Goal: Task Accomplishment & Management: Manage account settings

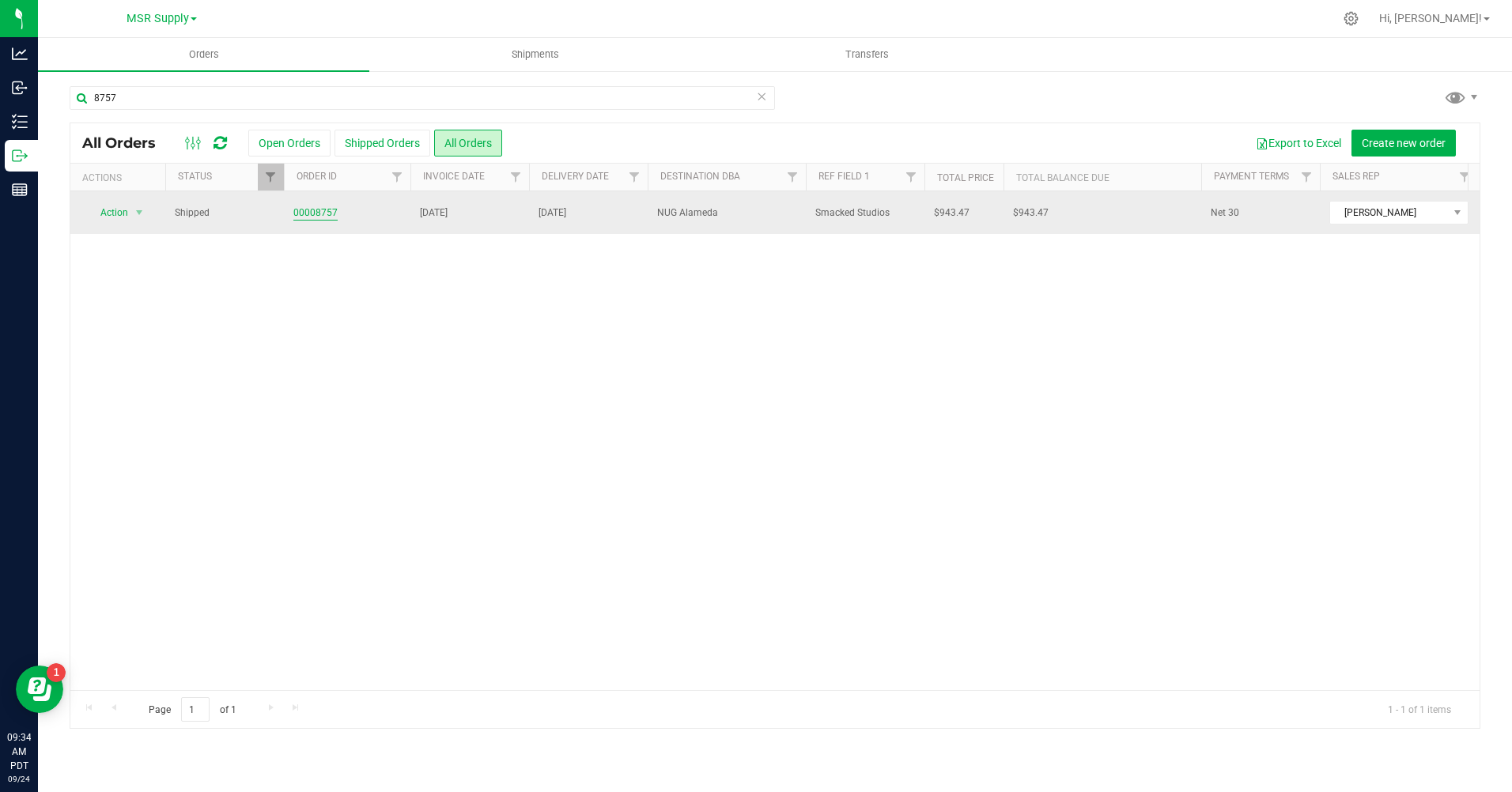
click at [307, 211] on link "00008757" at bounding box center [315, 213] width 44 height 15
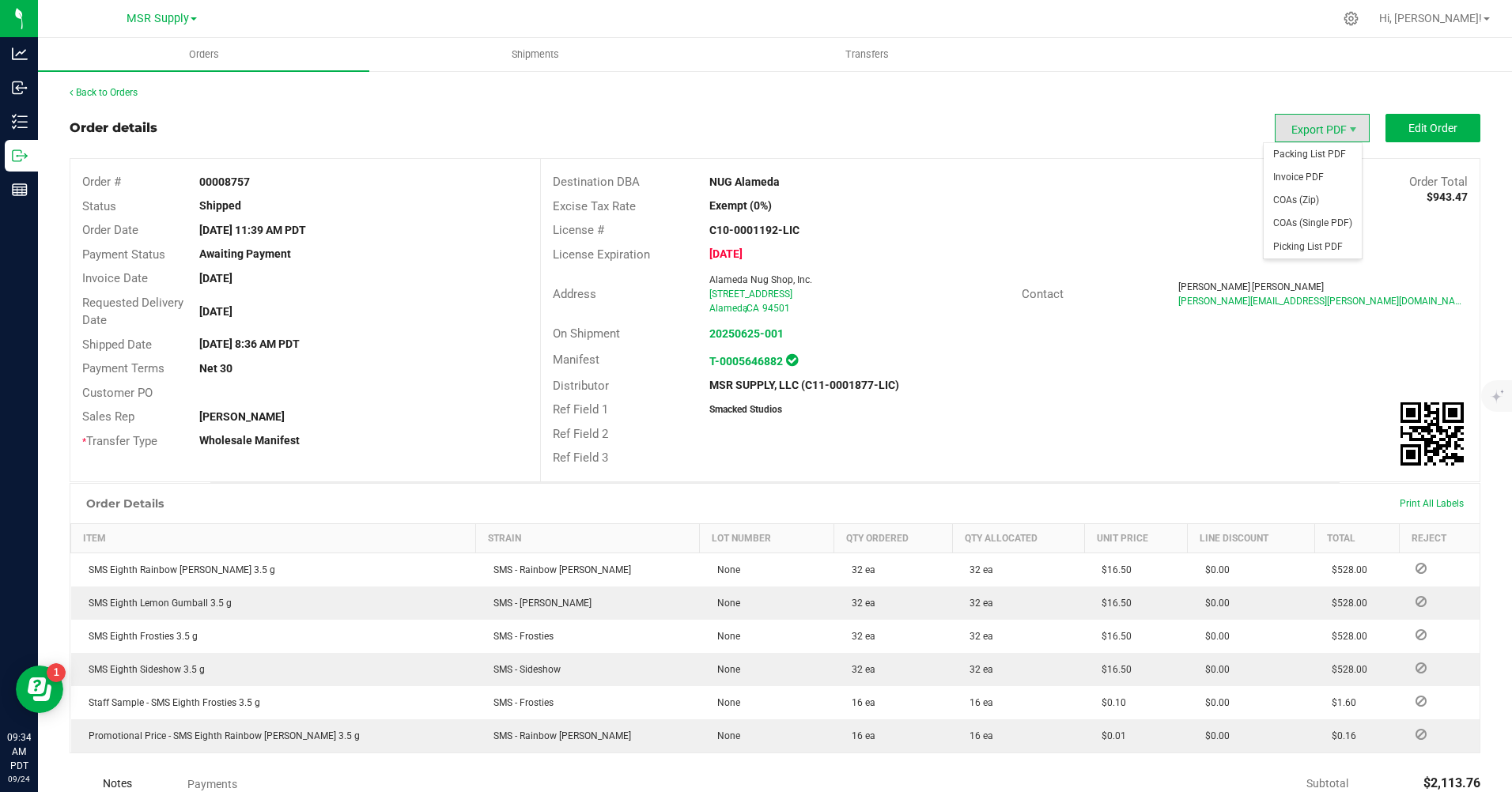
click at [1327, 129] on span "Export PDF" at bounding box center [1322, 128] width 95 height 28
click at [1295, 183] on span "Invoice PDF" at bounding box center [1312, 177] width 98 height 23
click at [111, 93] on link "Back to Orders" at bounding box center [103, 92] width 68 height 11
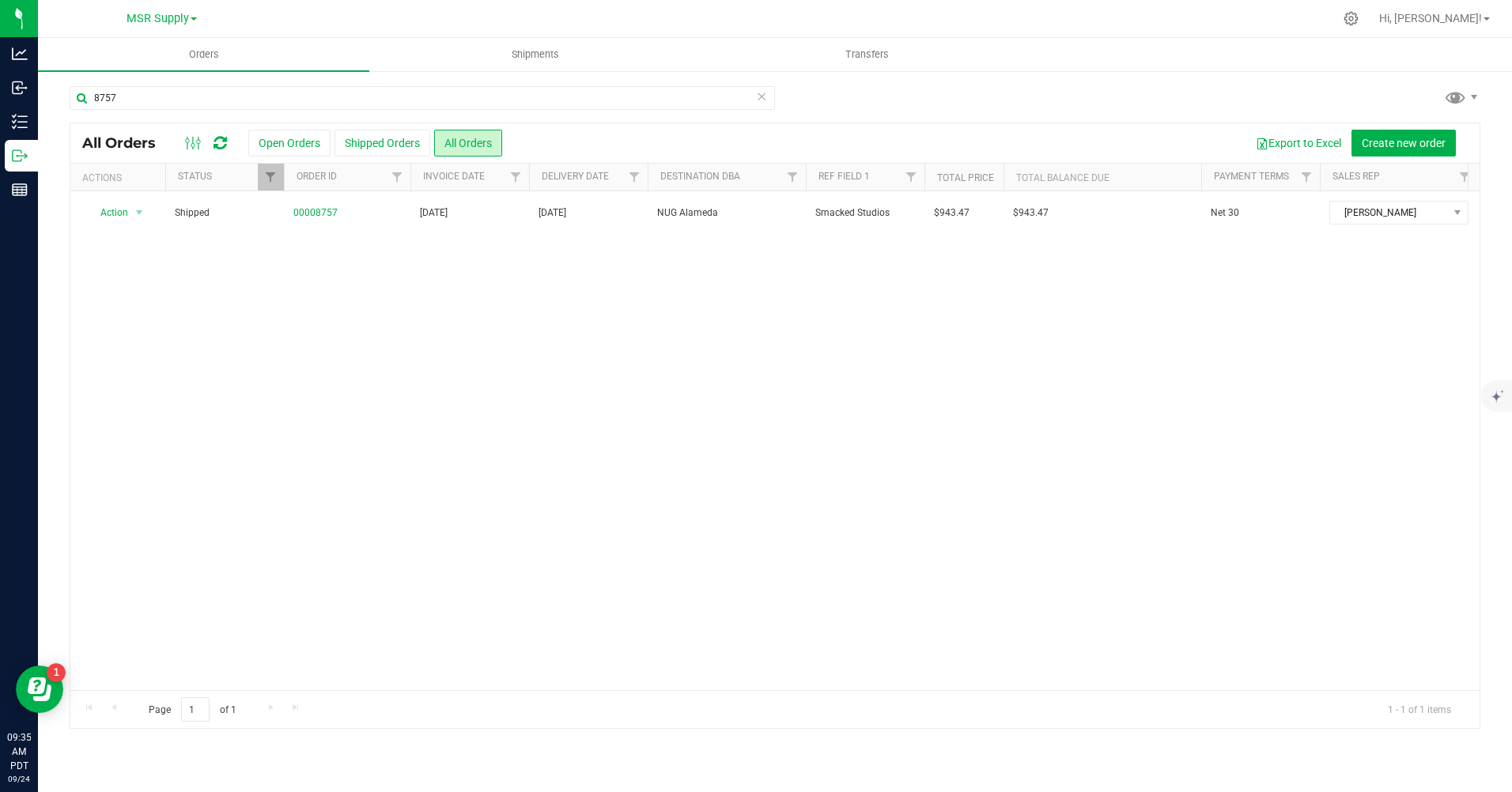
click at [757, 98] on icon at bounding box center [761, 95] width 11 height 19
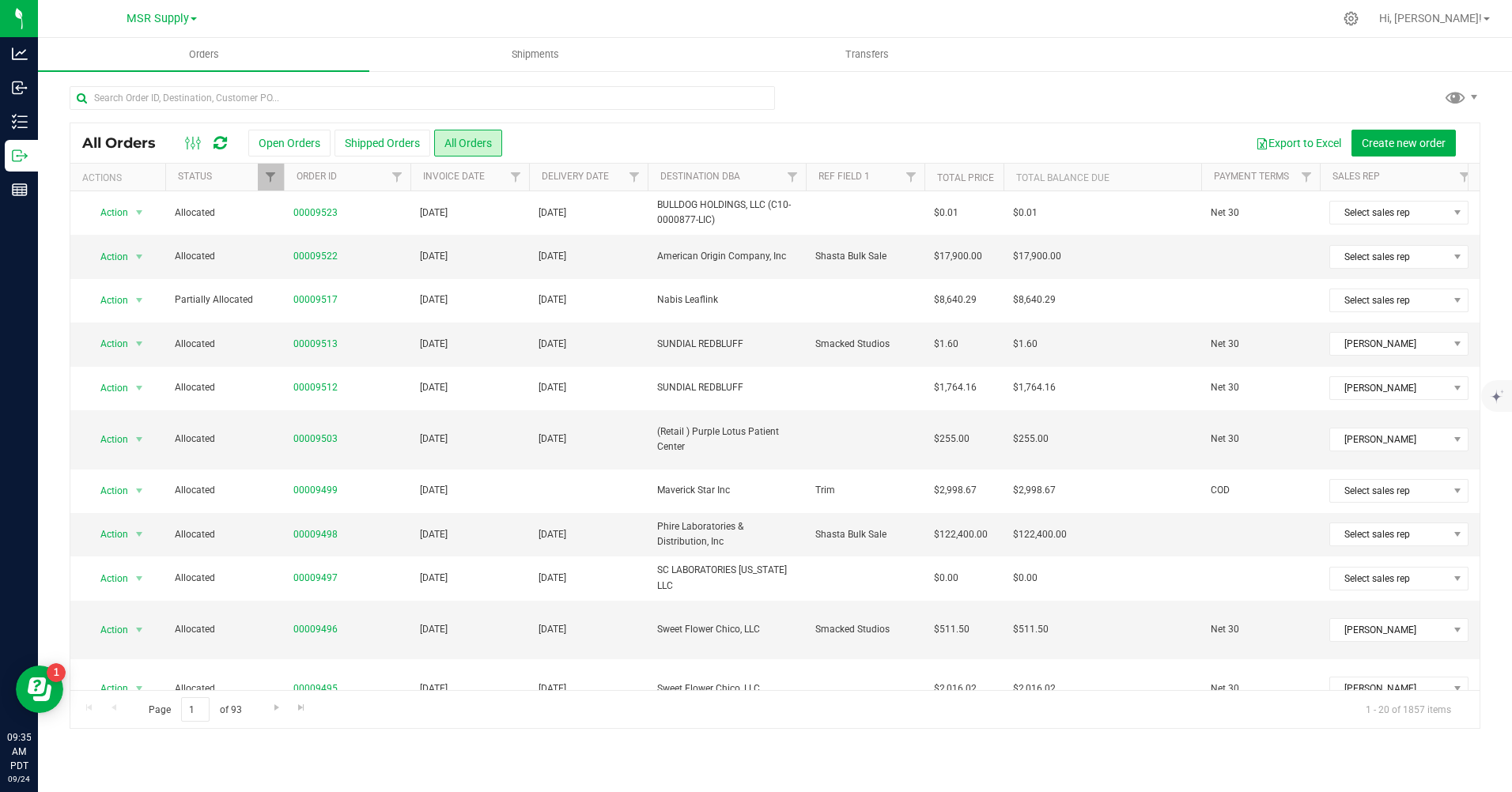
click at [803, 138] on div "Export to Excel Create new order" at bounding box center [985, 143] width 966 height 27
click at [818, 140] on div "Export to Excel Create new order" at bounding box center [985, 143] width 966 height 27
click at [388, 98] on input "text" at bounding box center [422, 98] width 705 height 23
type input "7291"
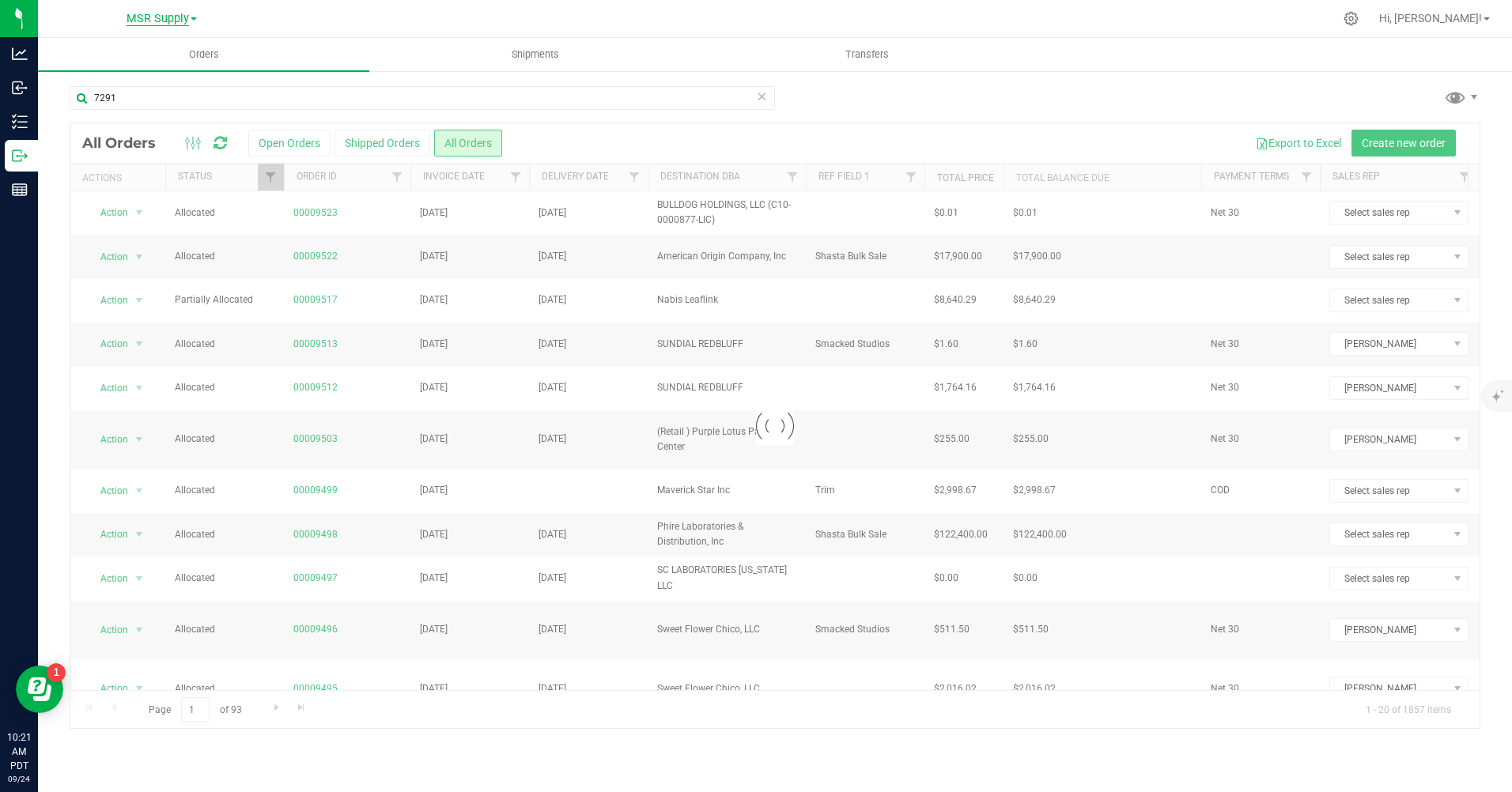
click at [175, 12] on span "MSR Supply" at bounding box center [158, 18] width 63 height 14
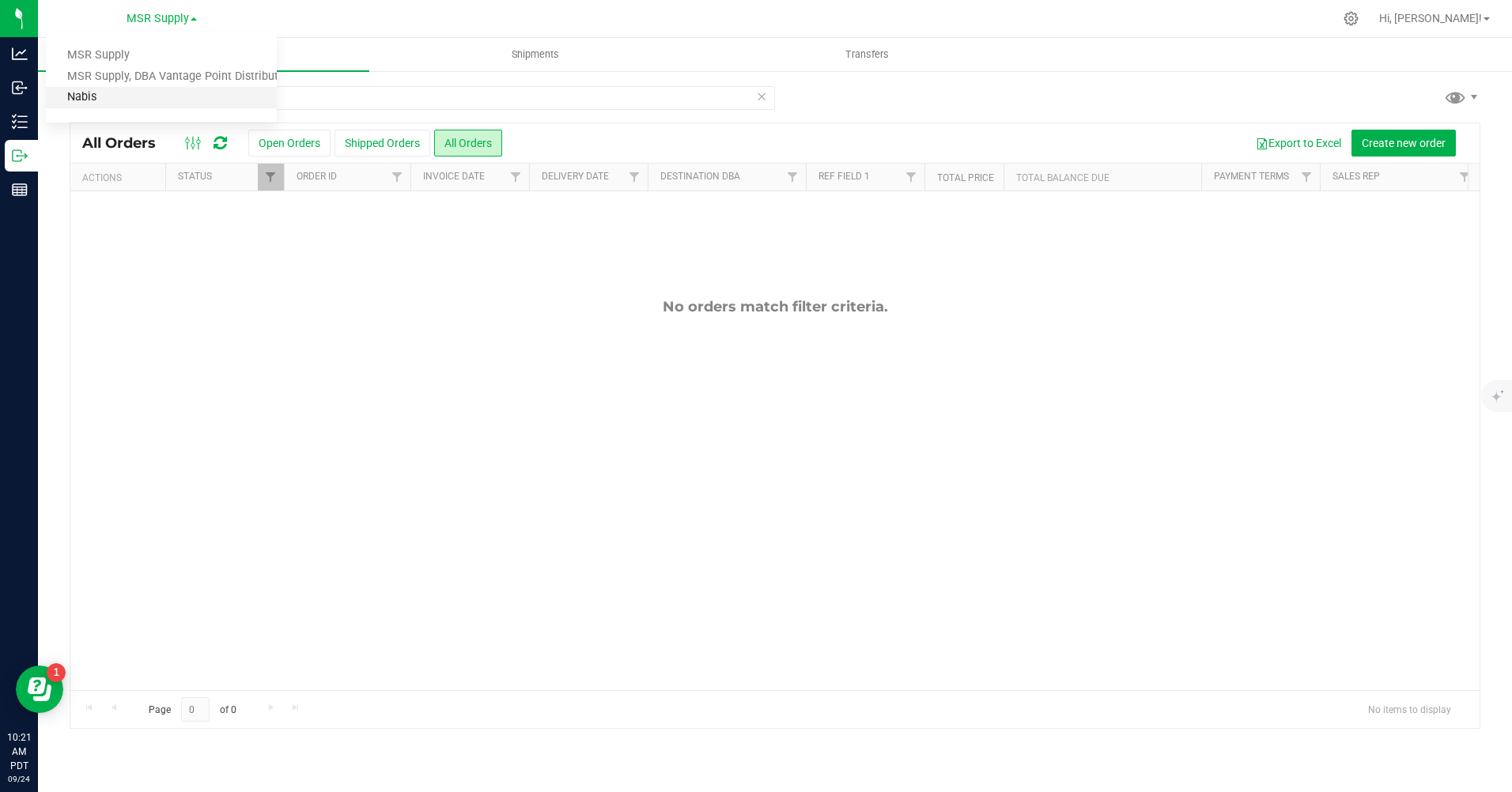
click at [126, 92] on link "Nabis" at bounding box center [161, 98] width 231 height 22
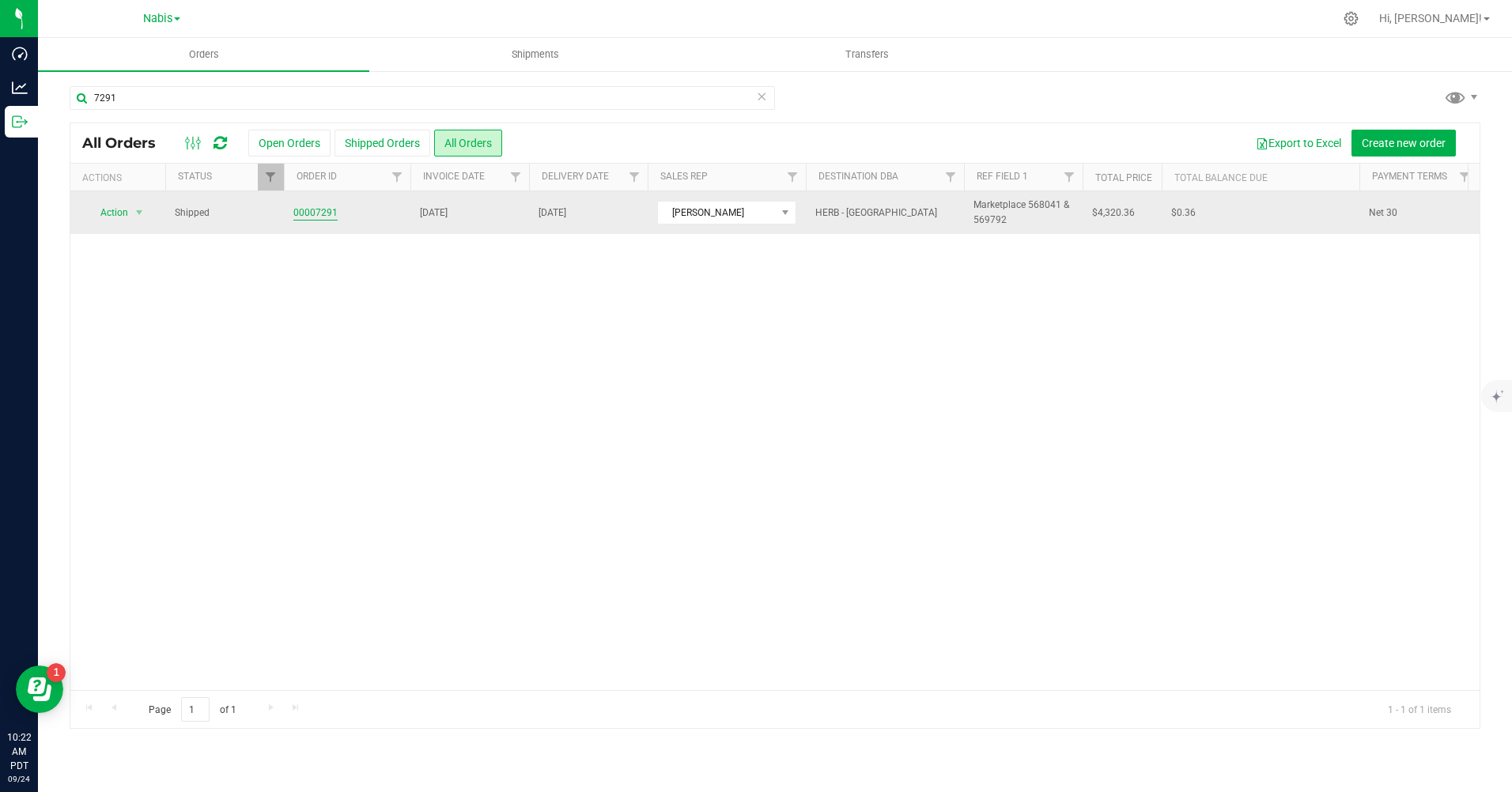
click at [318, 211] on link "00007291" at bounding box center [315, 213] width 44 height 15
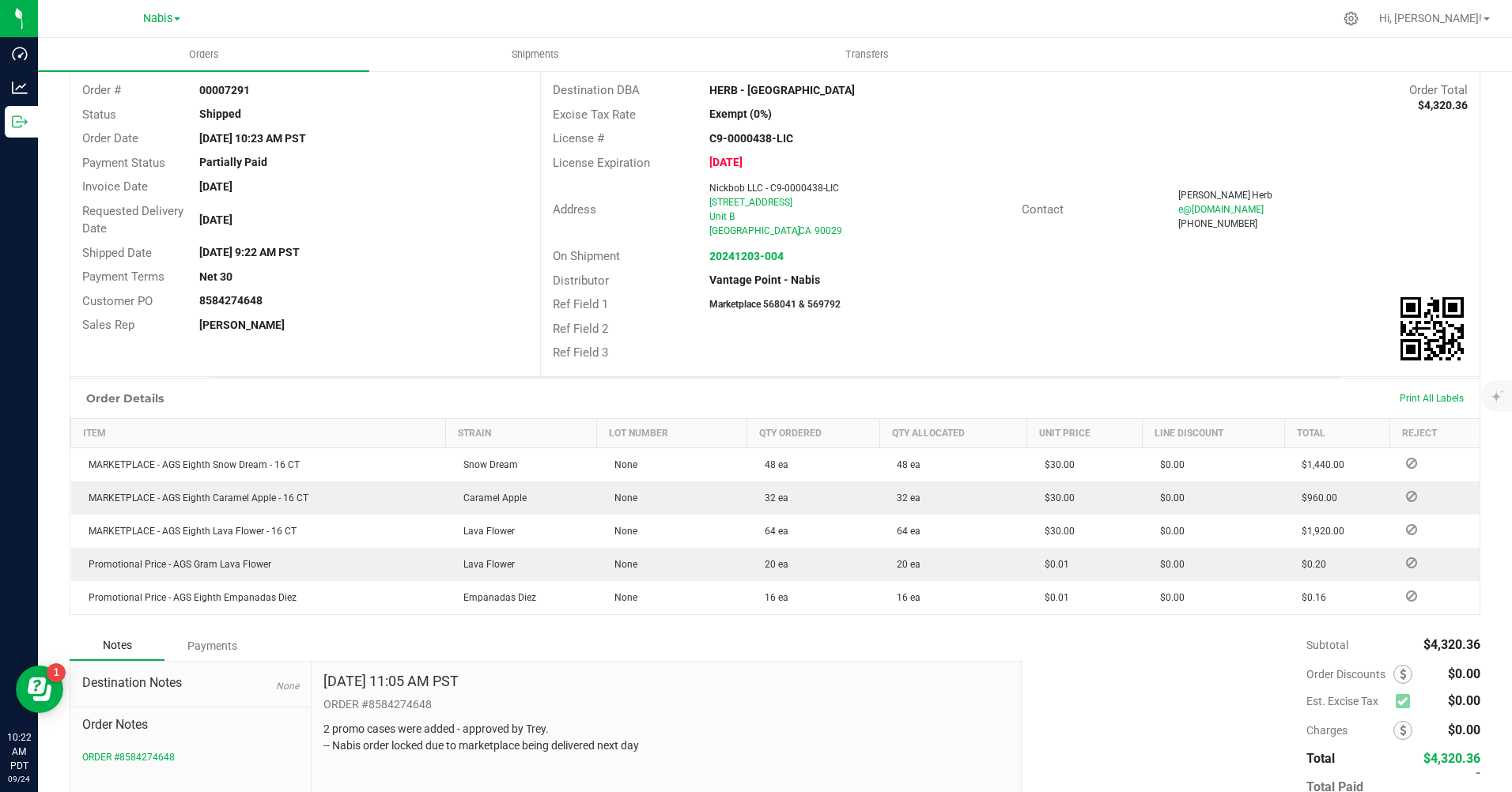
scroll to position [189, 0]
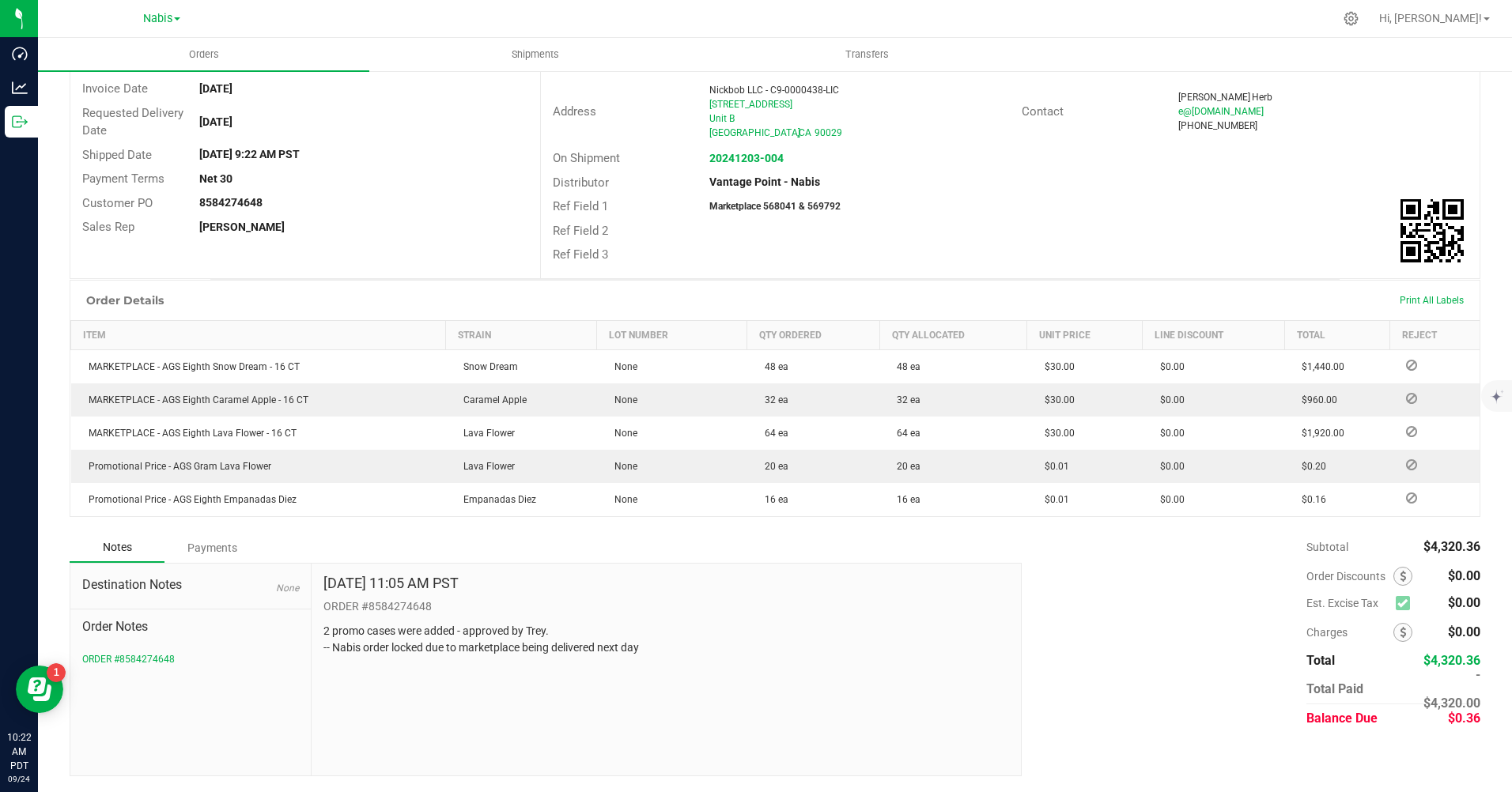
click at [215, 547] on div "Payments" at bounding box center [212, 547] width 95 height 28
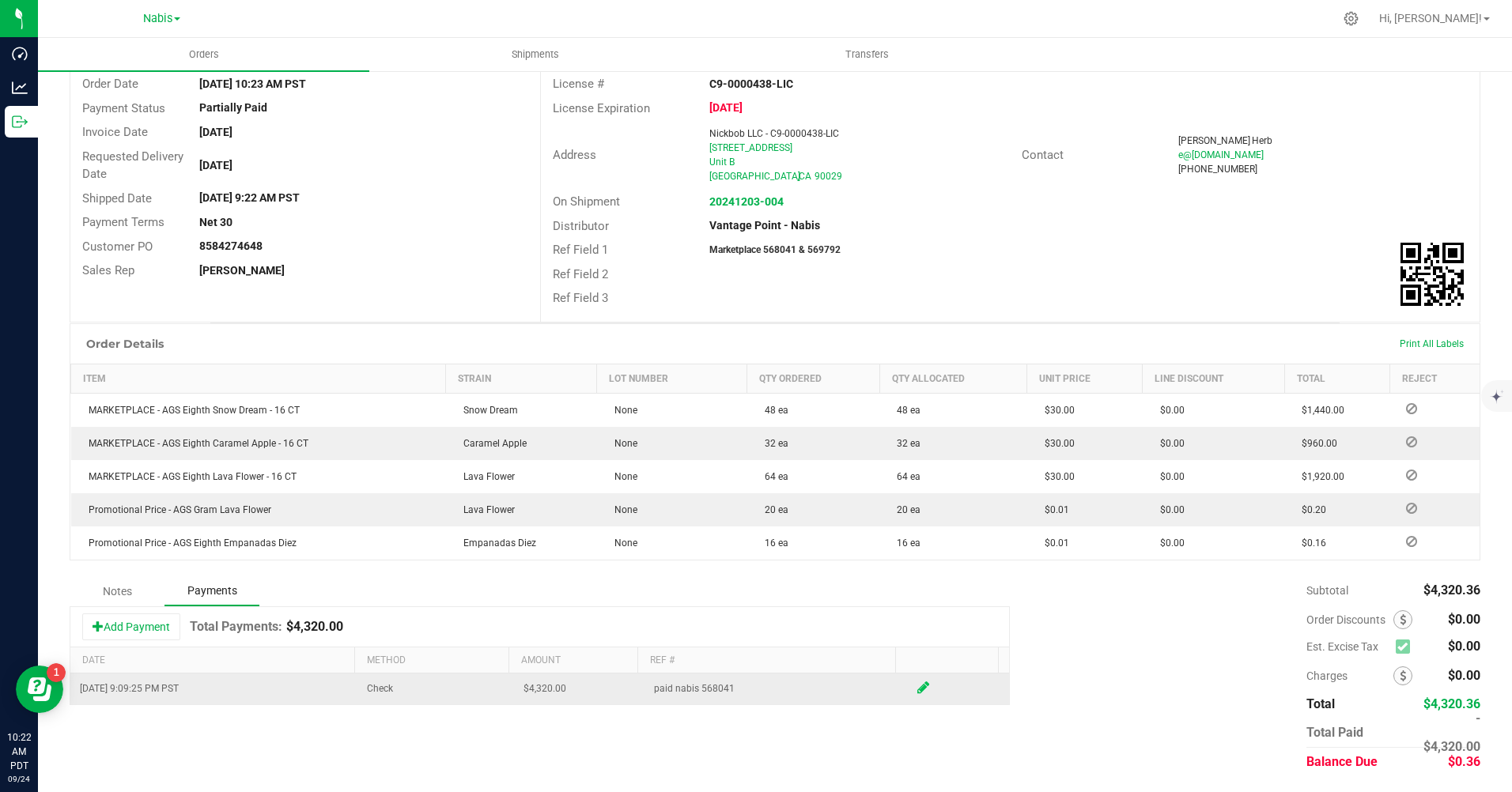
click at [918, 685] on icon at bounding box center [923, 688] width 12 height 14
click at [574, 688] on input "4320" at bounding box center [573, 692] width 110 height 23
click at [571, 694] on input "4320" at bounding box center [573, 692] width 110 height 23
type input "$4,320.36"
click at [936, 689] on span at bounding box center [942, 690] width 12 height 14
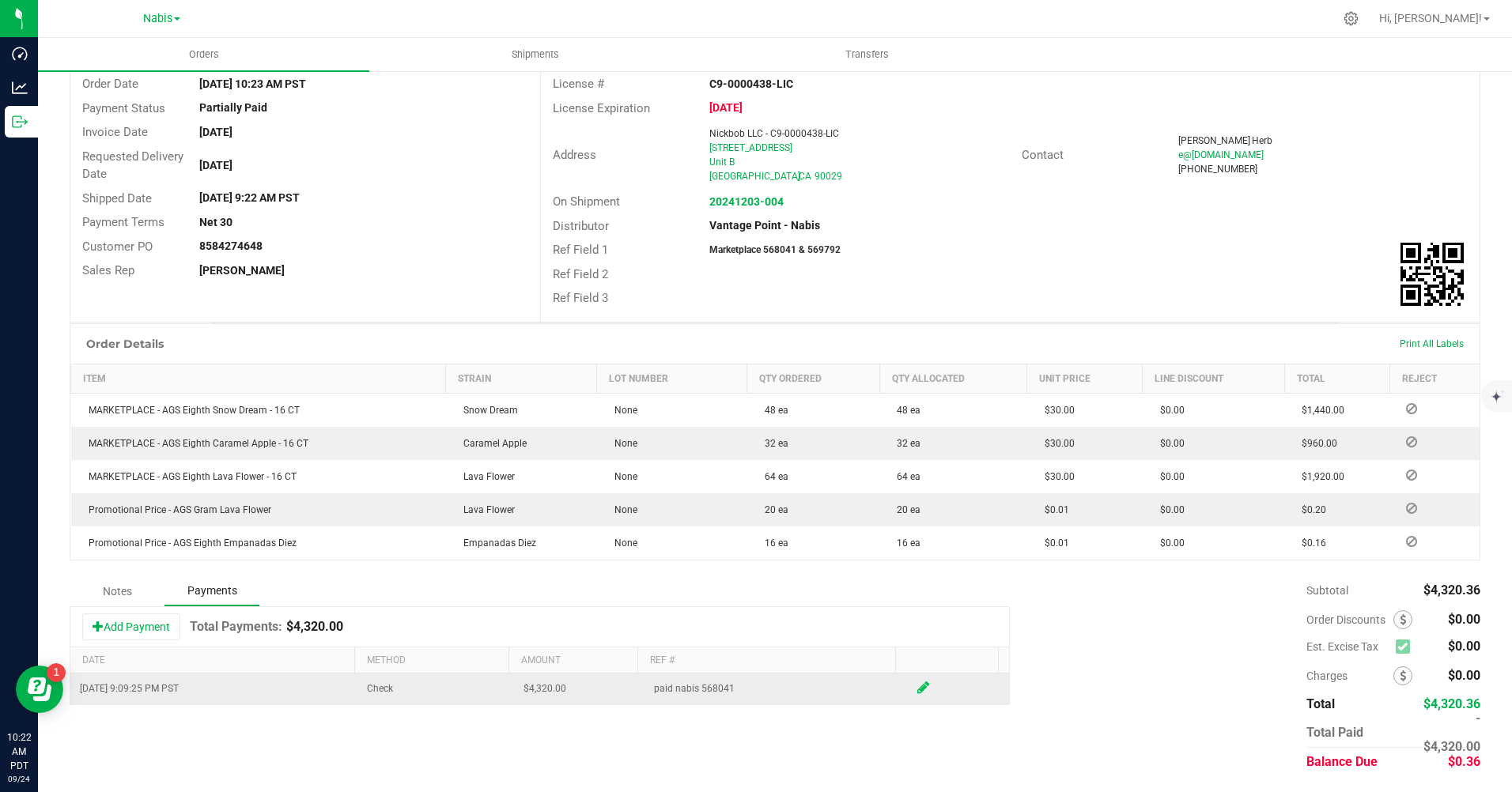
click at [918, 684] on icon at bounding box center [923, 688] width 12 height 14
click at [573, 691] on input "4320" at bounding box center [573, 692] width 110 height 23
type input "$4,320.36"
click at [918, 692] on span at bounding box center [923, 690] width 12 height 14
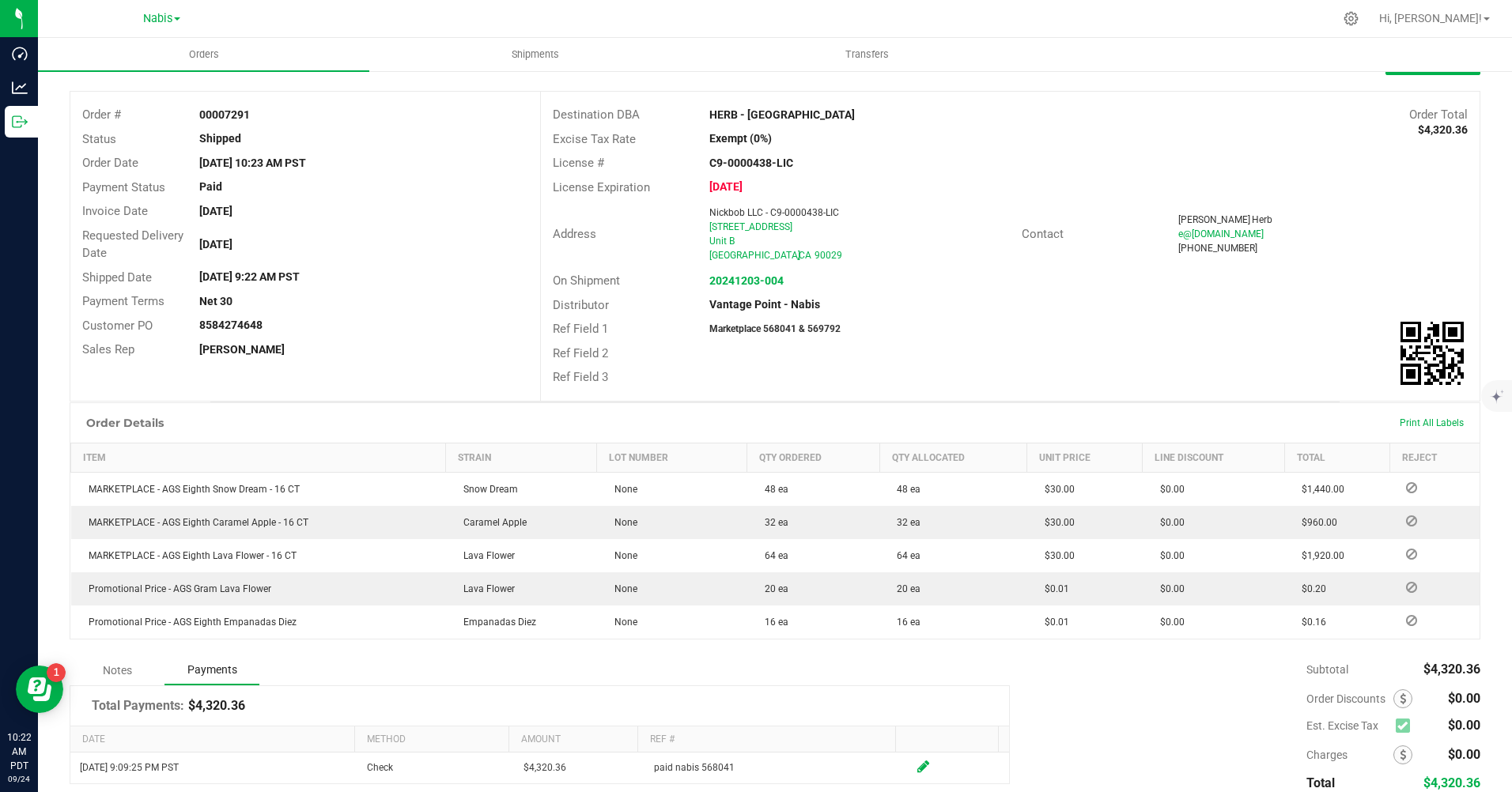
scroll to position [0, 0]
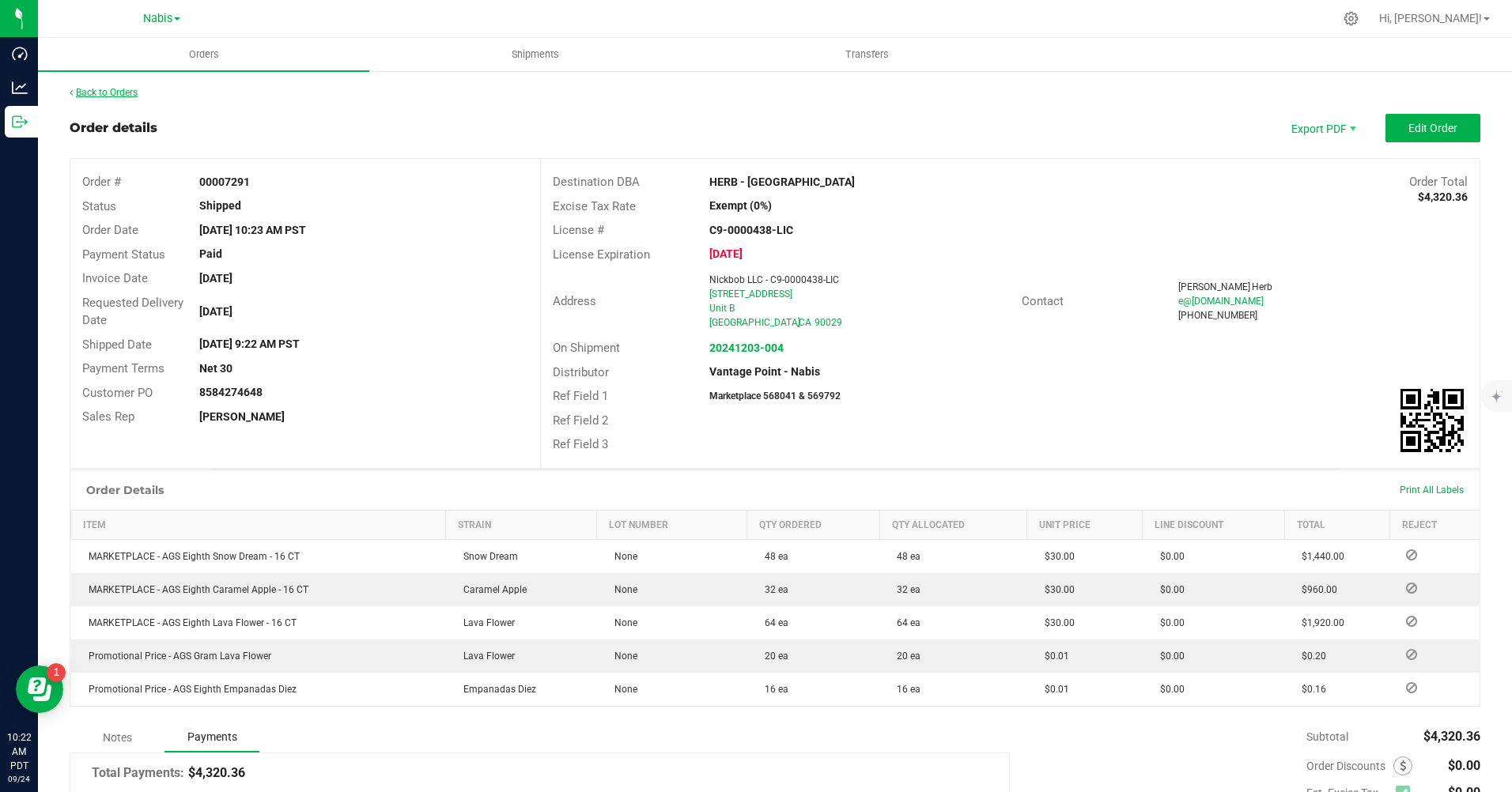
click at [102, 90] on link "Back to Orders" at bounding box center [103, 92] width 68 height 11
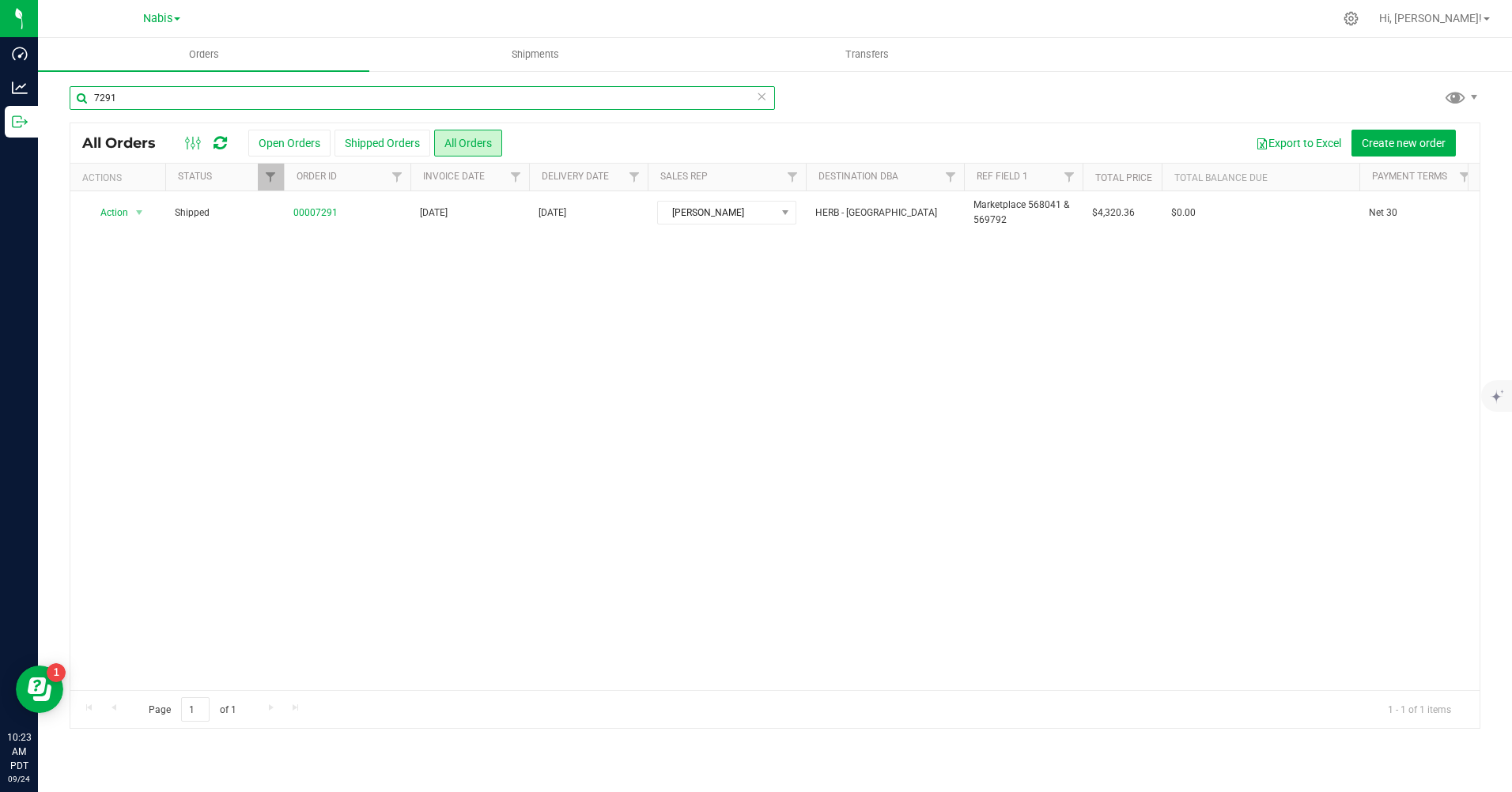
click at [353, 99] on input "7291" at bounding box center [422, 98] width 705 height 23
type input "6012"
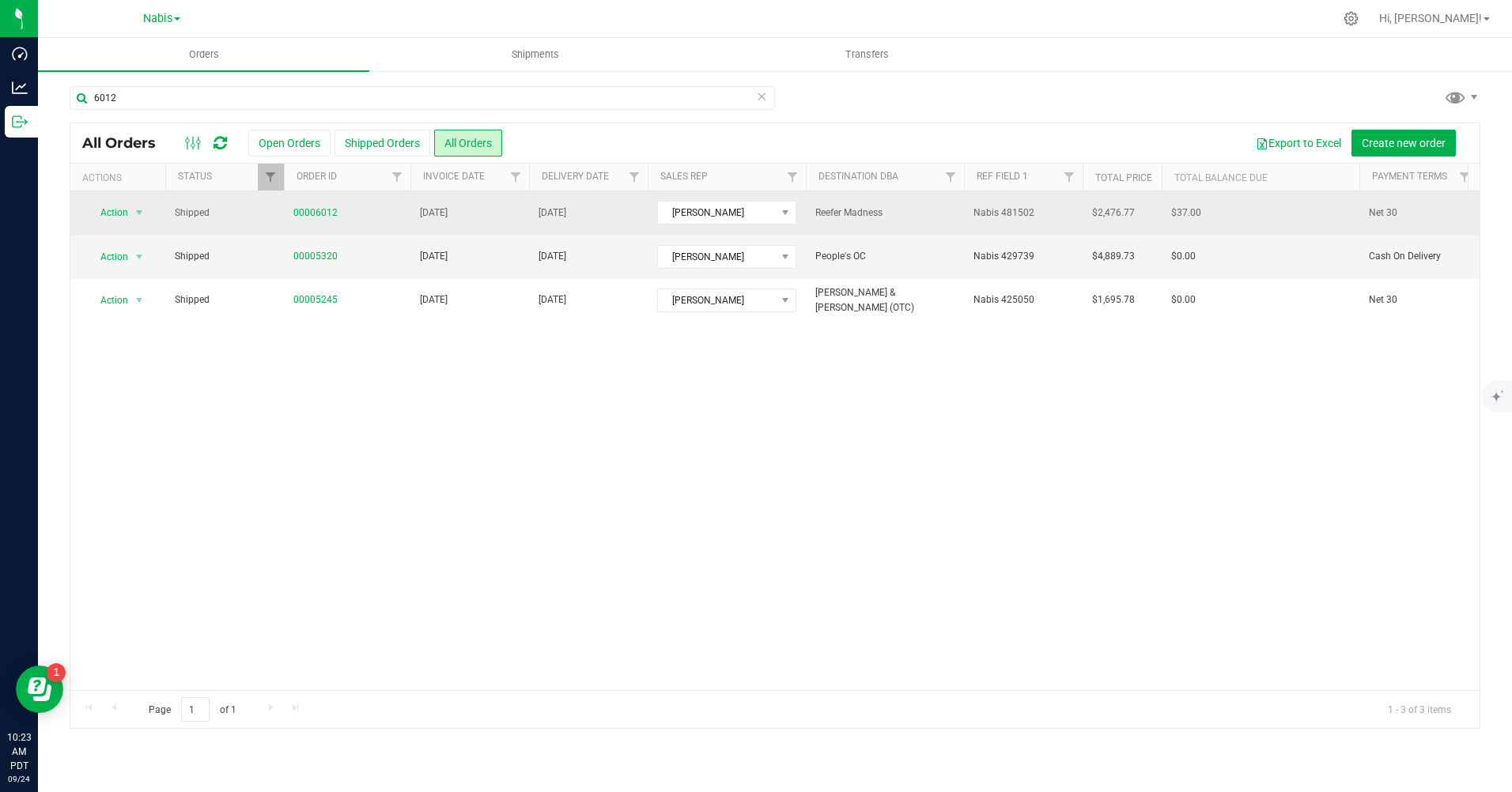
click at [1024, 214] on span "Nabis 481502" at bounding box center [1004, 213] width 61 height 15
click at [1024, 214] on input "Nabis 481502" at bounding box center [1019, 213] width 113 height 24
click at [866, 485] on div "Action Action Clone order Mark as fully paid Order audit log Print COAs (single…" at bounding box center [775, 441] width 1409 height 499
click at [326, 214] on link "00006012" at bounding box center [315, 213] width 44 height 15
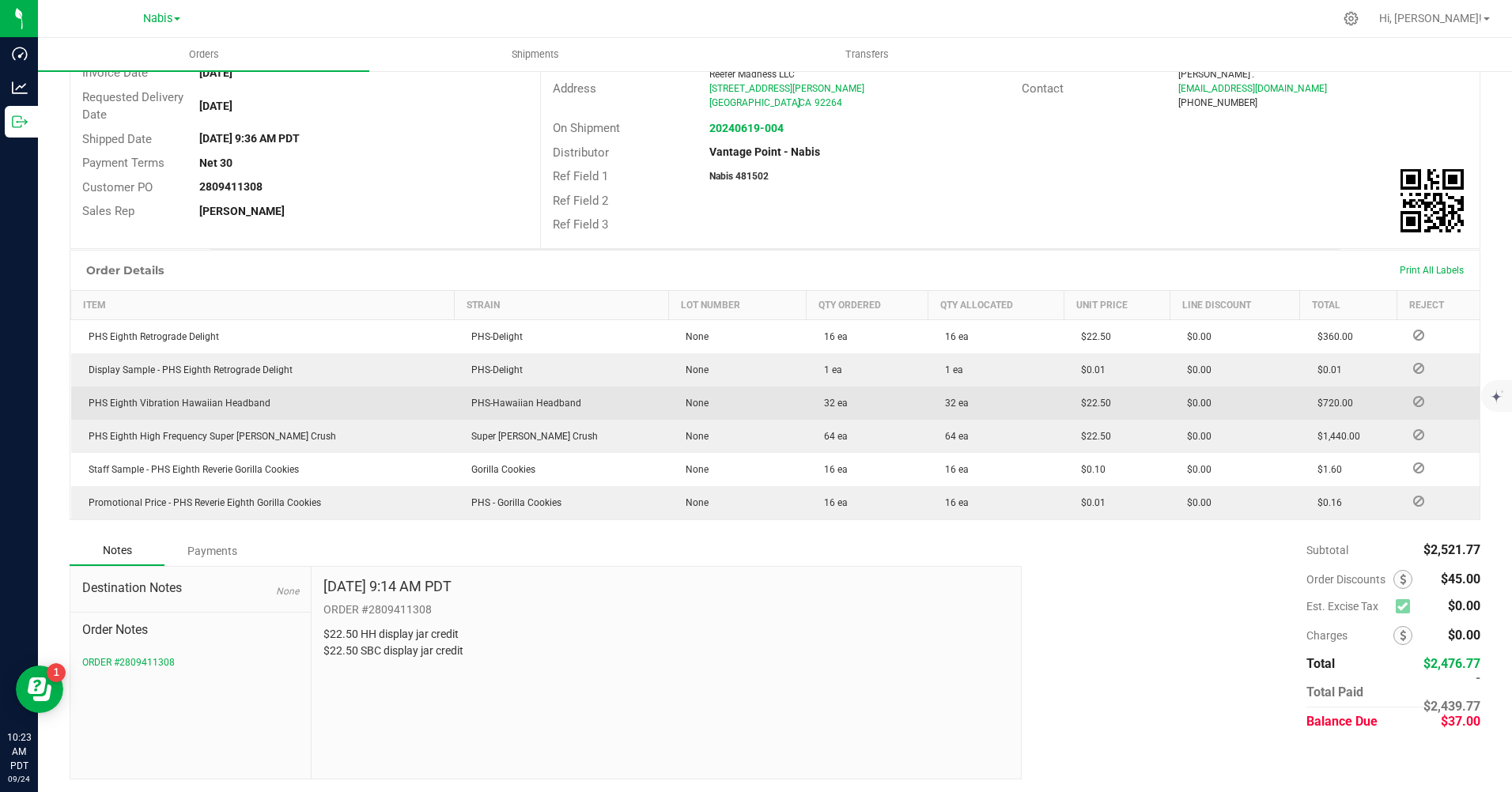
scroll to position [209, 0]
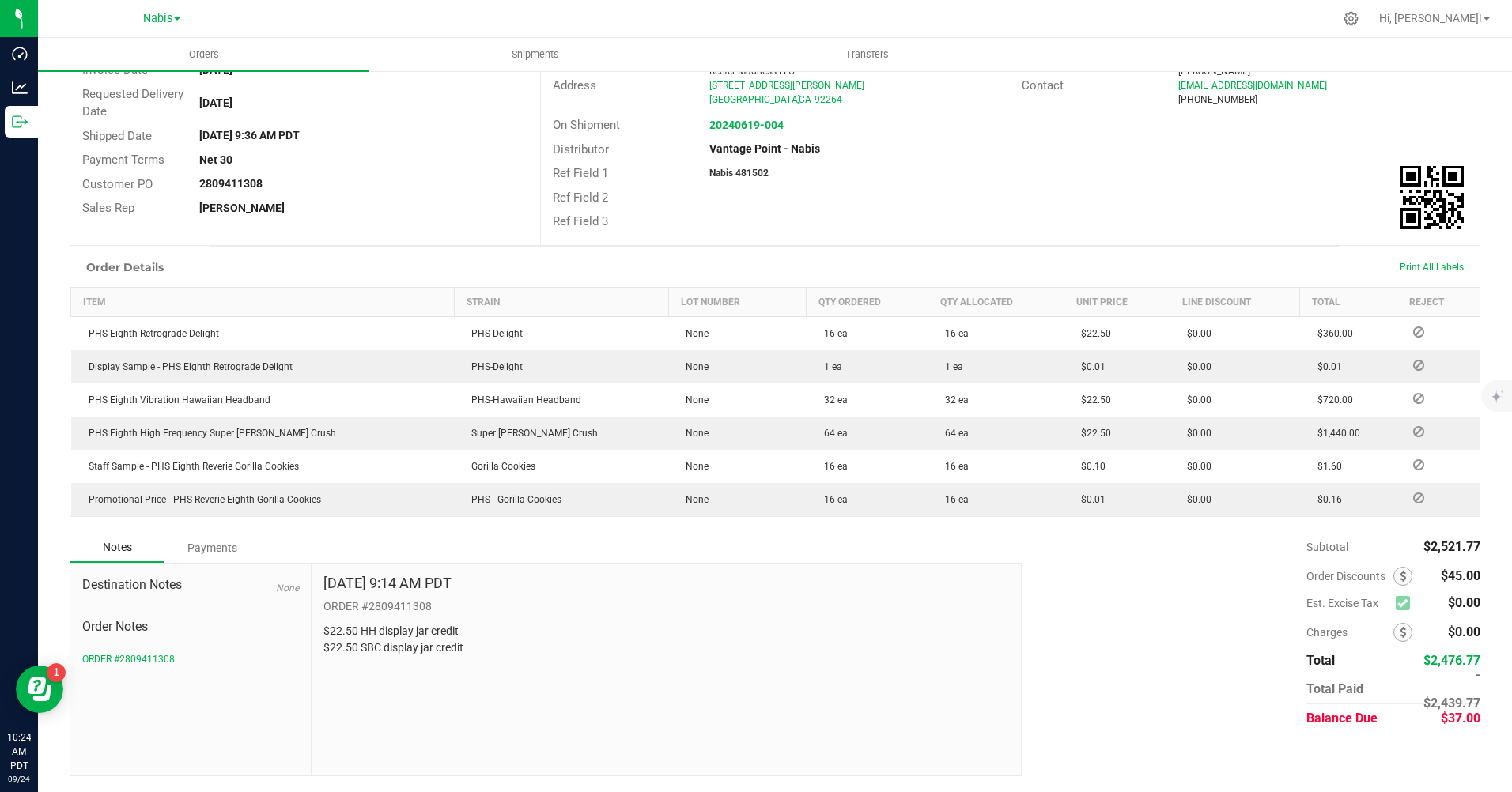
click at [222, 547] on div "Payments" at bounding box center [212, 547] width 95 height 28
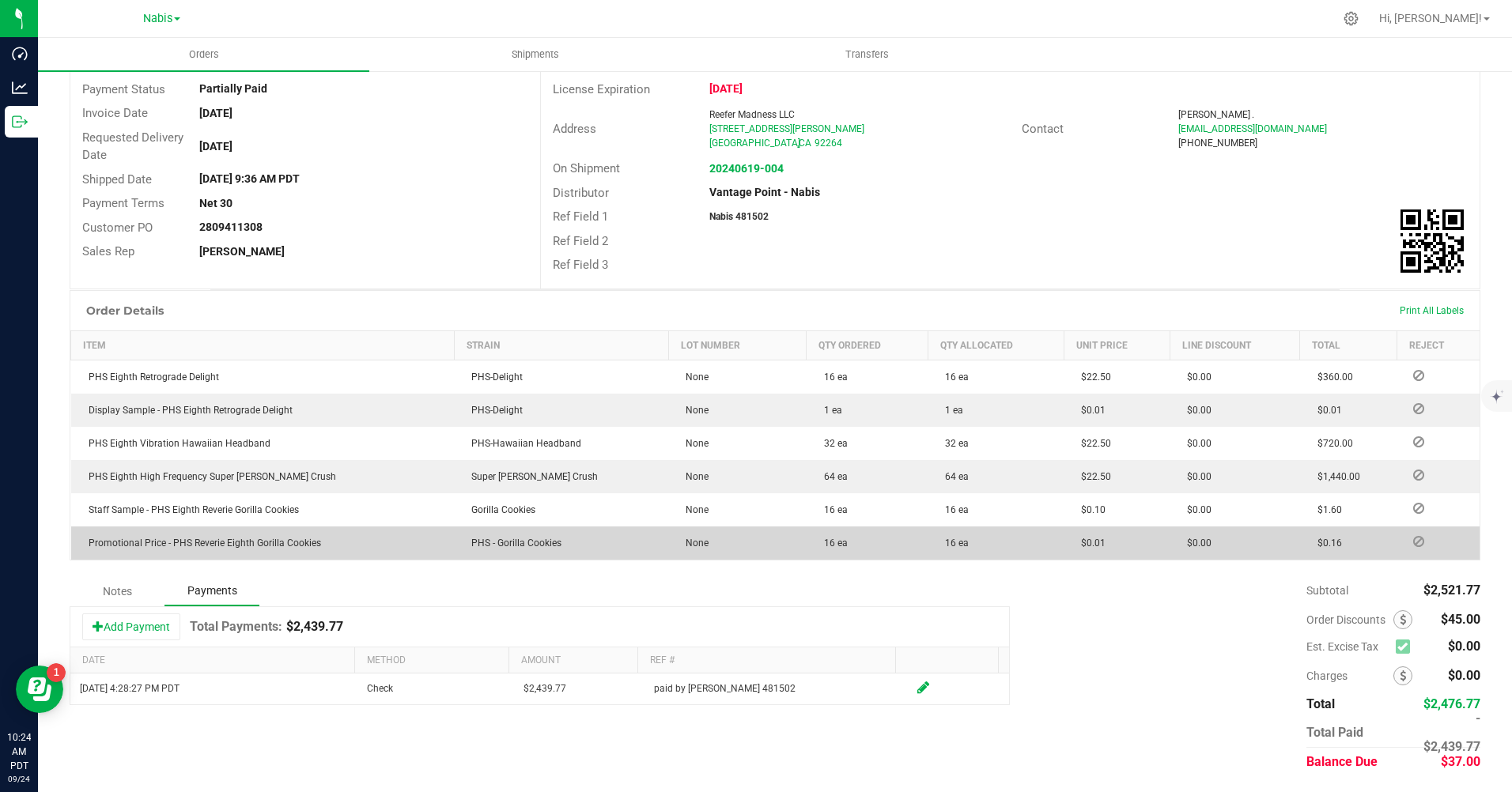
scroll to position [165, 0]
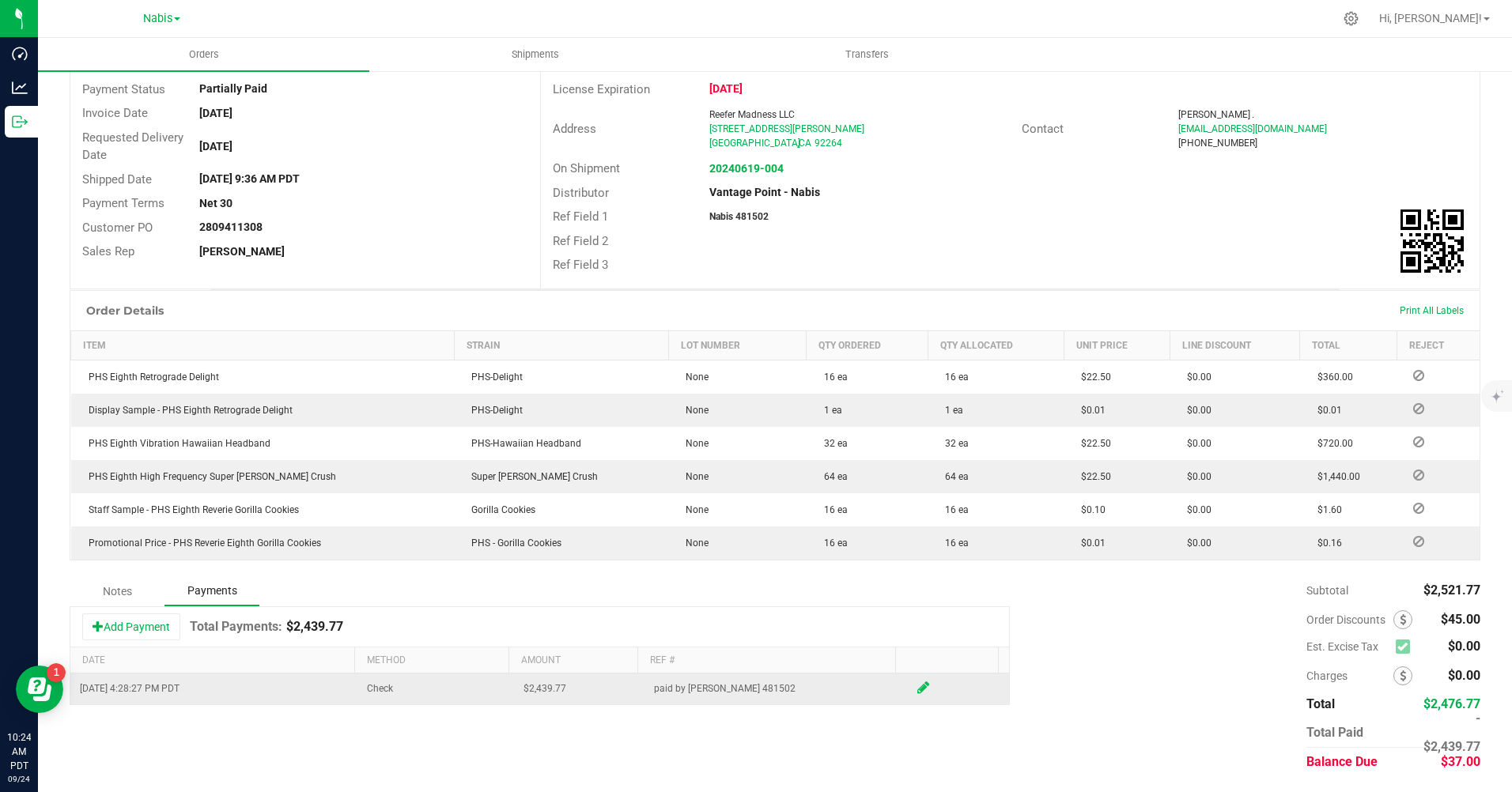
click at [918, 687] on icon at bounding box center [923, 688] width 12 height 14
click at [587, 696] on input "2439.77" at bounding box center [573, 692] width 110 height 23
type input "$2,476.77"
click at [918, 689] on span at bounding box center [923, 690] width 12 height 14
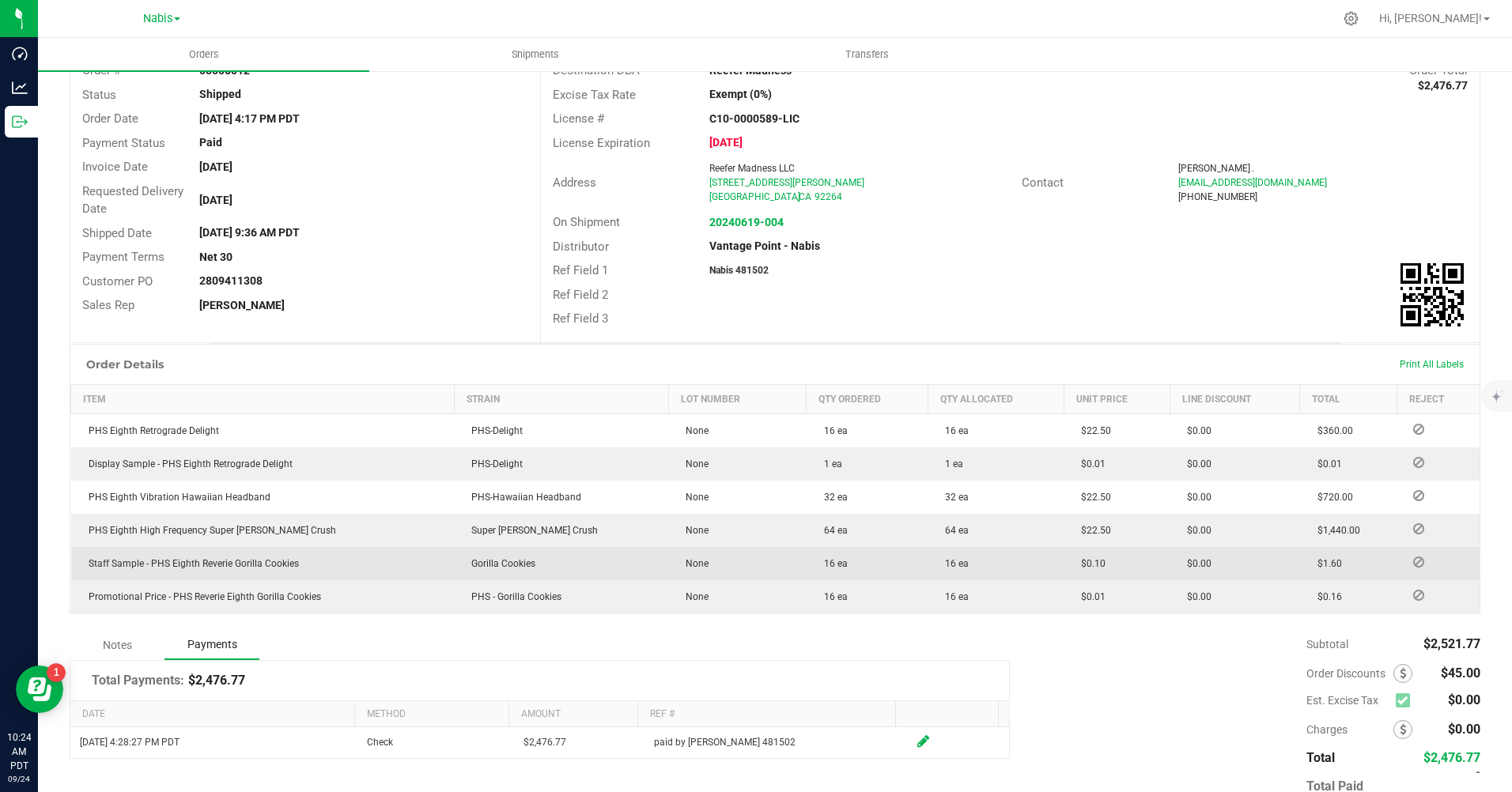
scroll to position [0, 0]
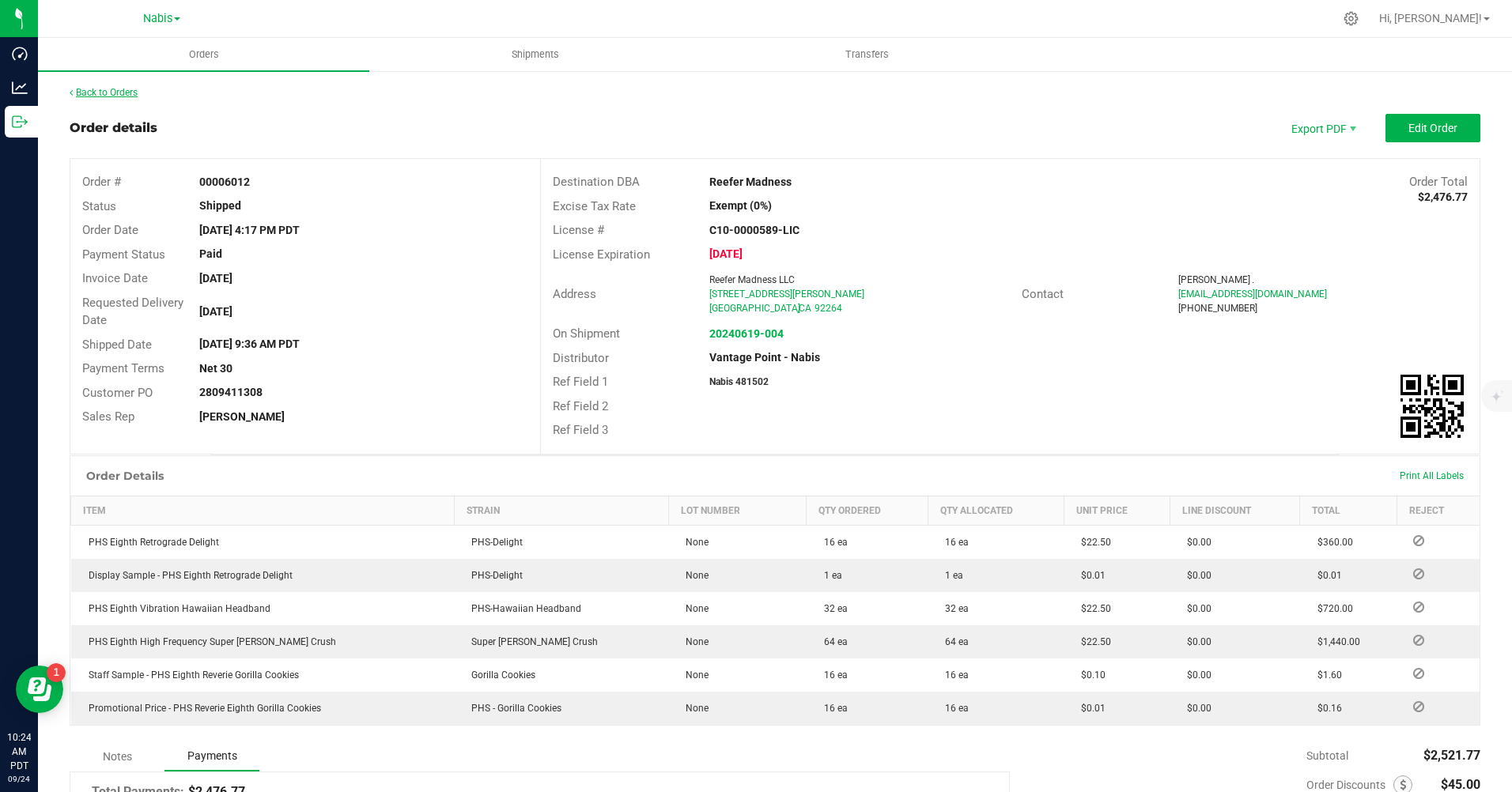
click at [108, 96] on link "Back to Orders" at bounding box center [103, 92] width 68 height 11
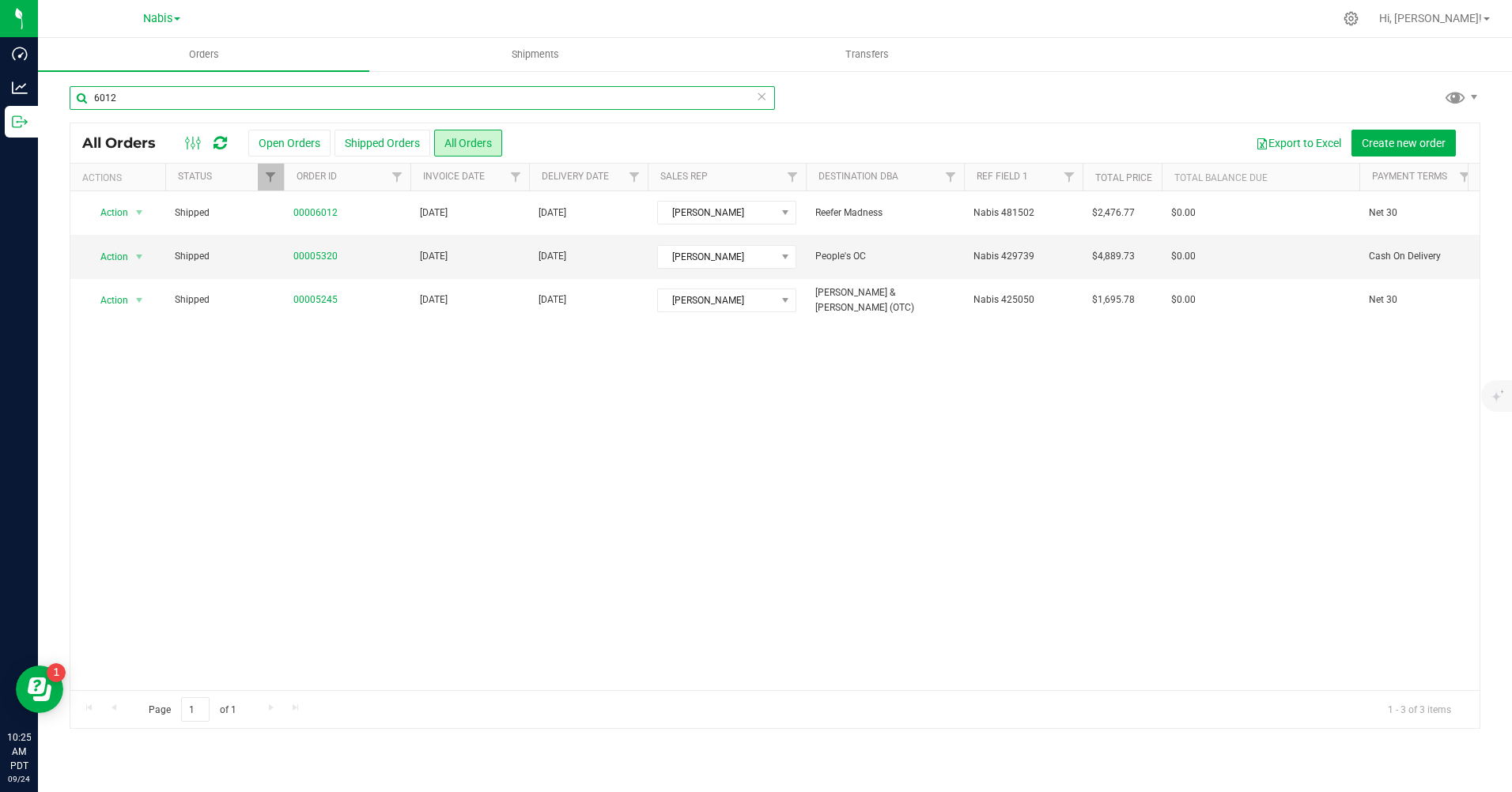
click at [308, 102] on input "6012" at bounding box center [422, 98] width 705 height 23
type input "7174"
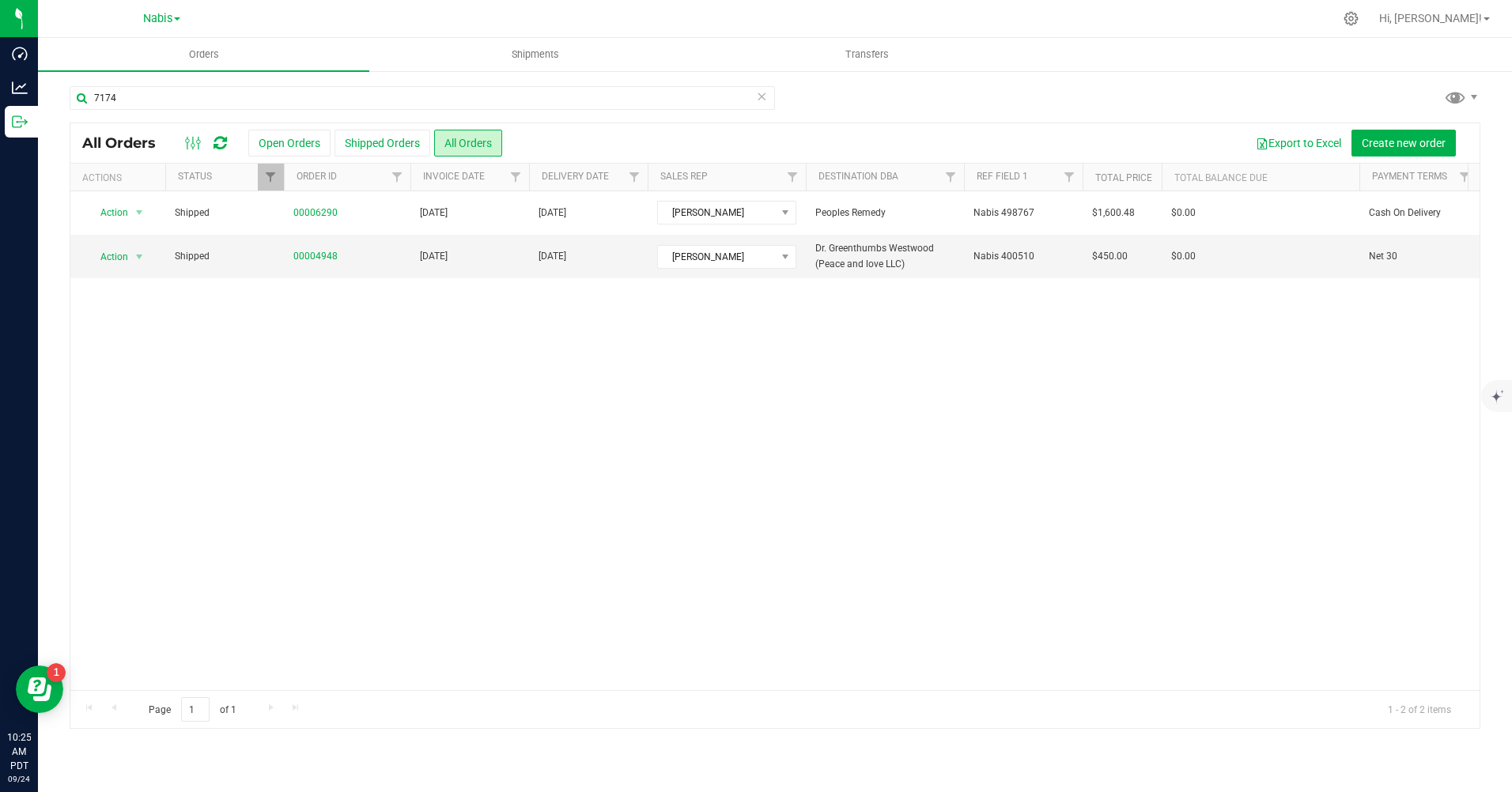
click at [175, 21] on span at bounding box center [177, 19] width 7 height 3
click at [130, 60] on link "MSR Supply" at bounding box center [161, 56] width 231 height 22
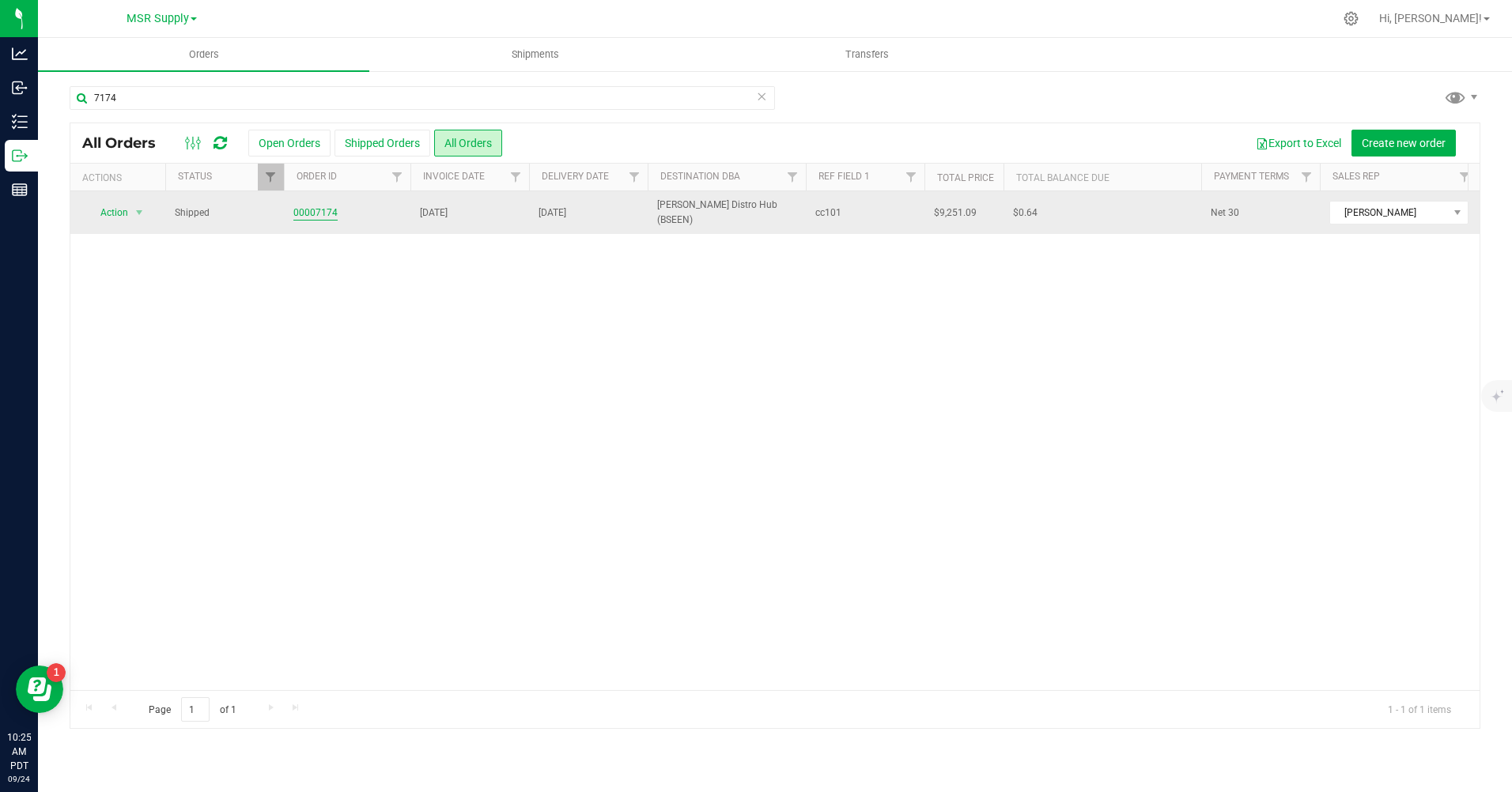
click at [304, 210] on link "00007174" at bounding box center [315, 213] width 44 height 15
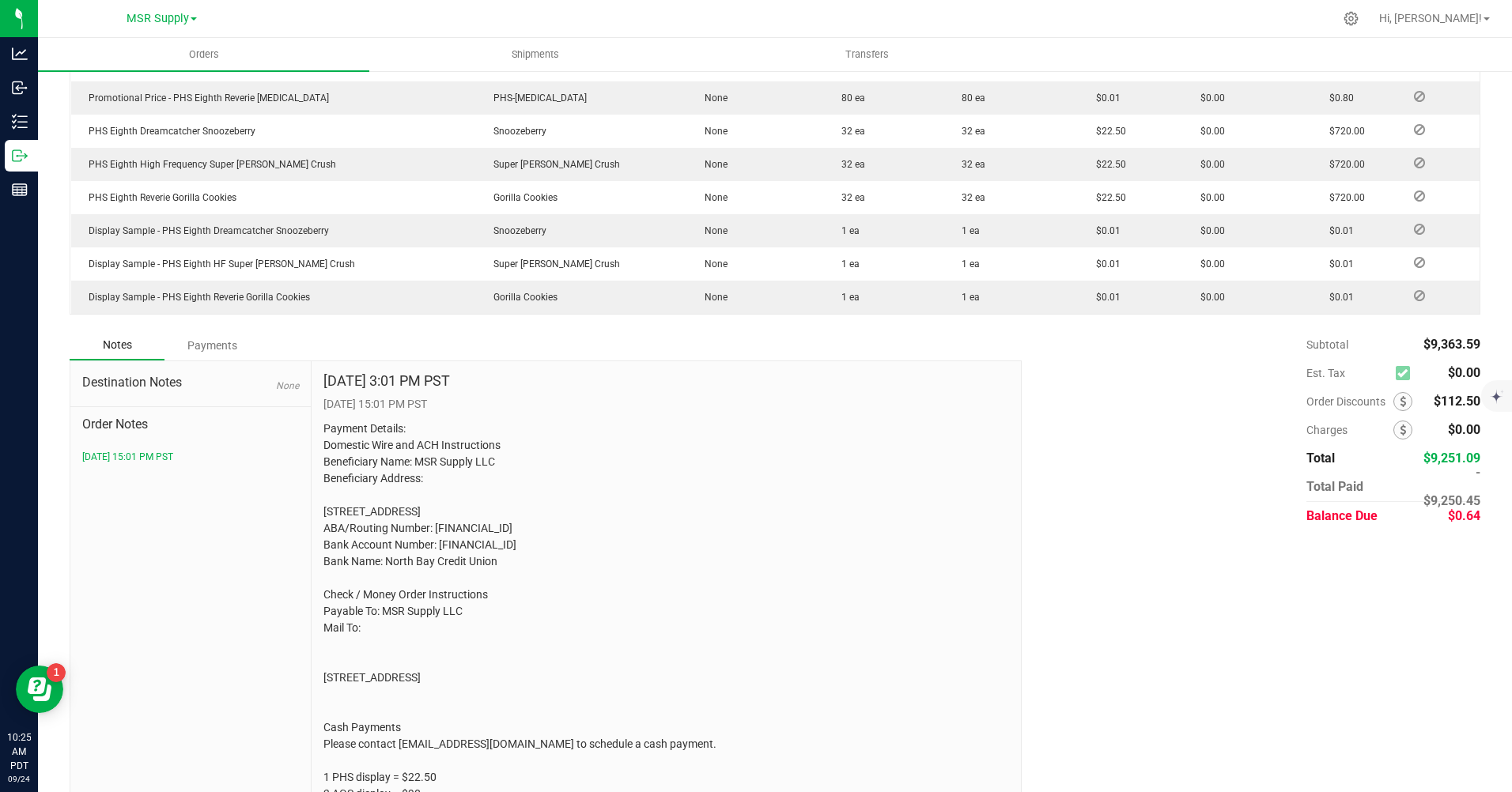
scroll to position [1192, 0]
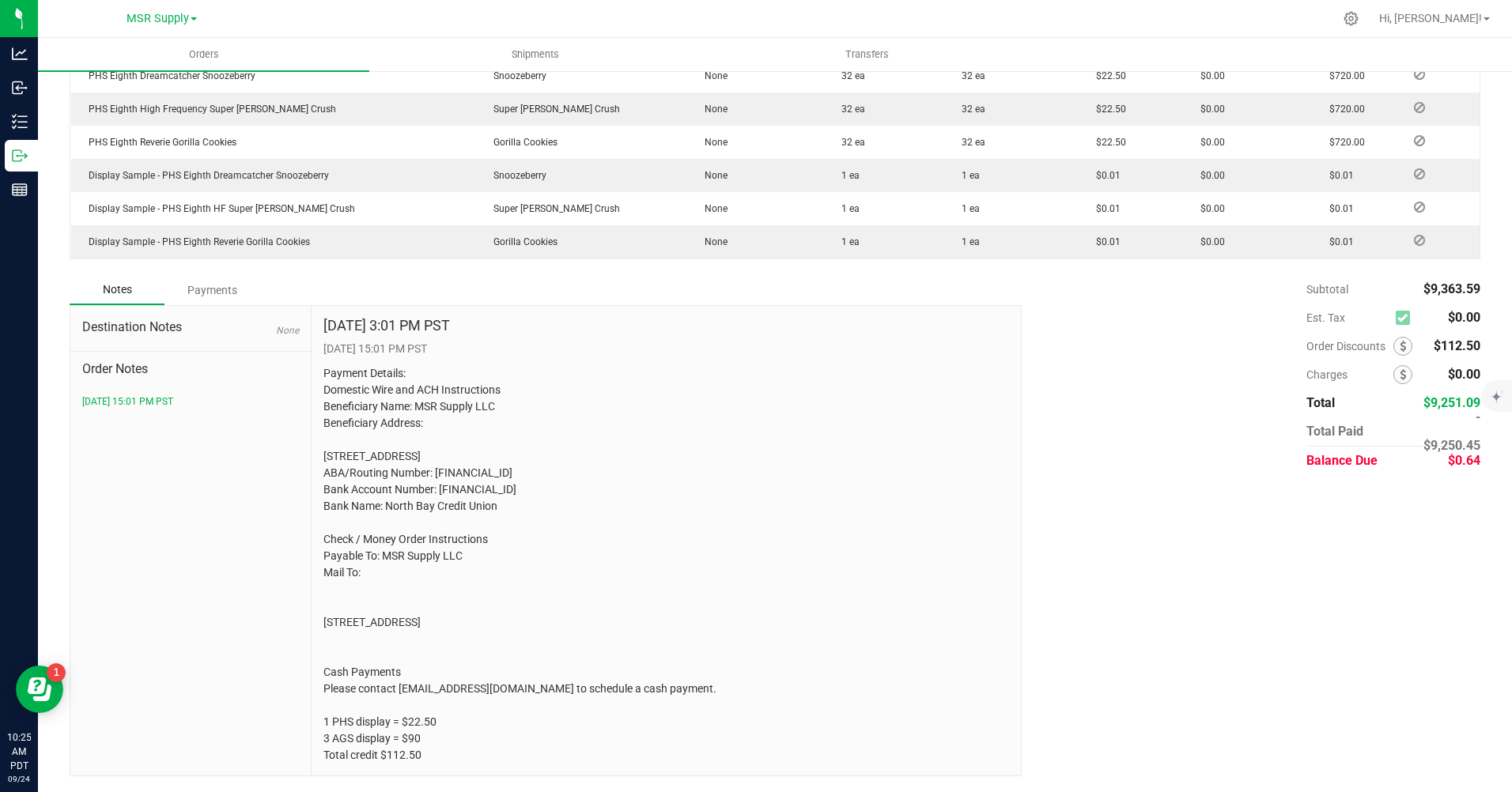
click at [207, 276] on div "Payments" at bounding box center [212, 290] width 95 height 28
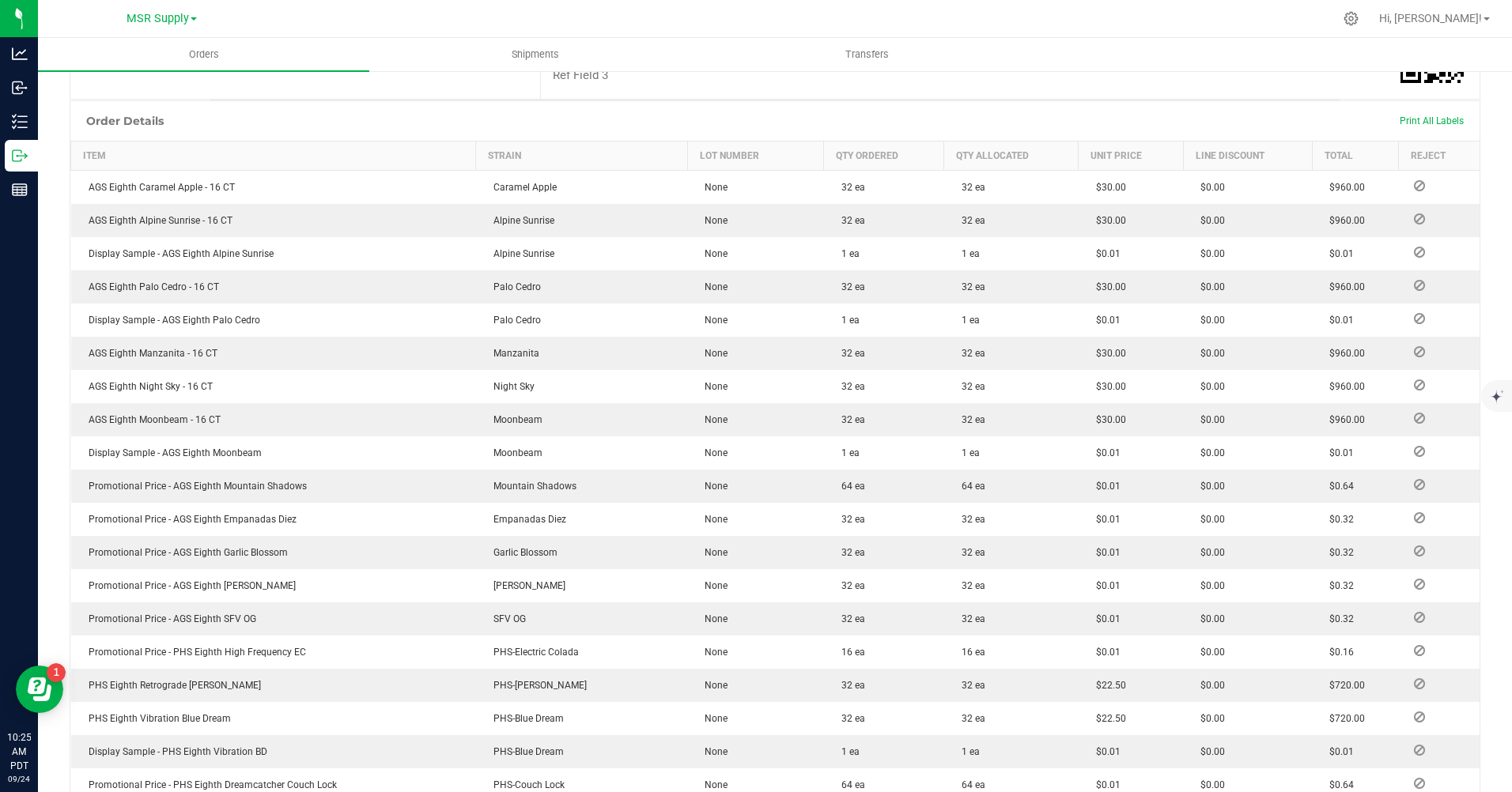
scroll to position [0, 0]
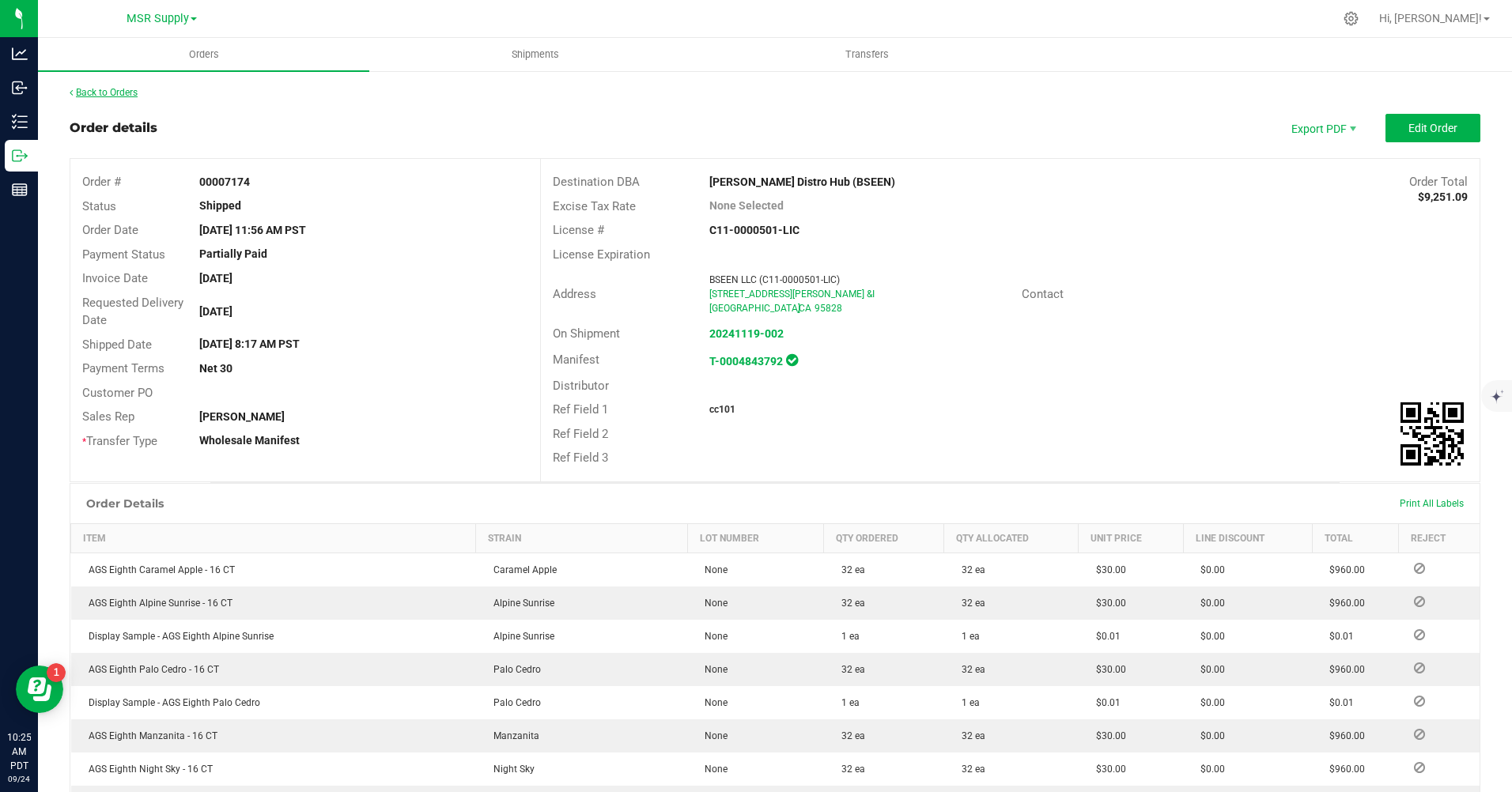
click at [102, 90] on link "Back to Orders" at bounding box center [103, 92] width 68 height 11
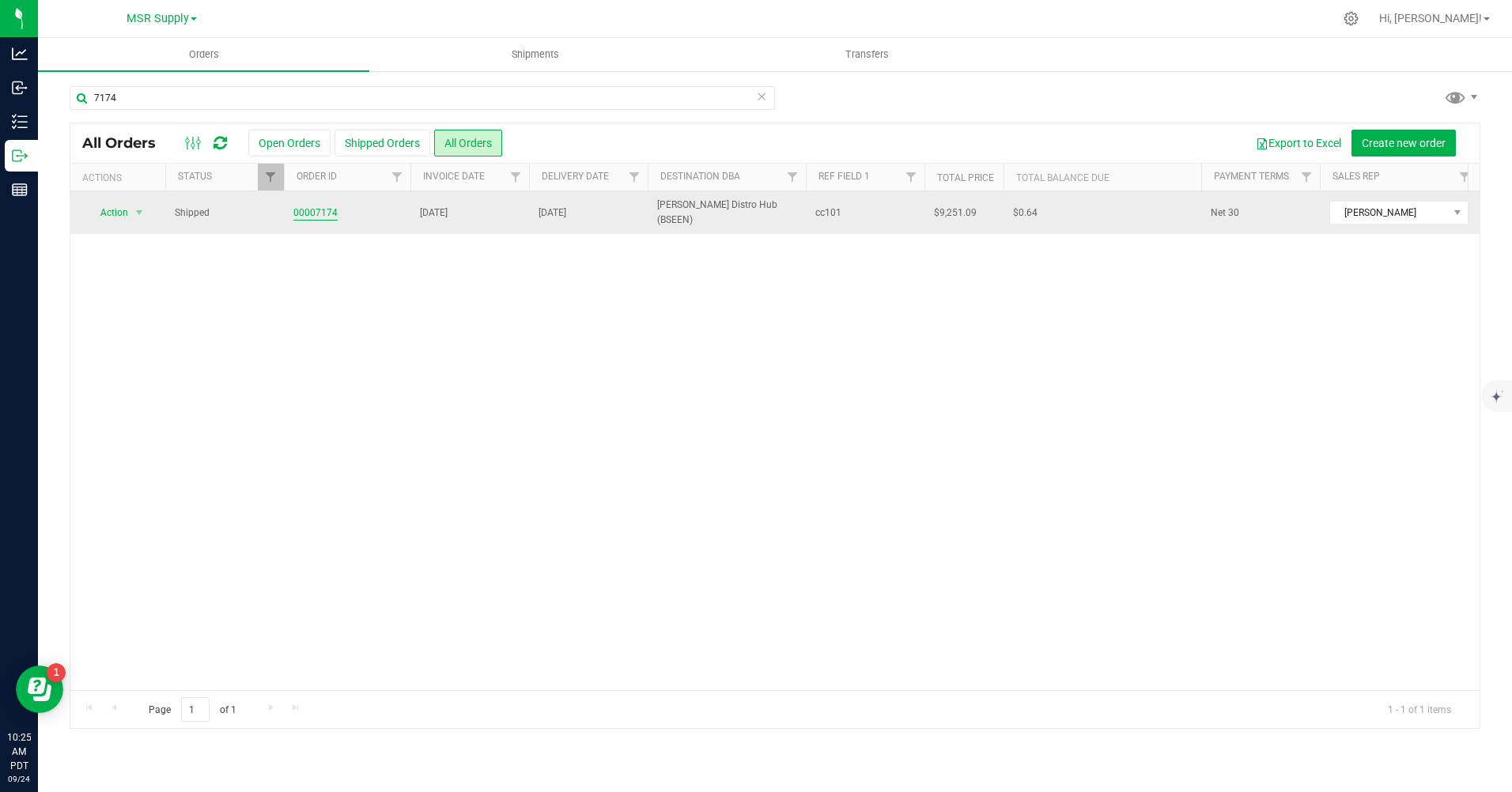
click at [326, 215] on link "00007174" at bounding box center [315, 213] width 44 height 15
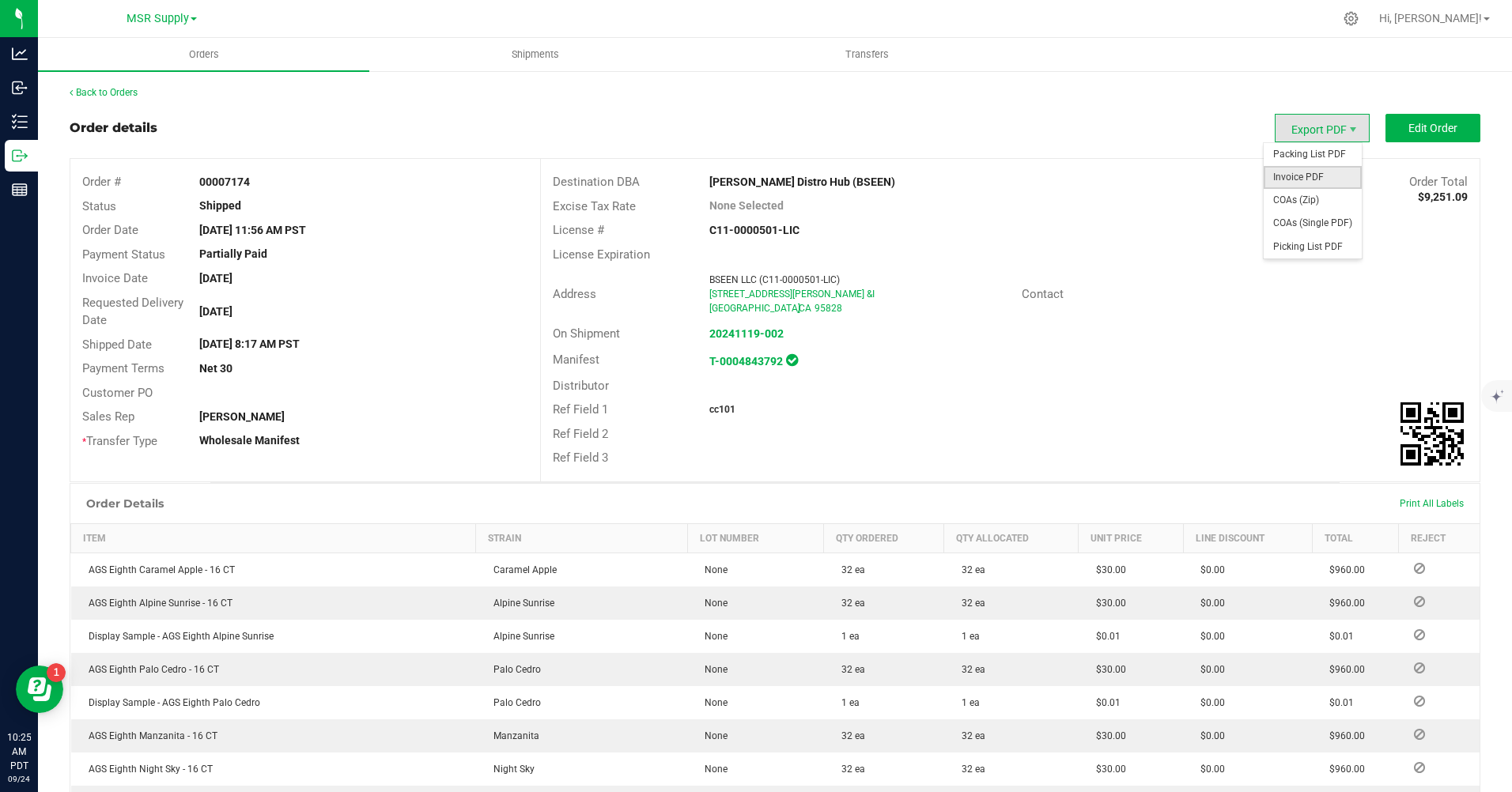
click at [1306, 172] on span "Invoice PDF" at bounding box center [1312, 177] width 98 height 23
click at [117, 95] on link "Back to Orders" at bounding box center [103, 92] width 68 height 11
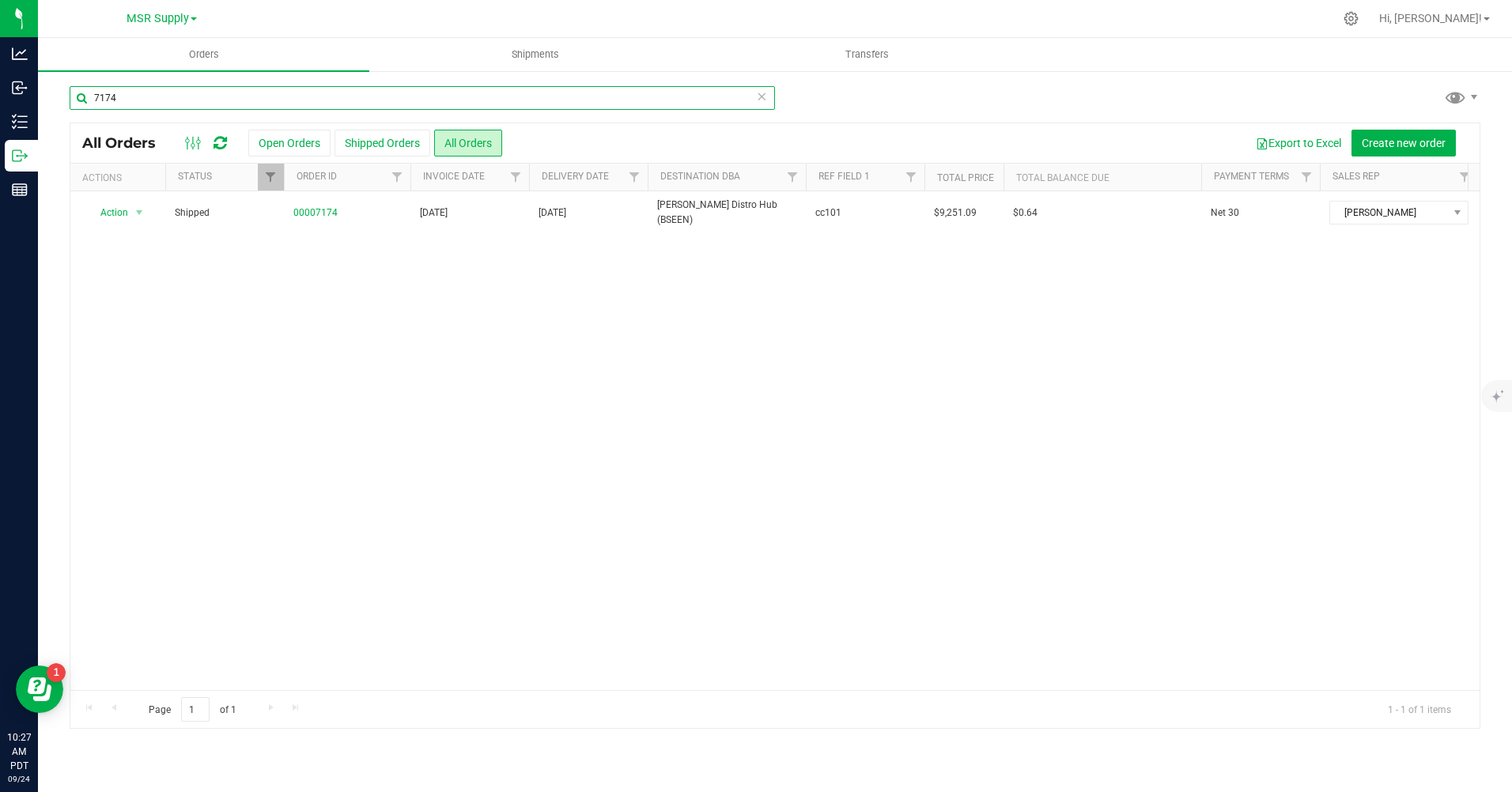
click at [305, 95] on input "7174" at bounding box center [422, 98] width 705 height 23
click at [304, 95] on input "7174" at bounding box center [422, 98] width 705 height 23
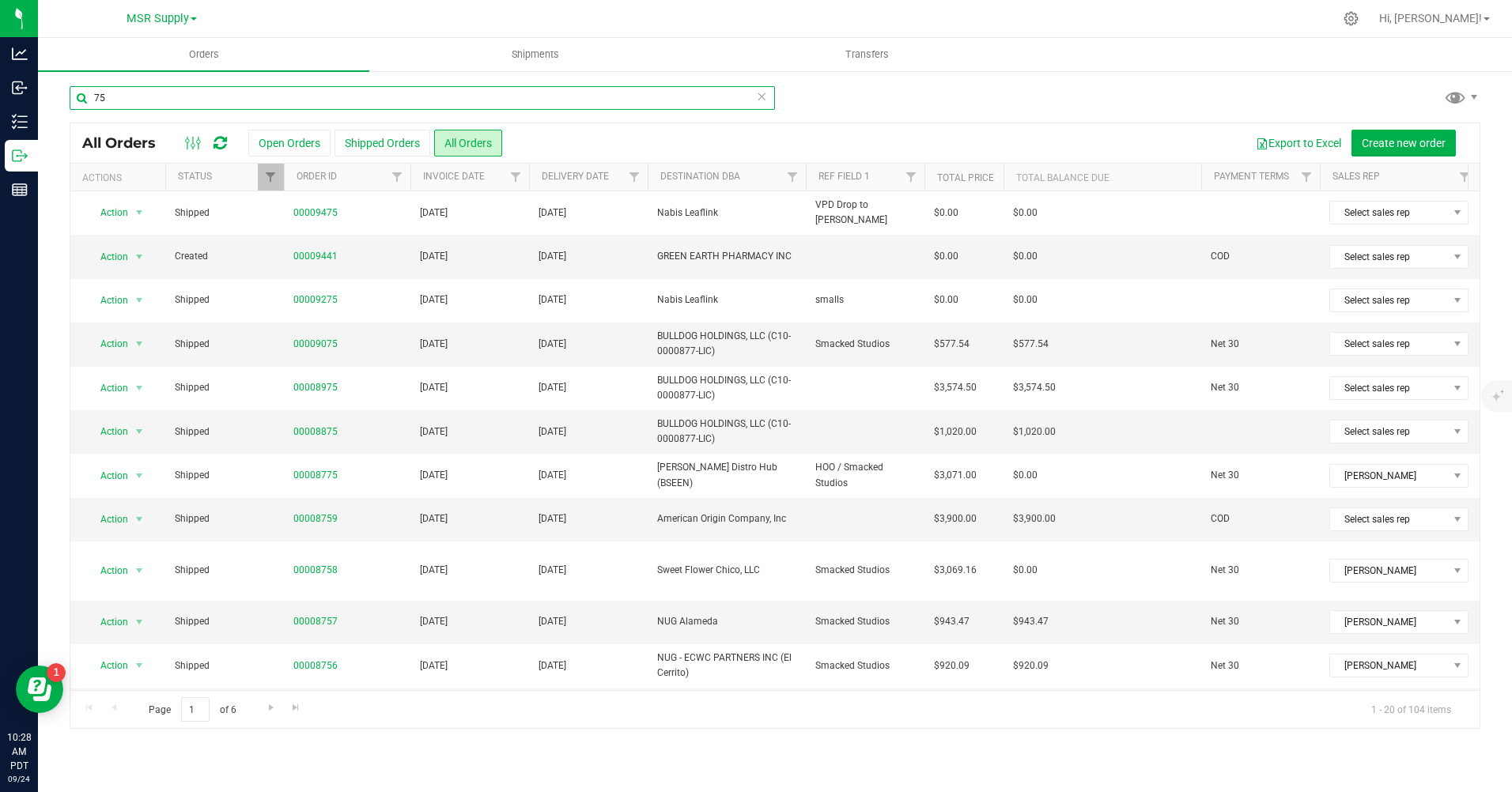
click at [265, 92] on input "75" at bounding box center [422, 98] width 705 height 23
type input "7534"
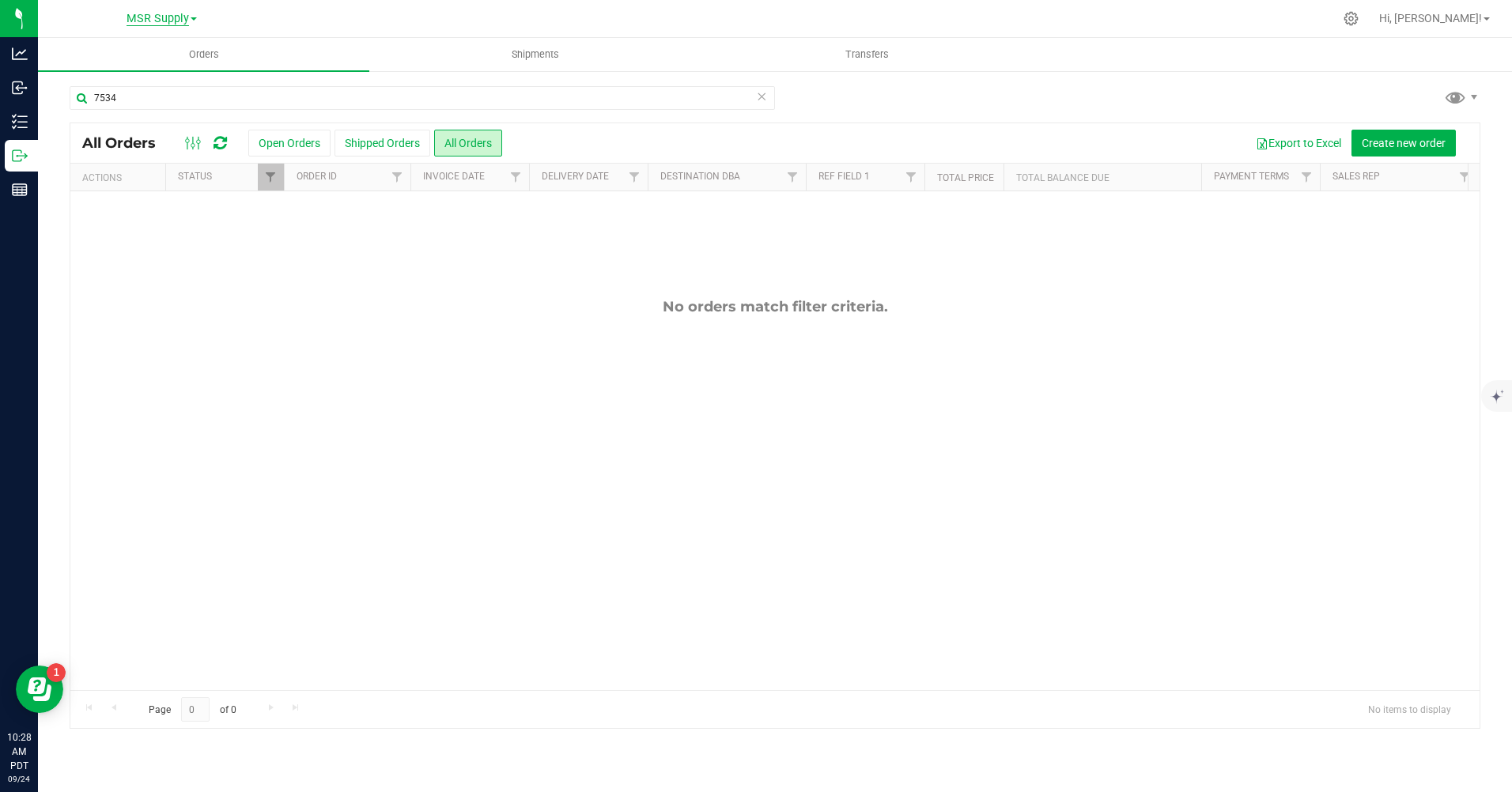
click at [182, 18] on span "MSR Supply" at bounding box center [158, 18] width 63 height 14
click at [142, 99] on link "Nabis" at bounding box center [161, 98] width 231 height 22
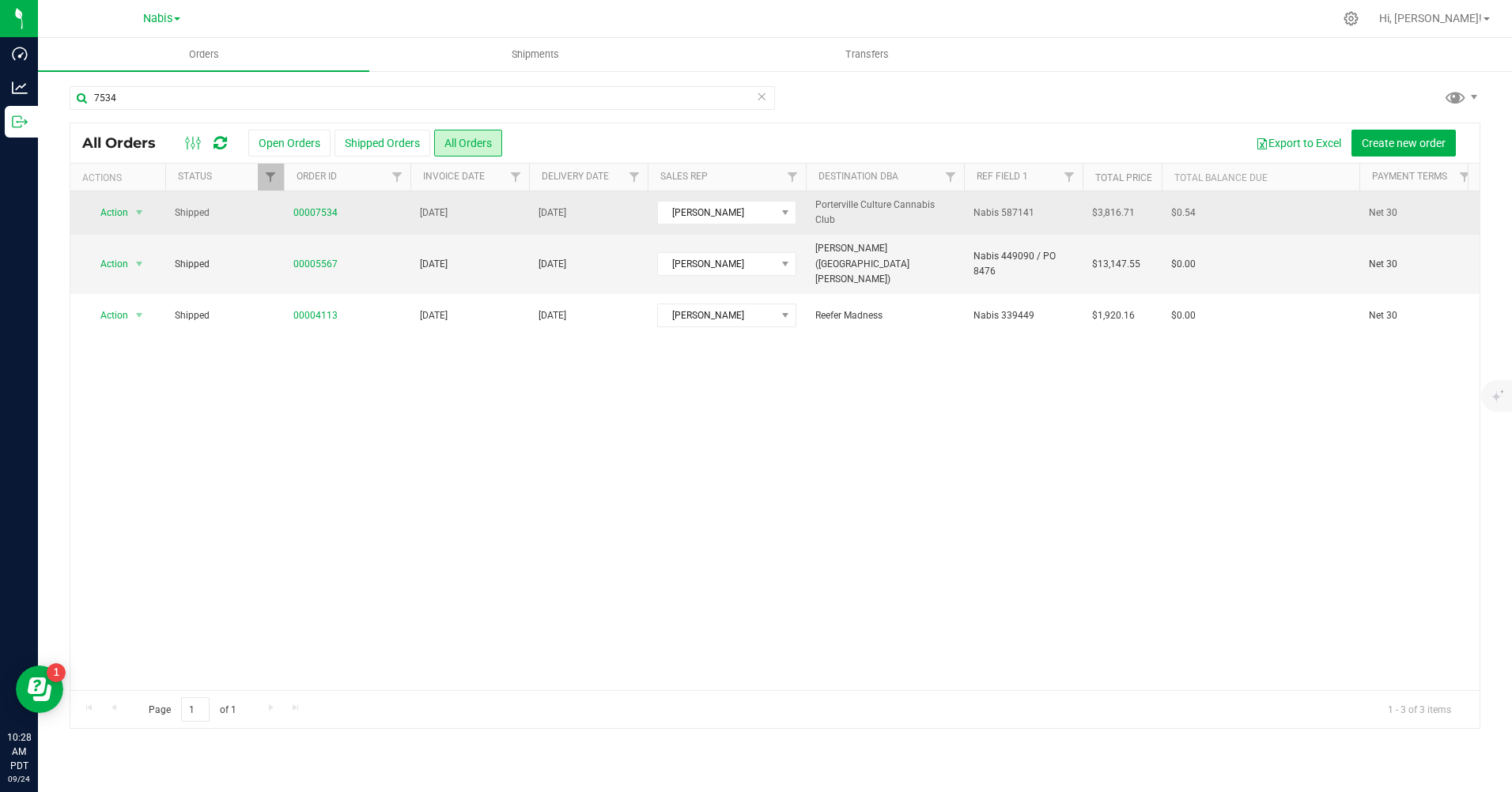
click at [1020, 204] on td "Nabis 587141" at bounding box center [1024, 213] width 119 height 43
click at [1020, 204] on input "Nabis 587141" at bounding box center [1019, 213] width 113 height 24
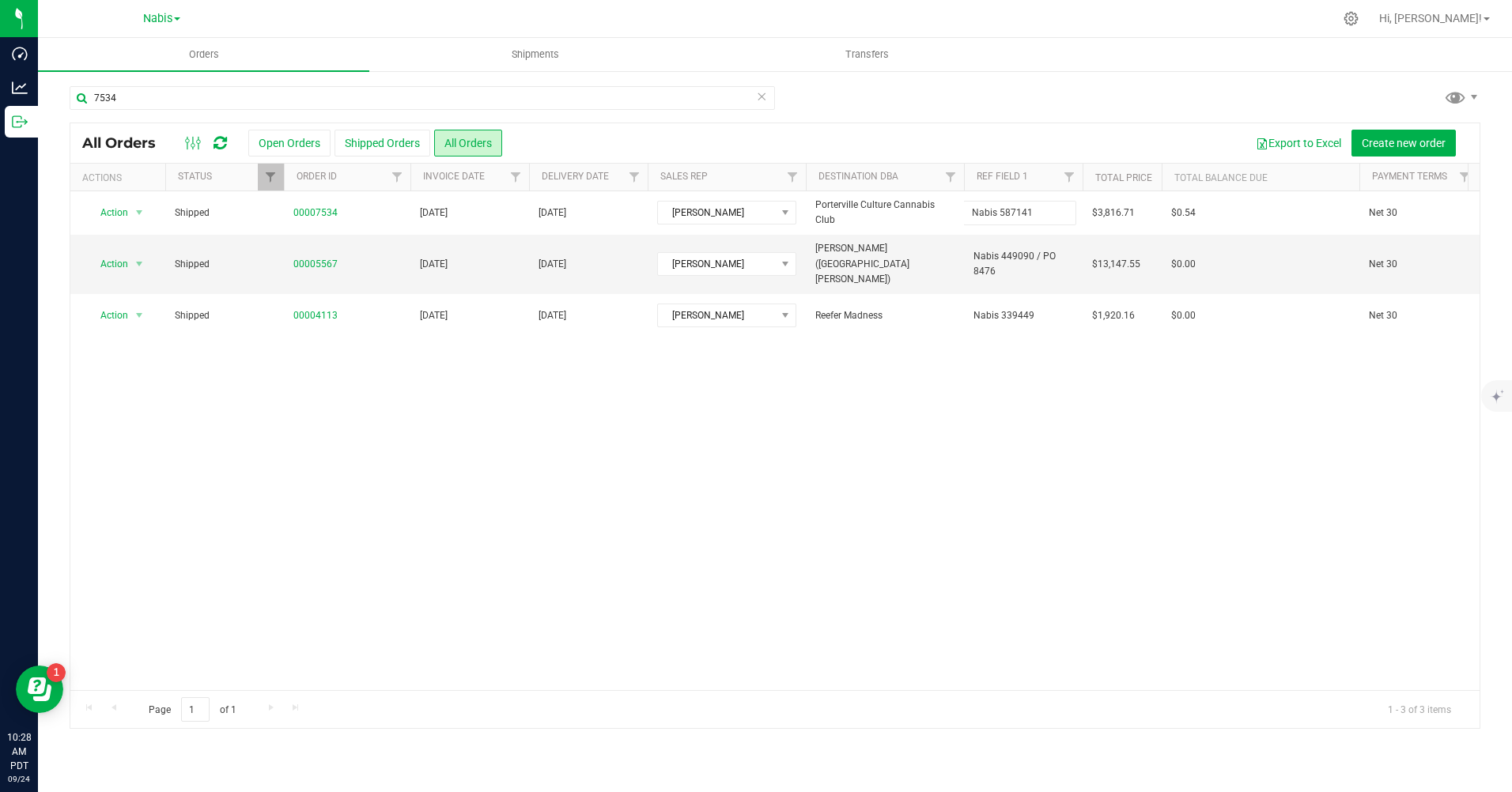
click at [837, 432] on div "Action Action Clone order Mark as fully paid Order audit log Print COAs (single…" at bounding box center [775, 441] width 1409 height 499
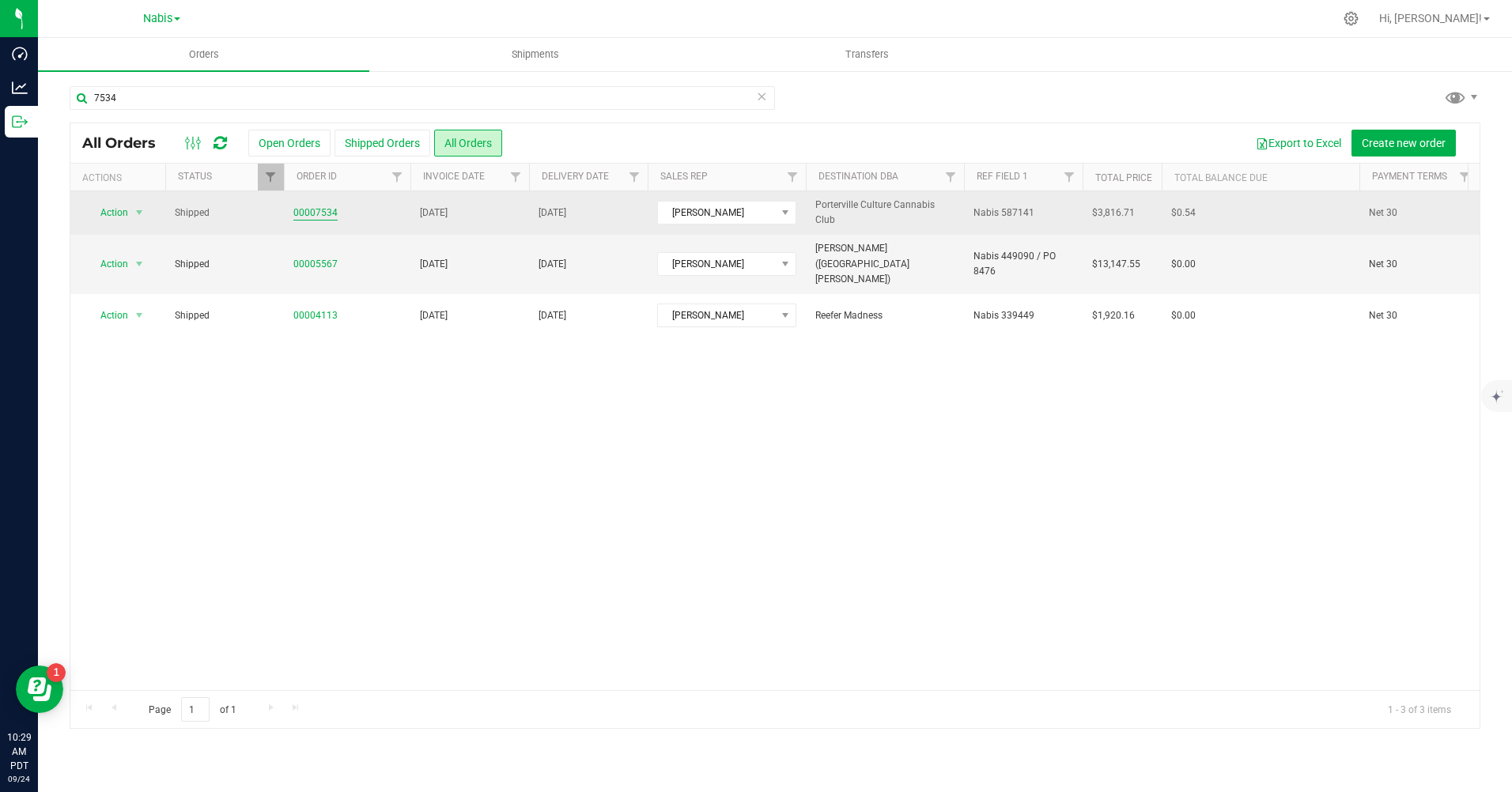
click at [319, 212] on link "00007534" at bounding box center [315, 213] width 44 height 15
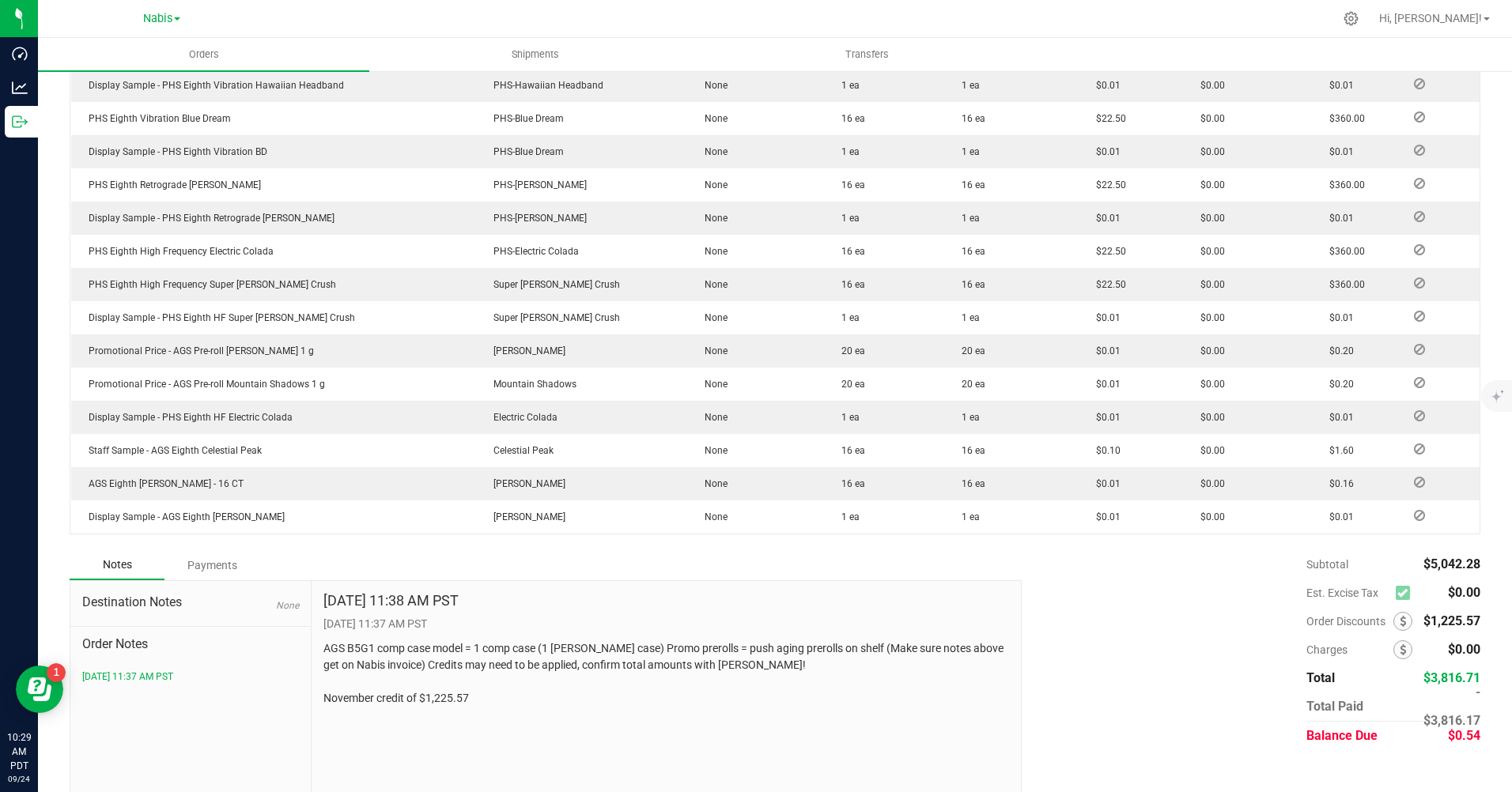
scroll to position [921, 0]
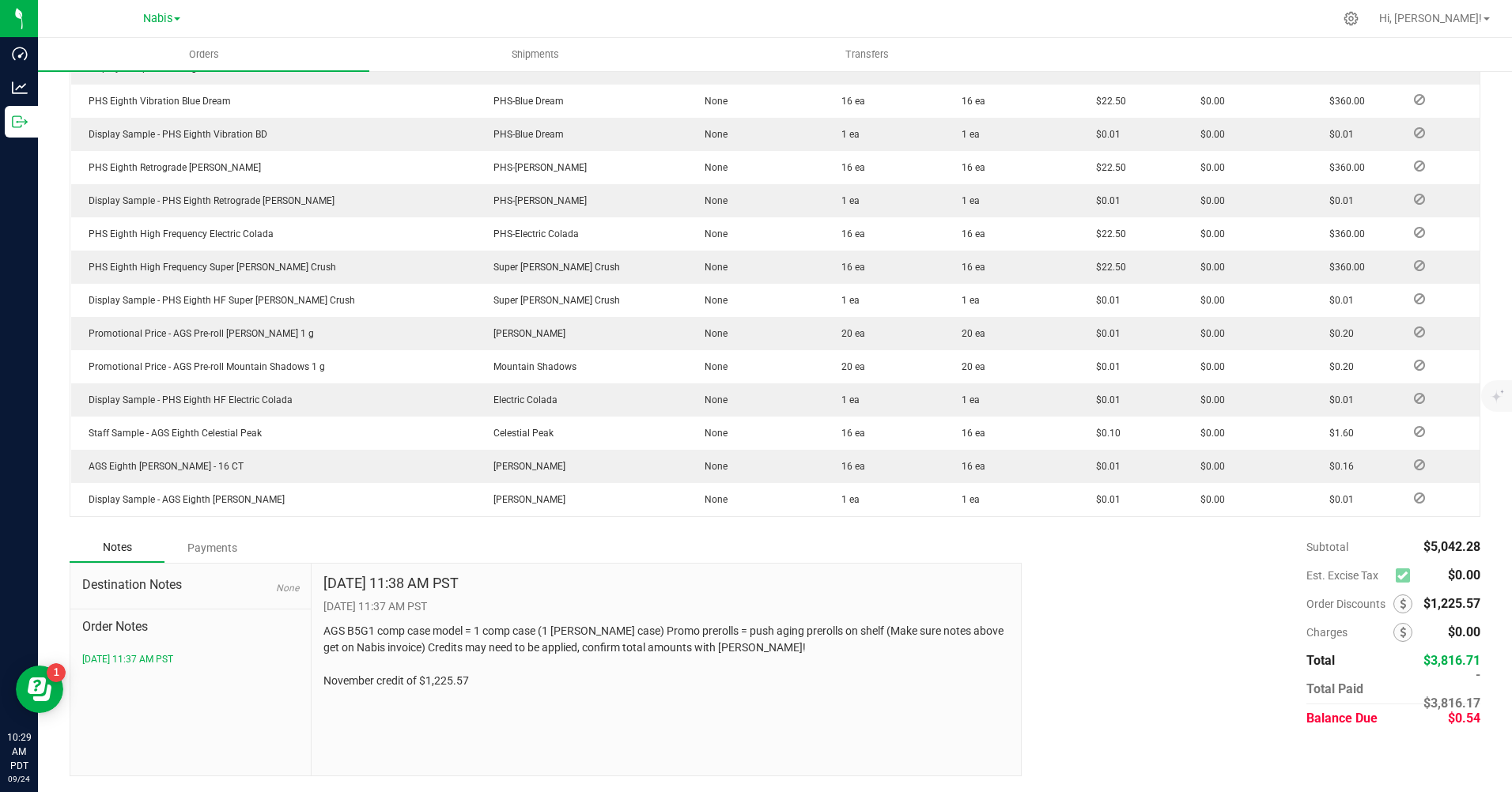
click at [204, 540] on div "Payments" at bounding box center [212, 547] width 95 height 28
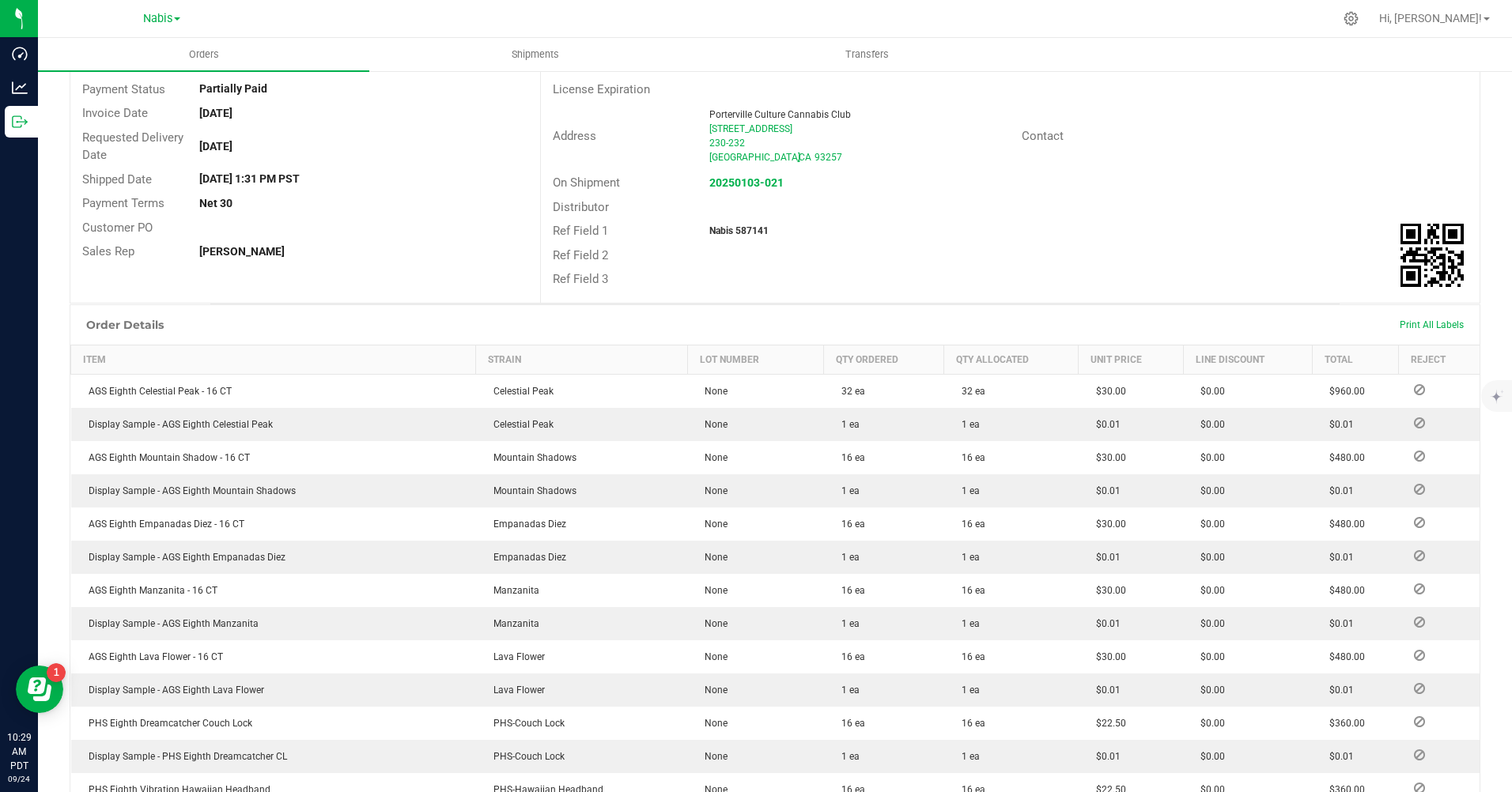
scroll to position [0, 0]
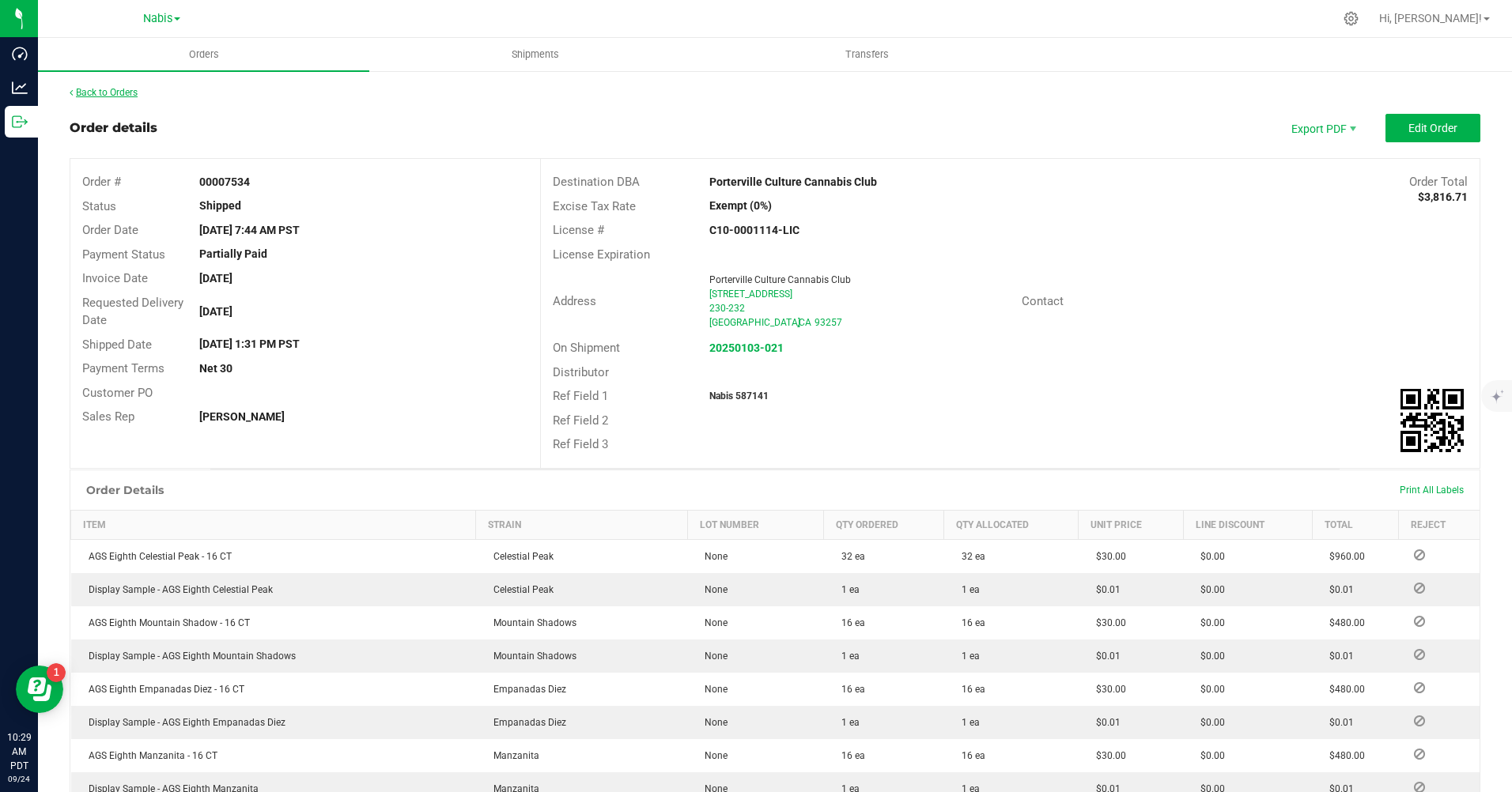
click at [118, 91] on link "Back to Orders" at bounding box center [103, 92] width 68 height 11
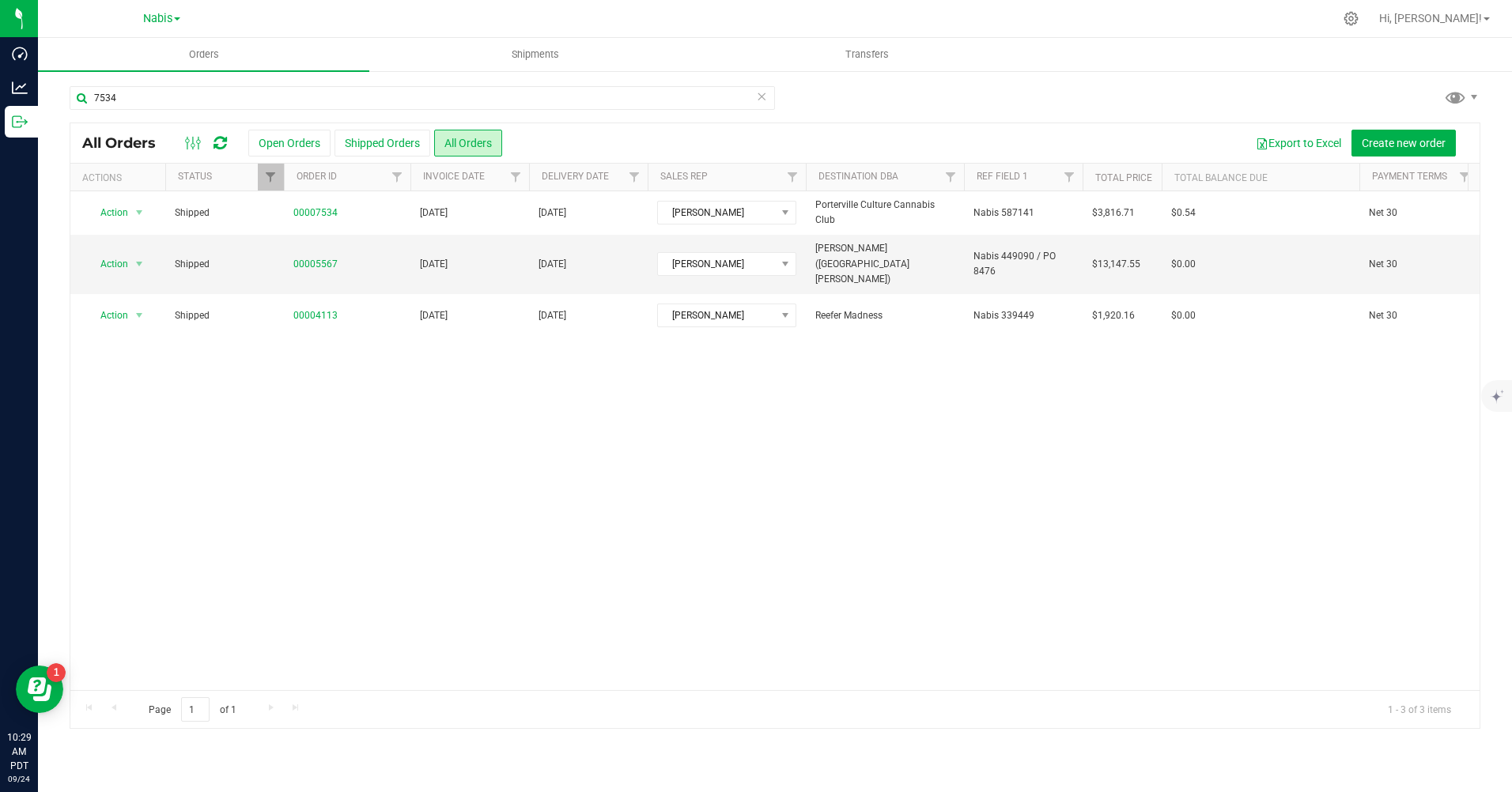
click at [748, 351] on div "Action Action Clone order Mark as fully paid Order audit log Print COAs (single…" at bounding box center [775, 441] width 1409 height 499
click at [786, 396] on div "Action Action Clone order Mark as fully paid Order audit log Print COAs (single…" at bounding box center [775, 441] width 1409 height 499
click at [746, 366] on div "Action Action Clone order Mark as fully paid Order audit log Print COAs (single…" at bounding box center [775, 441] width 1409 height 499
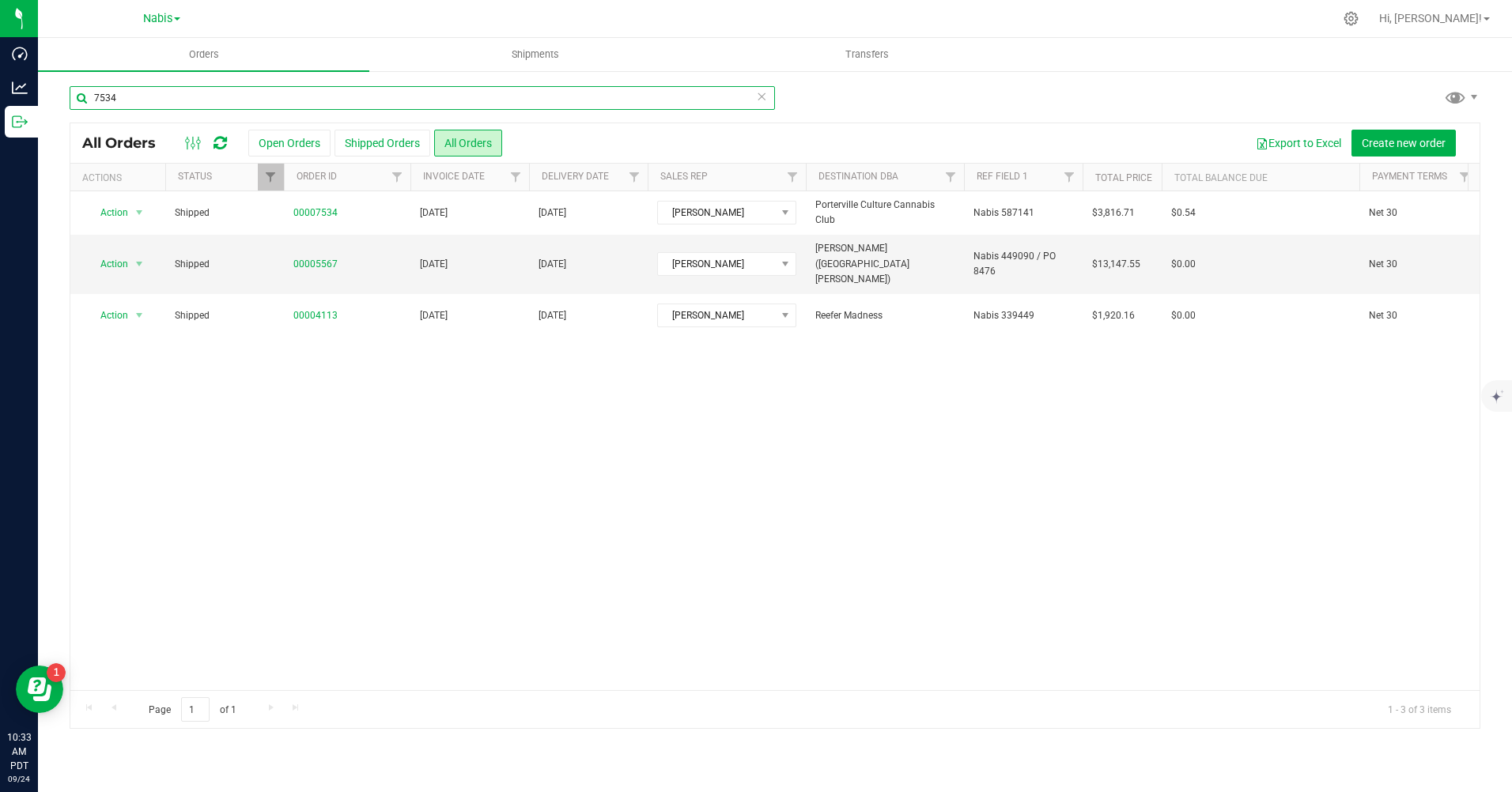
click at [316, 93] on input "7534" at bounding box center [422, 98] width 705 height 23
click at [316, 93] on input "7534" at bounding box center [422, 98] width 705 height 23
type input "7570"
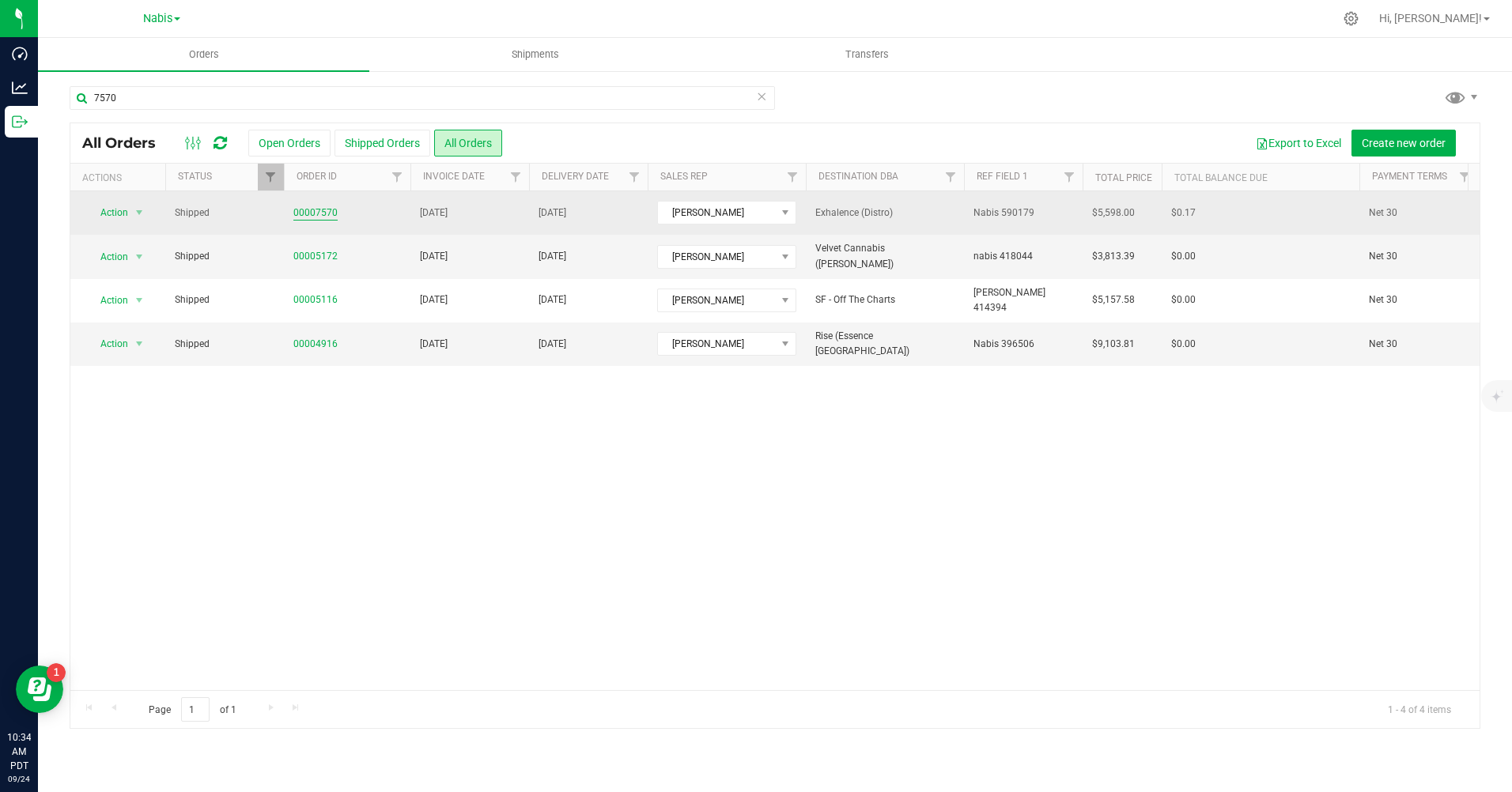
click at [311, 211] on link "00007570" at bounding box center [315, 213] width 44 height 15
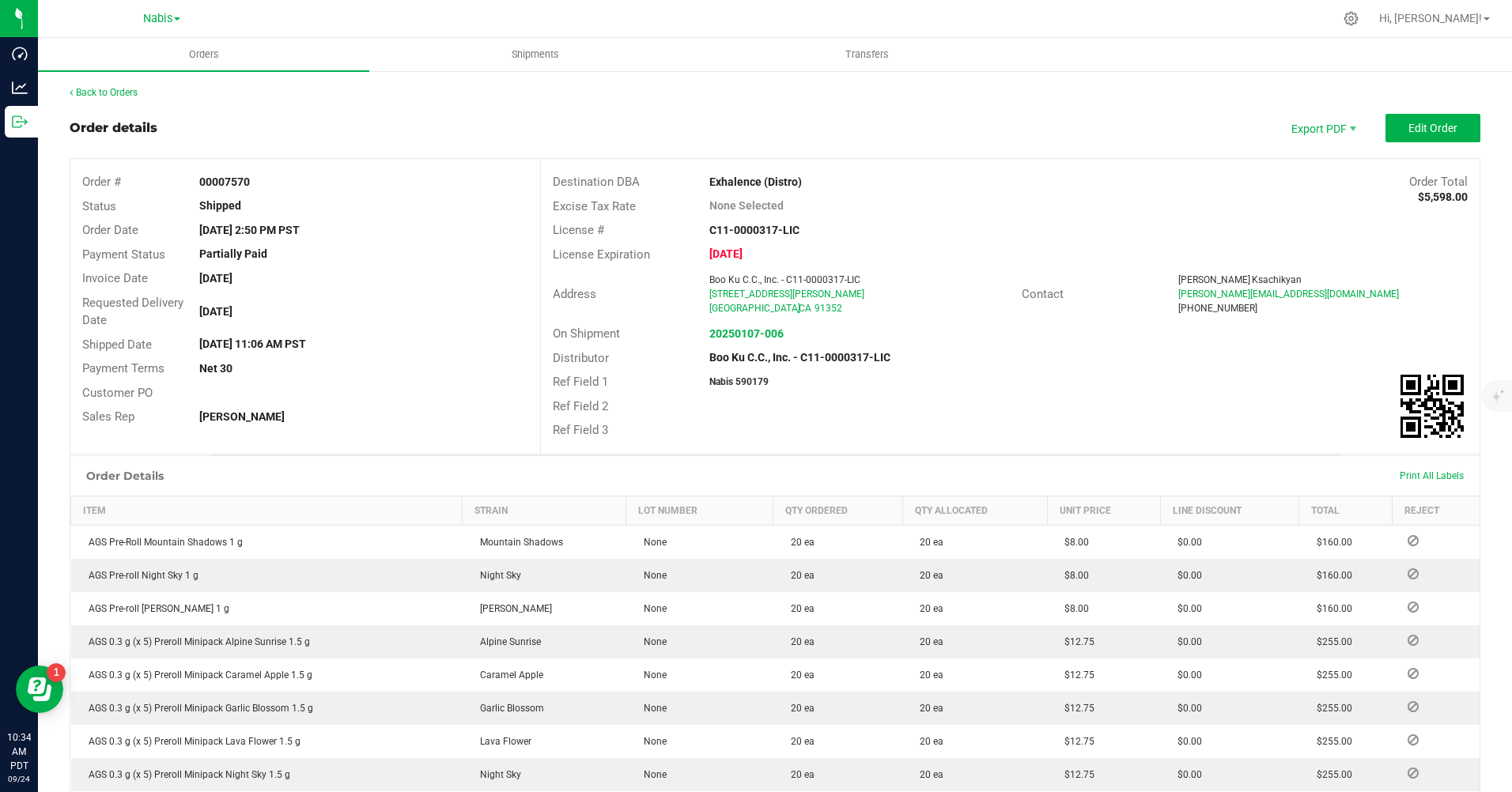
click at [742, 383] on strong "Nabis 590179" at bounding box center [739, 381] width 59 height 11
copy strong "590179"
click at [746, 430] on div at bounding box center [854, 430] width 313 height 1
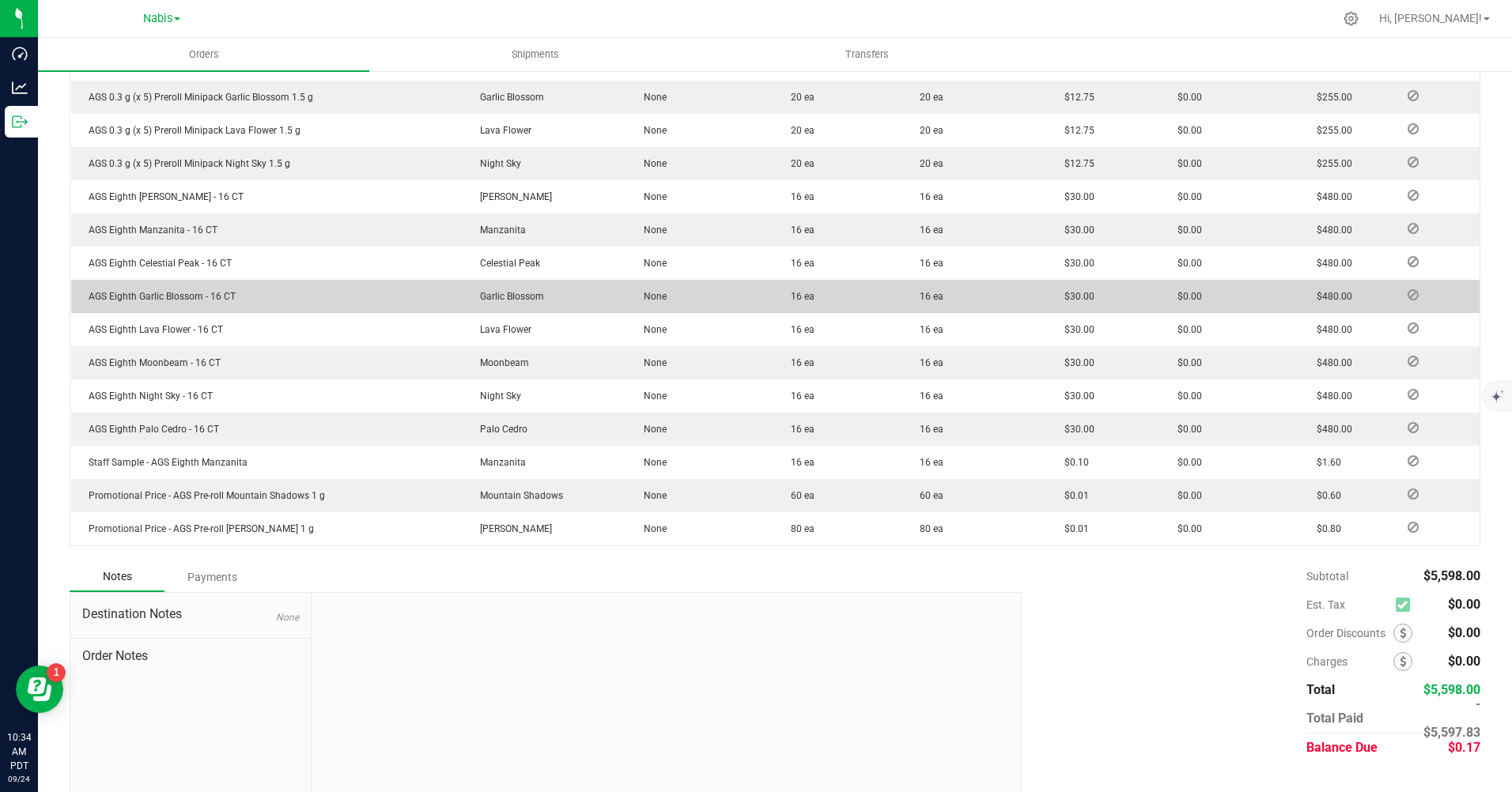
scroll to position [640, 0]
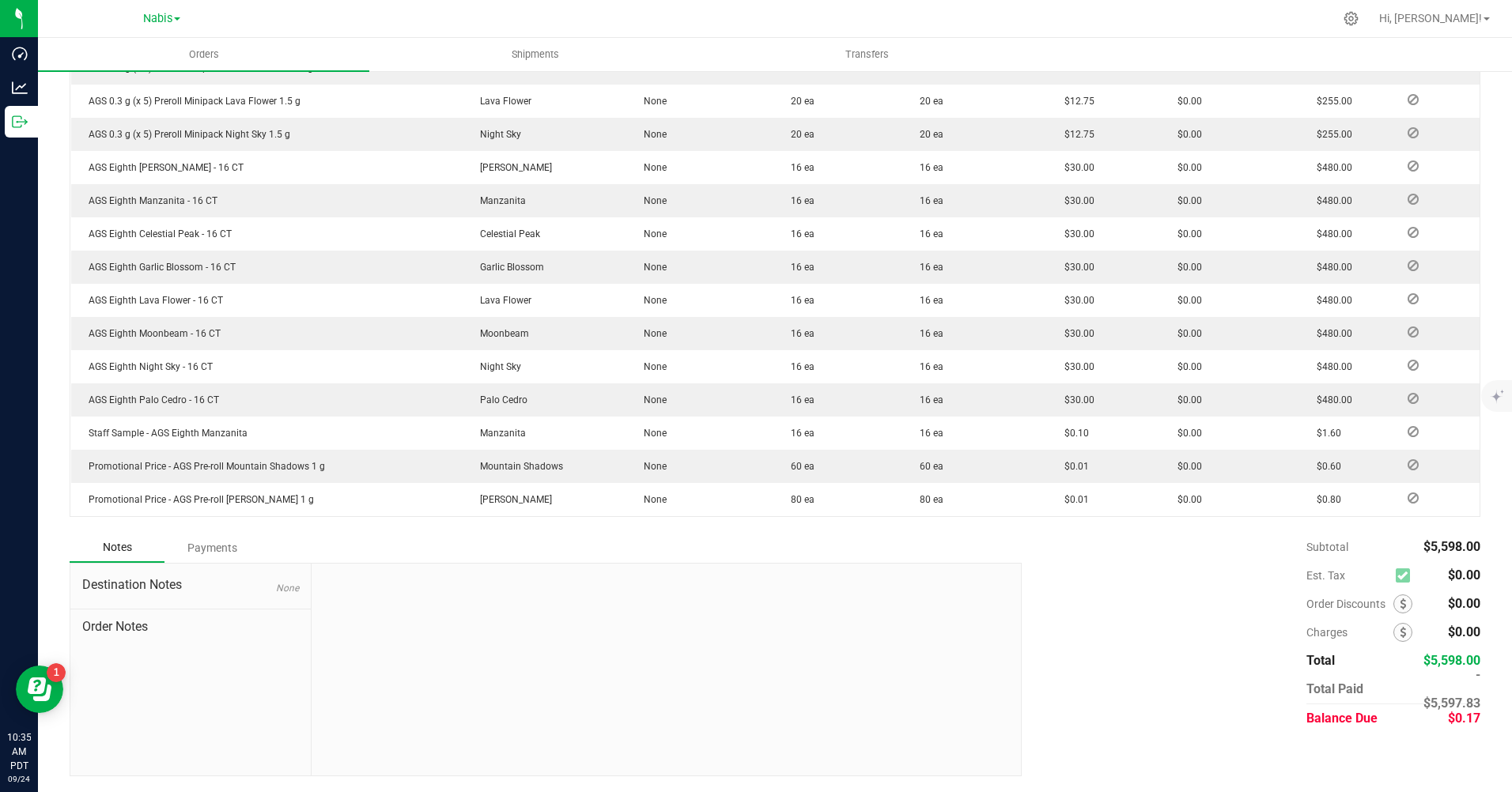
click at [224, 547] on div "Payments" at bounding box center [212, 547] width 95 height 28
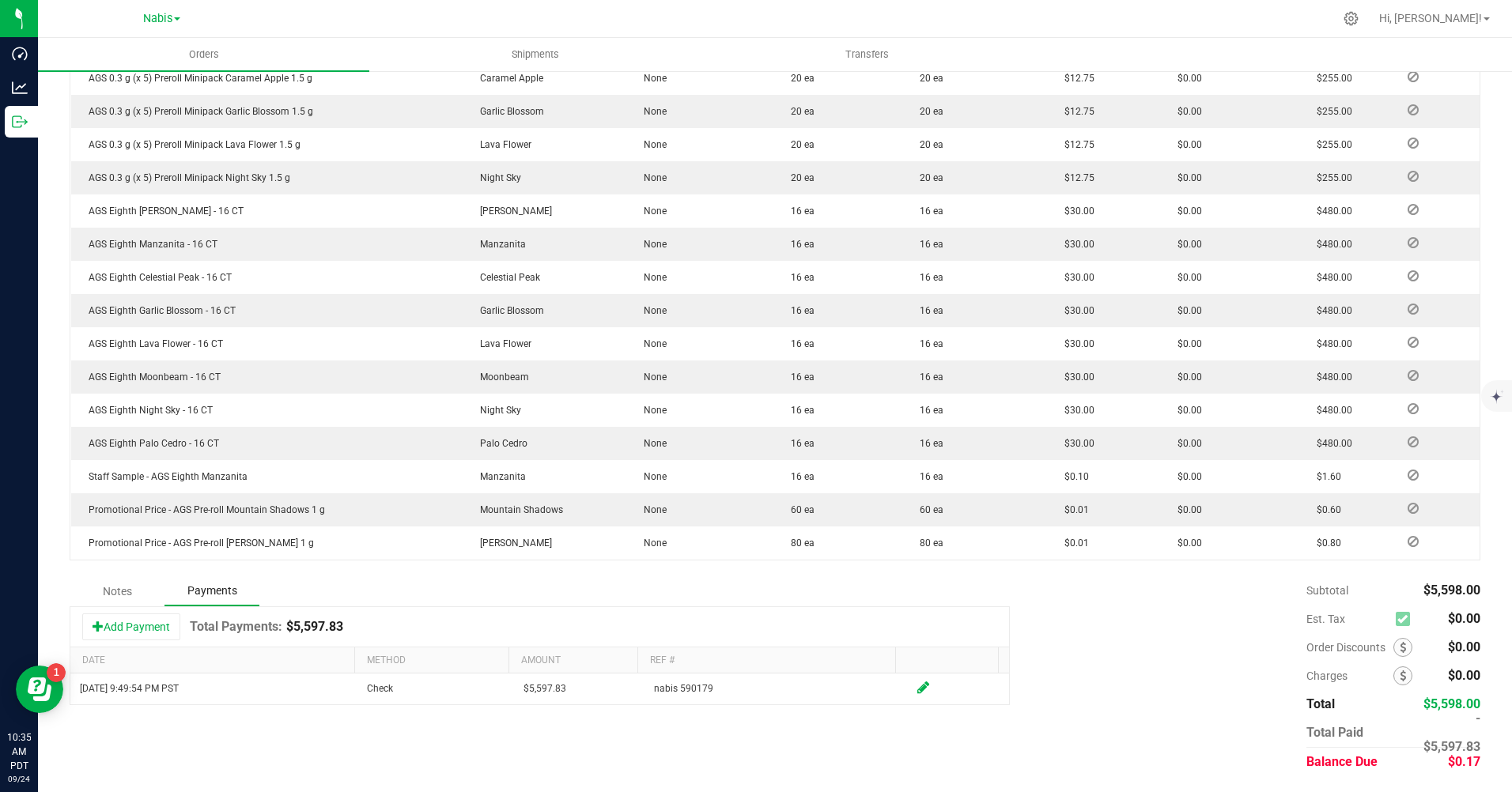
scroll to position [597, 0]
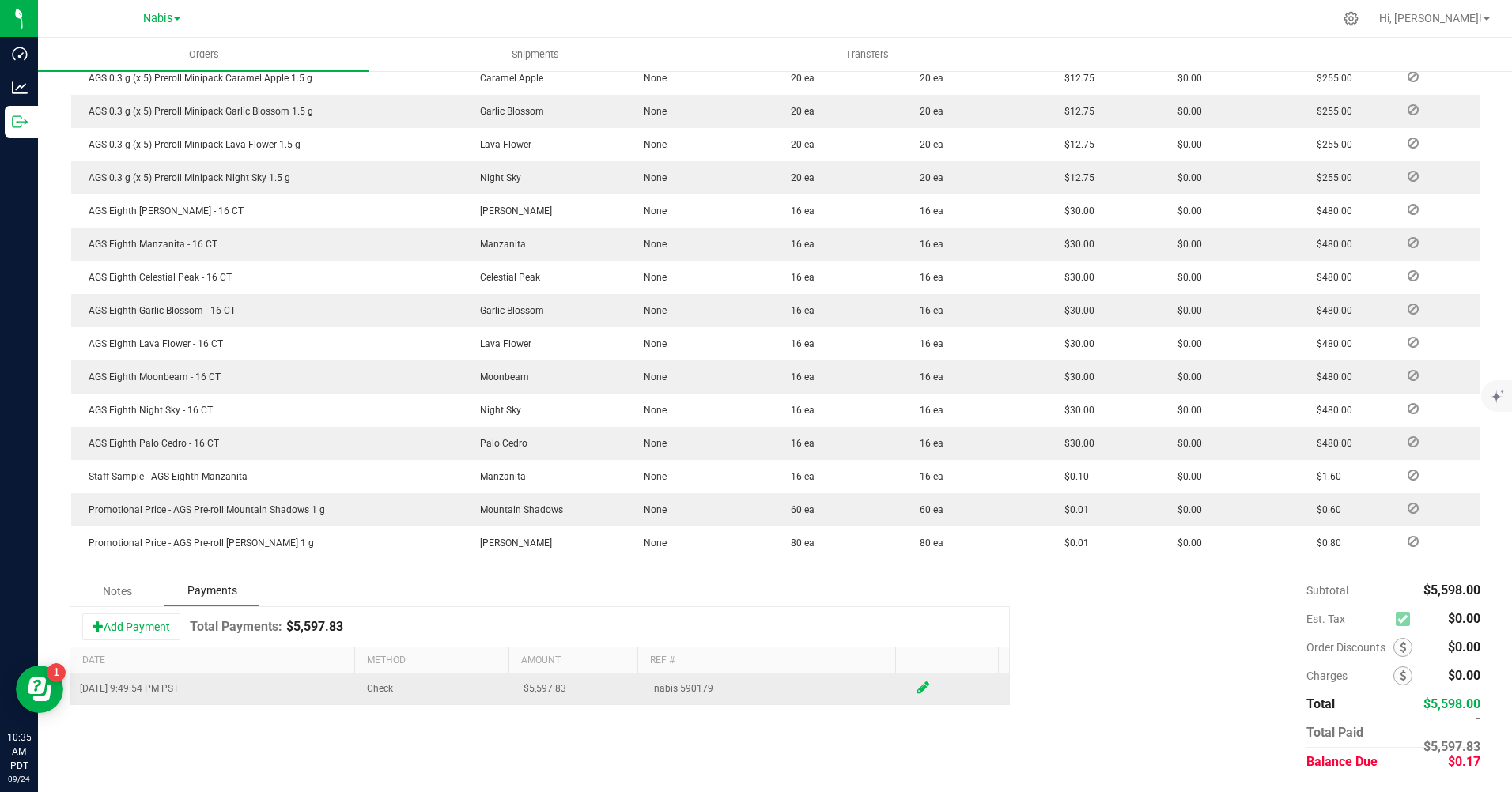
click at [918, 684] on icon at bounding box center [923, 688] width 12 height 14
click at [589, 694] on input "5597.83" at bounding box center [573, 692] width 110 height 23
type input "$5,598.00"
click at [918, 689] on span at bounding box center [923, 690] width 12 height 14
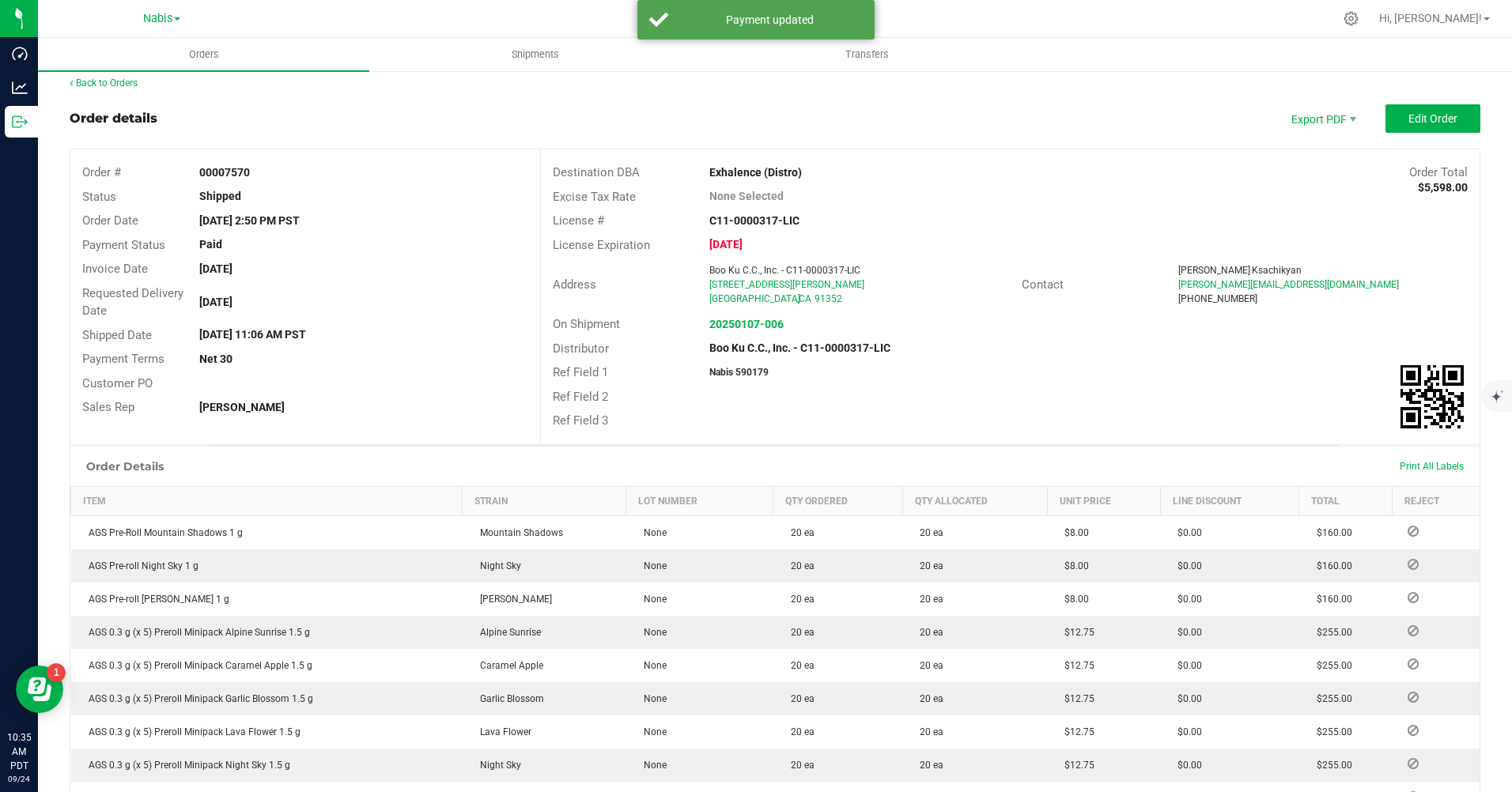
scroll to position [0, 0]
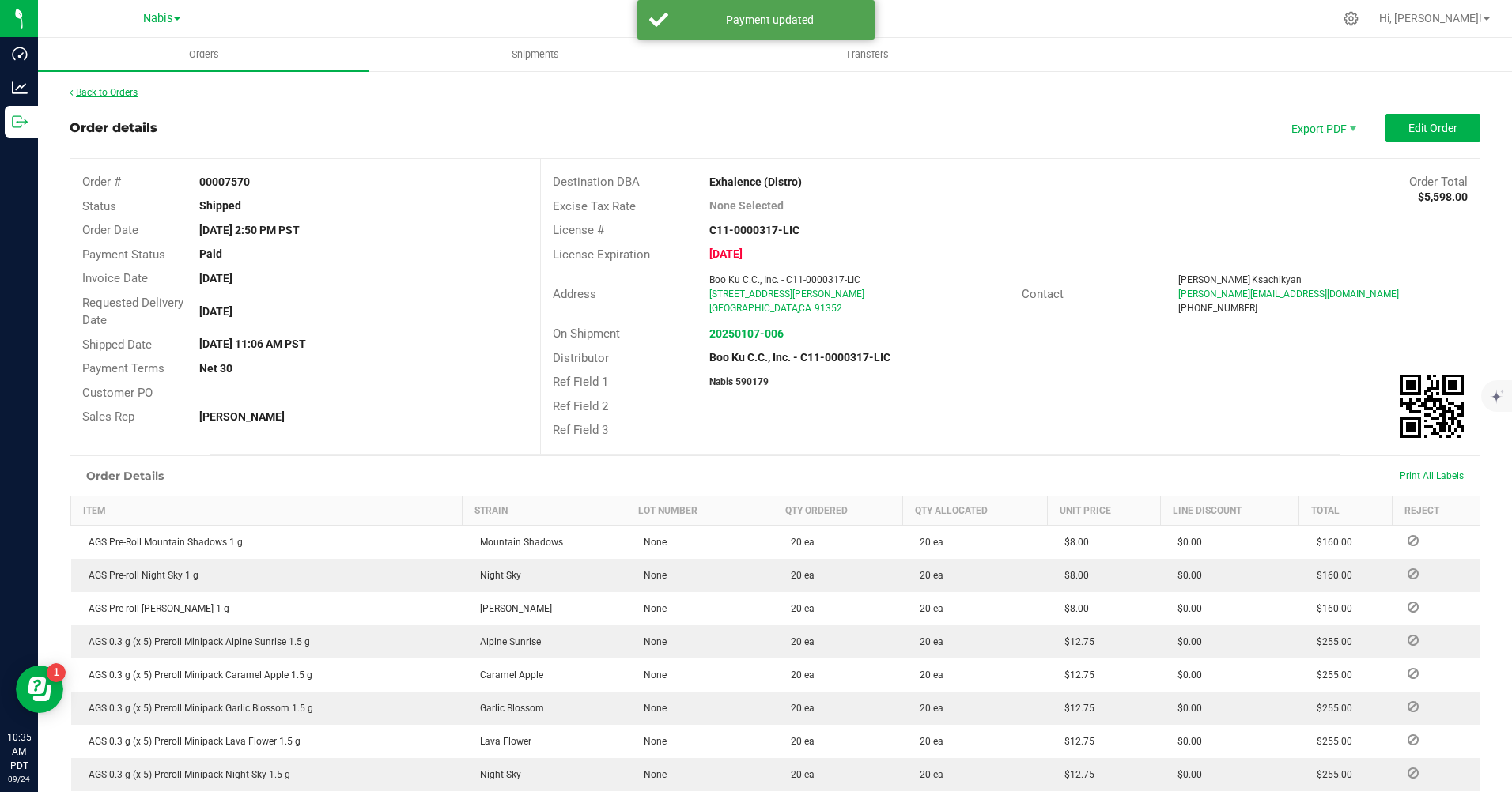
click at [112, 91] on link "Back to Orders" at bounding box center [103, 92] width 68 height 11
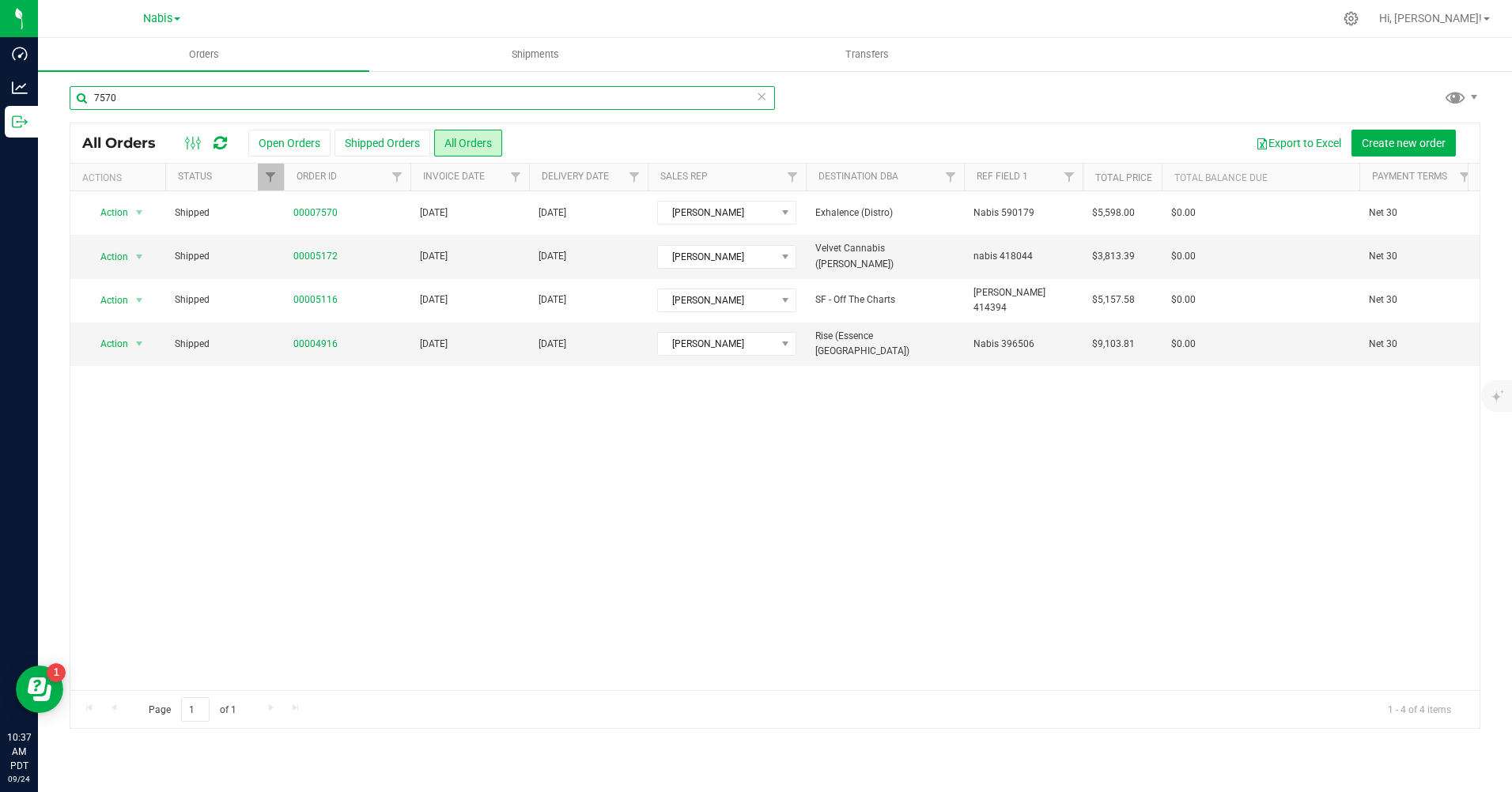
click at [321, 97] on input "7570" at bounding box center [422, 98] width 705 height 23
type input "8114"
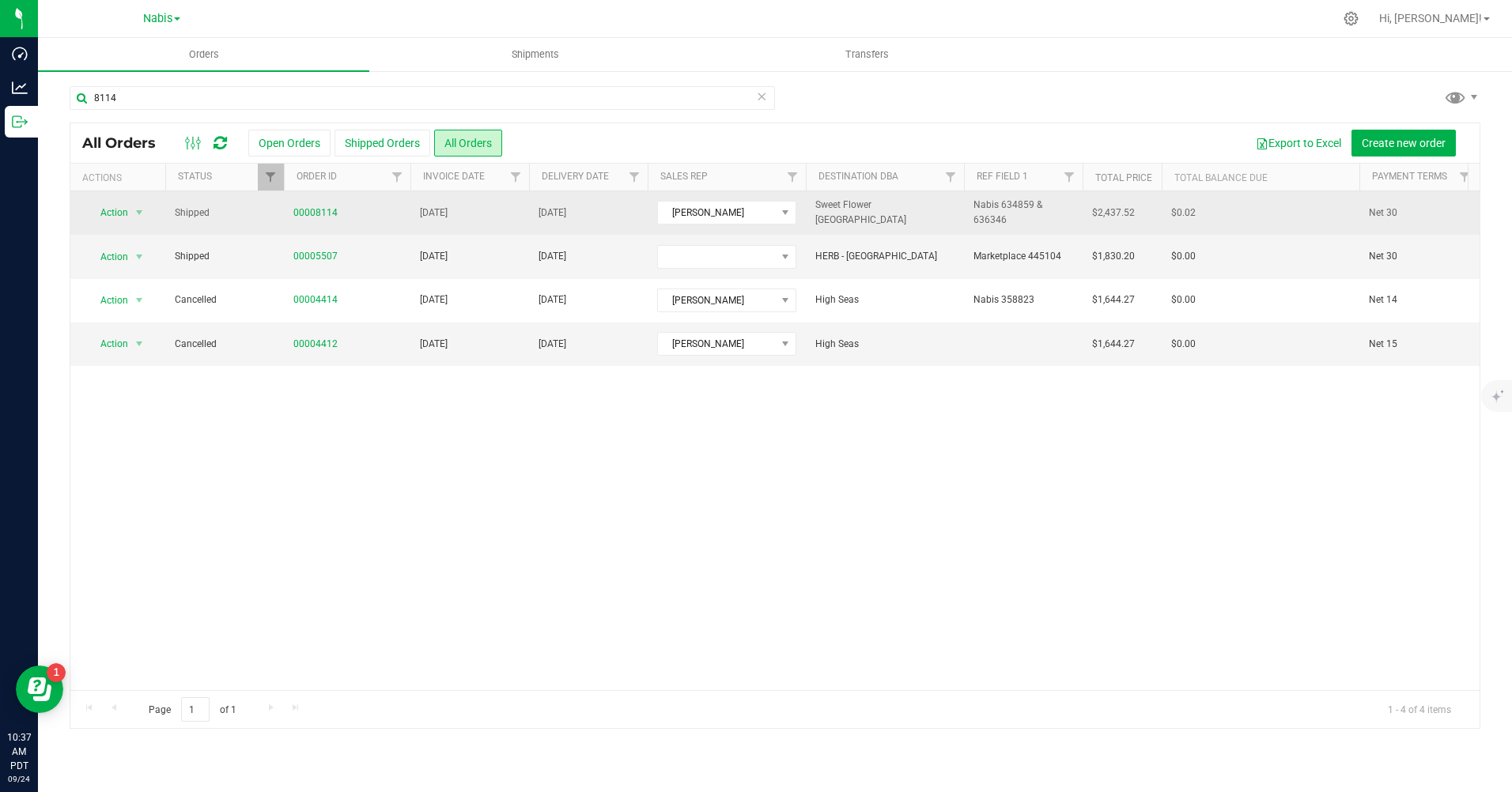
click at [1010, 204] on span "Nabis 634859 & 636346" at bounding box center [1023, 213] width 99 height 30
click at [1010, 204] on input "Nabis 634859 & 636346" at bounding box center [1019, 213] width 113 height 24
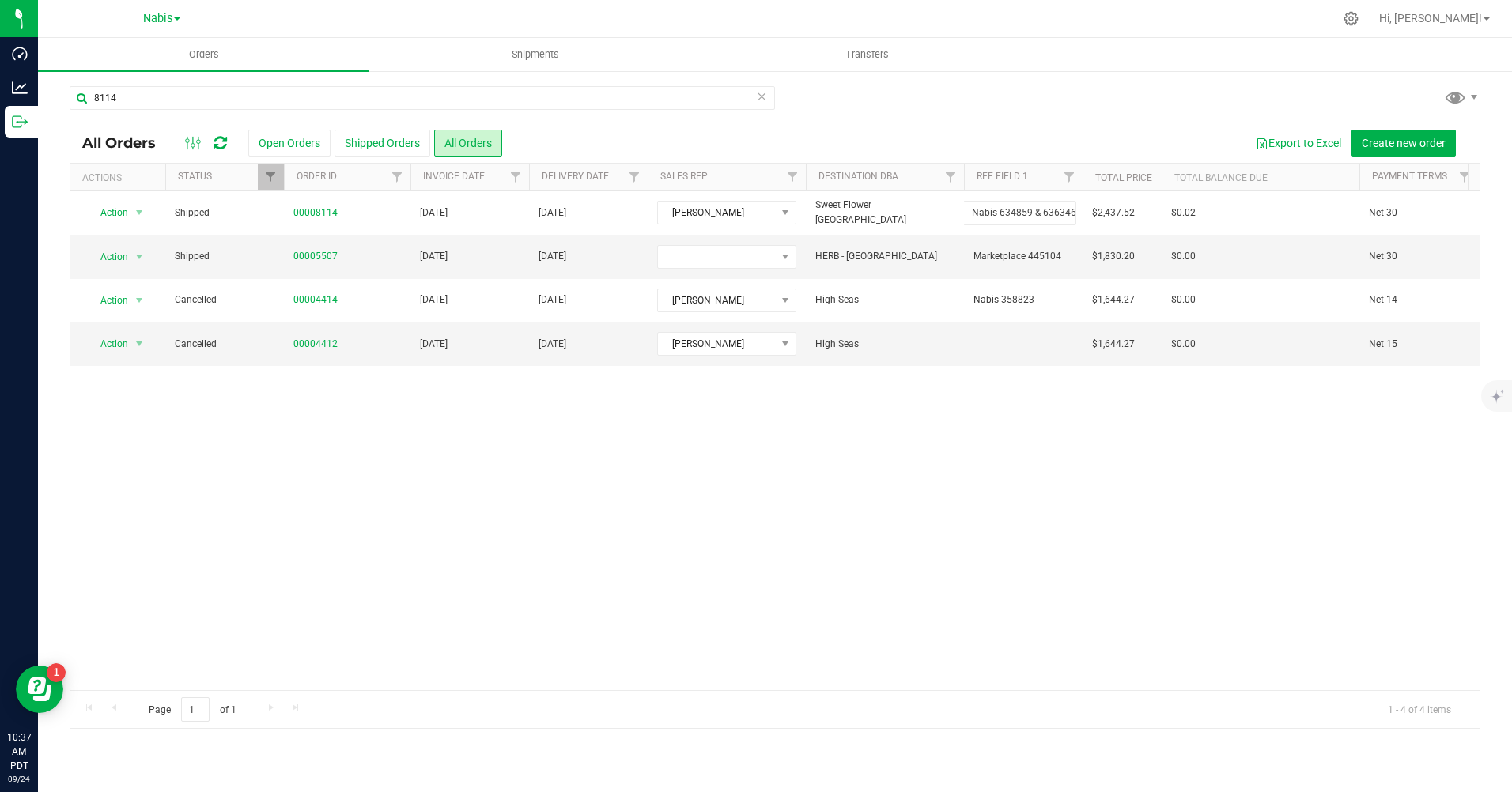
click at [817, 454] on div "Action Action Clone order Mark as fully paid Order audit log Print COAs (single…" at bounding box center [775, 441] width 1409 height 499
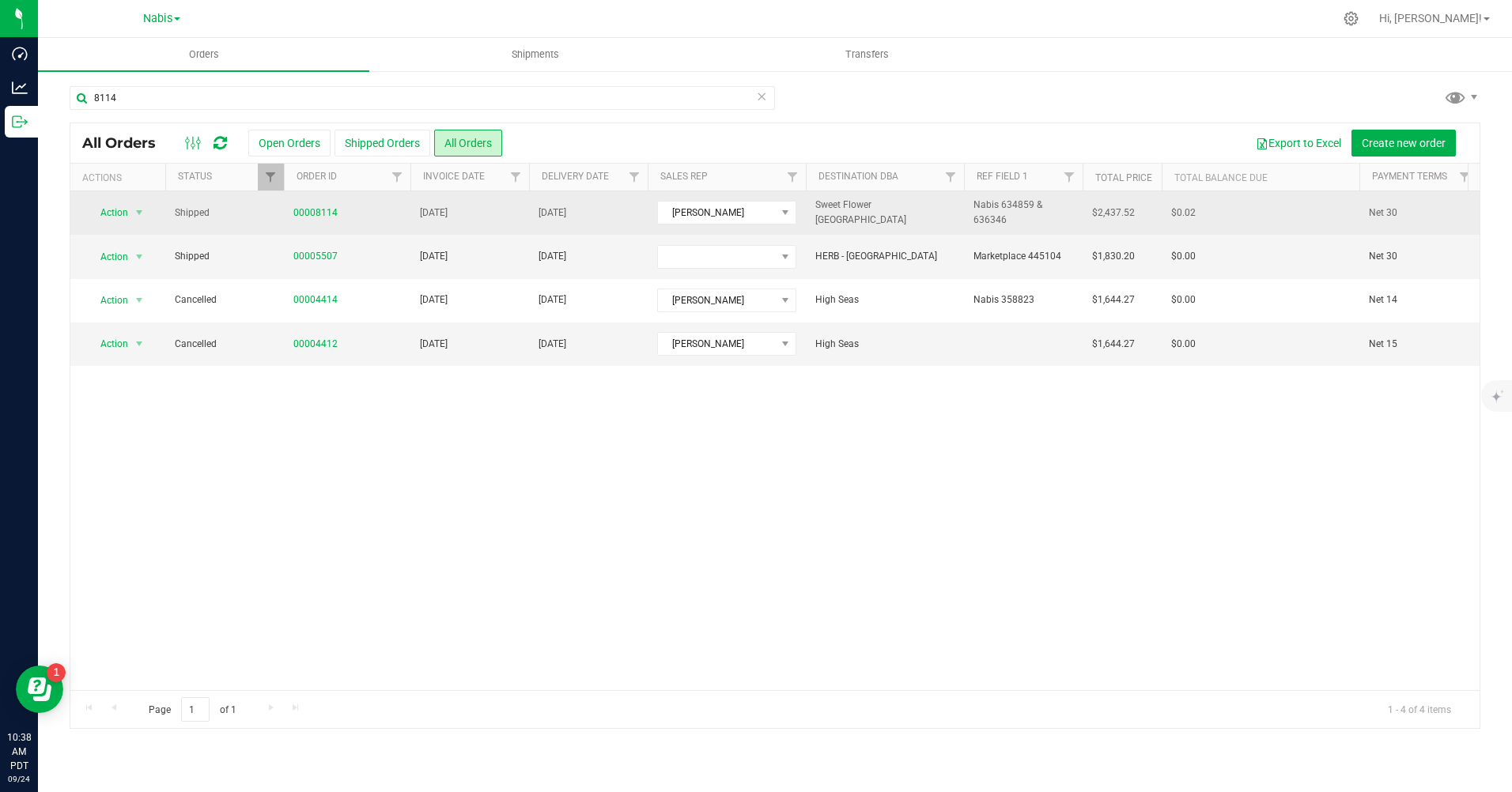
click at [984, 220] on span "Nabis 634859 & 636346" at bounding box center [1023, 213] width 99 height 30
click at [984, 220] on input "Nabis 634859 & 636346" at bounding box center [1019, 213] width 113 height 24
click at [1050, 212] on input "Nabis 634859 & 636346" at bounding box center [1019, 213] width 113 height 24
click at [313, 212] on link "00008114" at bounding box center [315, 213] width 44 height 15
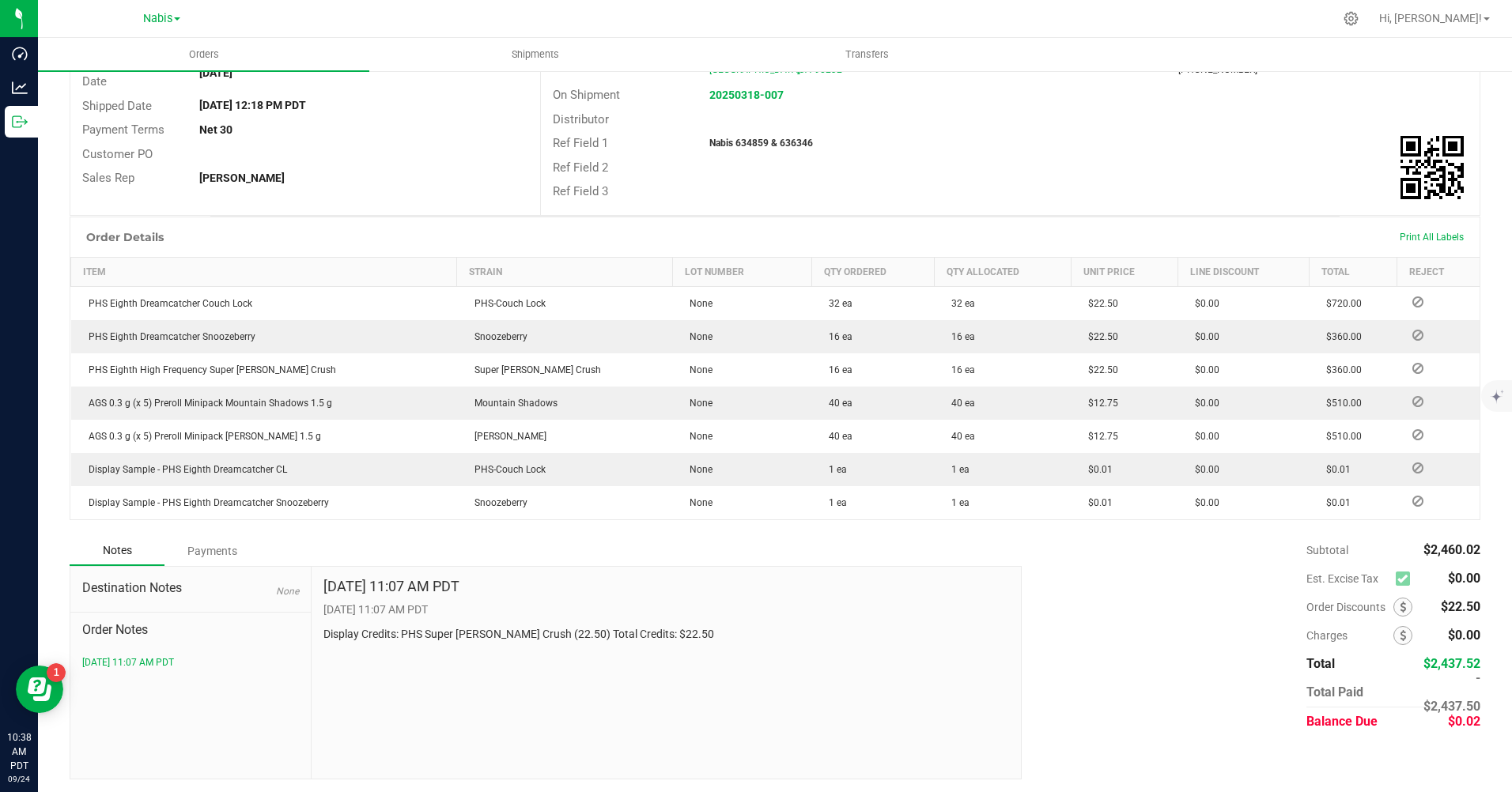
scroll to position [242, 0]
click at [751, 133] on div "Nabis 634859 & 636346" at bounding box center [854, 139] width 313 height 14
click at [750, 137] on strong "Nabis 634859 & 636346" at bounding box center [761, 139] width 104 height 11
copy strong "634859"
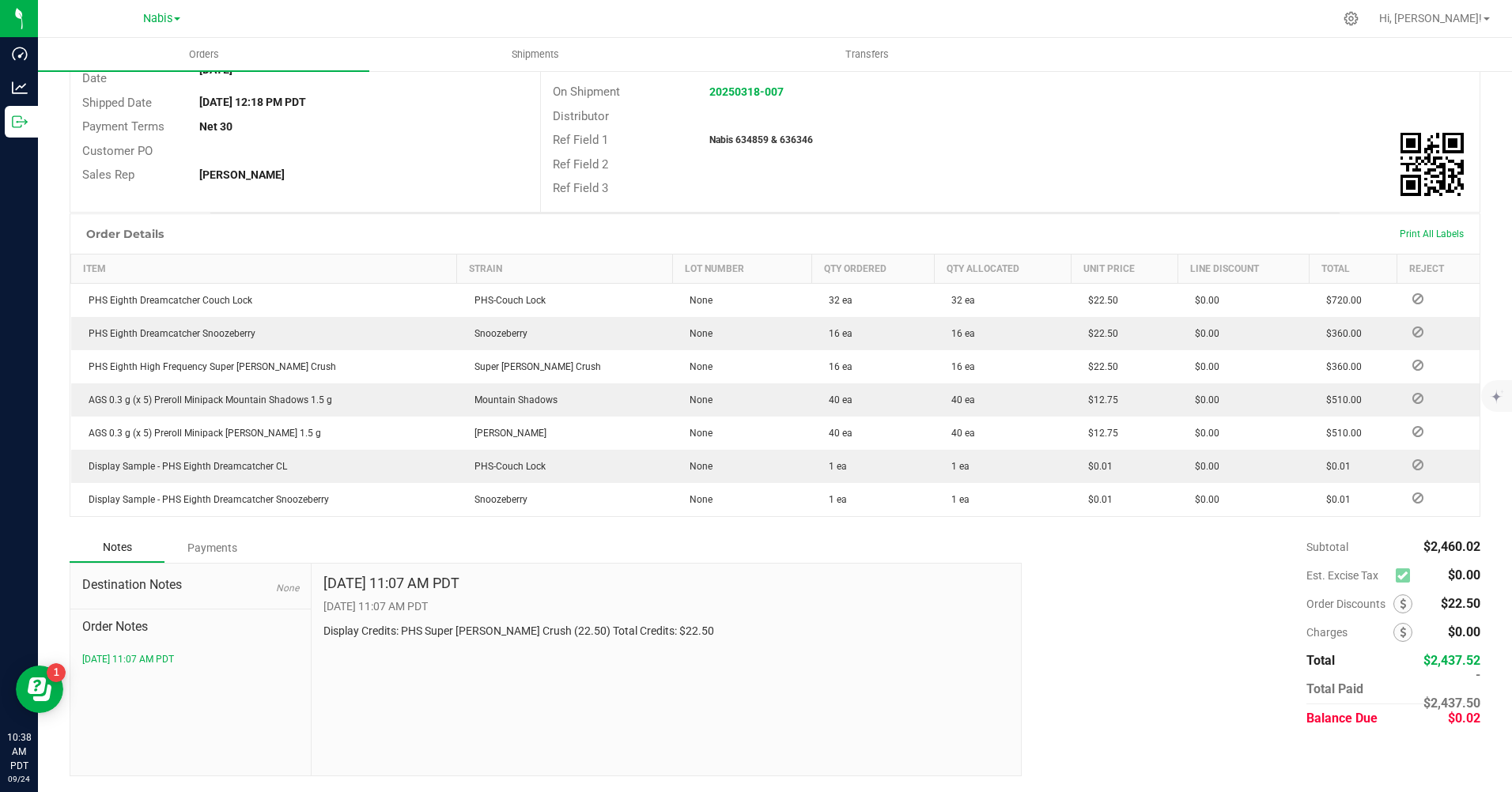
click at [754, 164] on div at bounding box center [854, 164] width 313 height 1
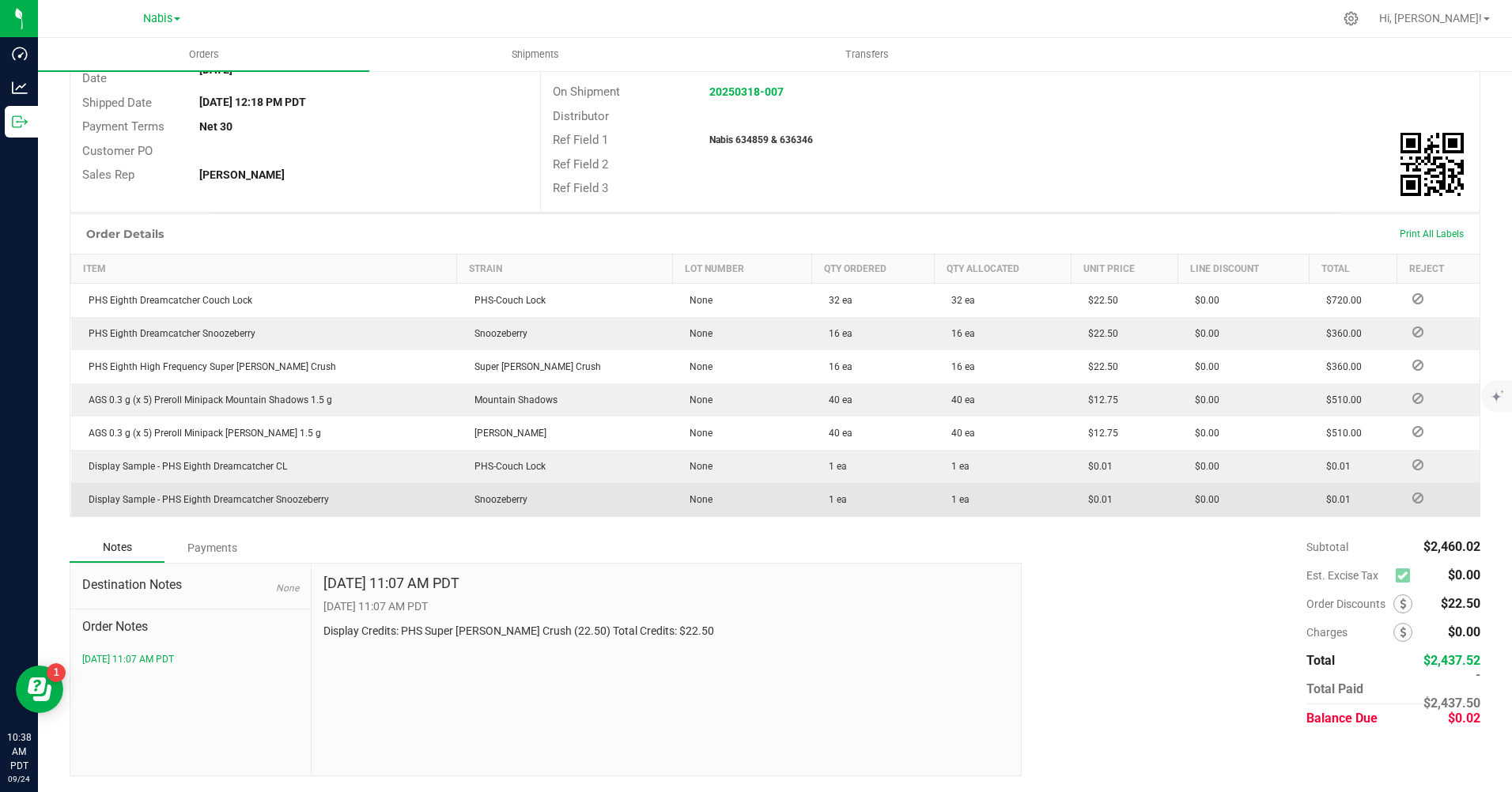
drag, startPoint x: 195, startPoint y: 542, endPoint x: 211, endPoint y: 548, distance: 17.1
click at [196, 542] on div "Payments" at bounding box center [212, 547] width 95 height 28
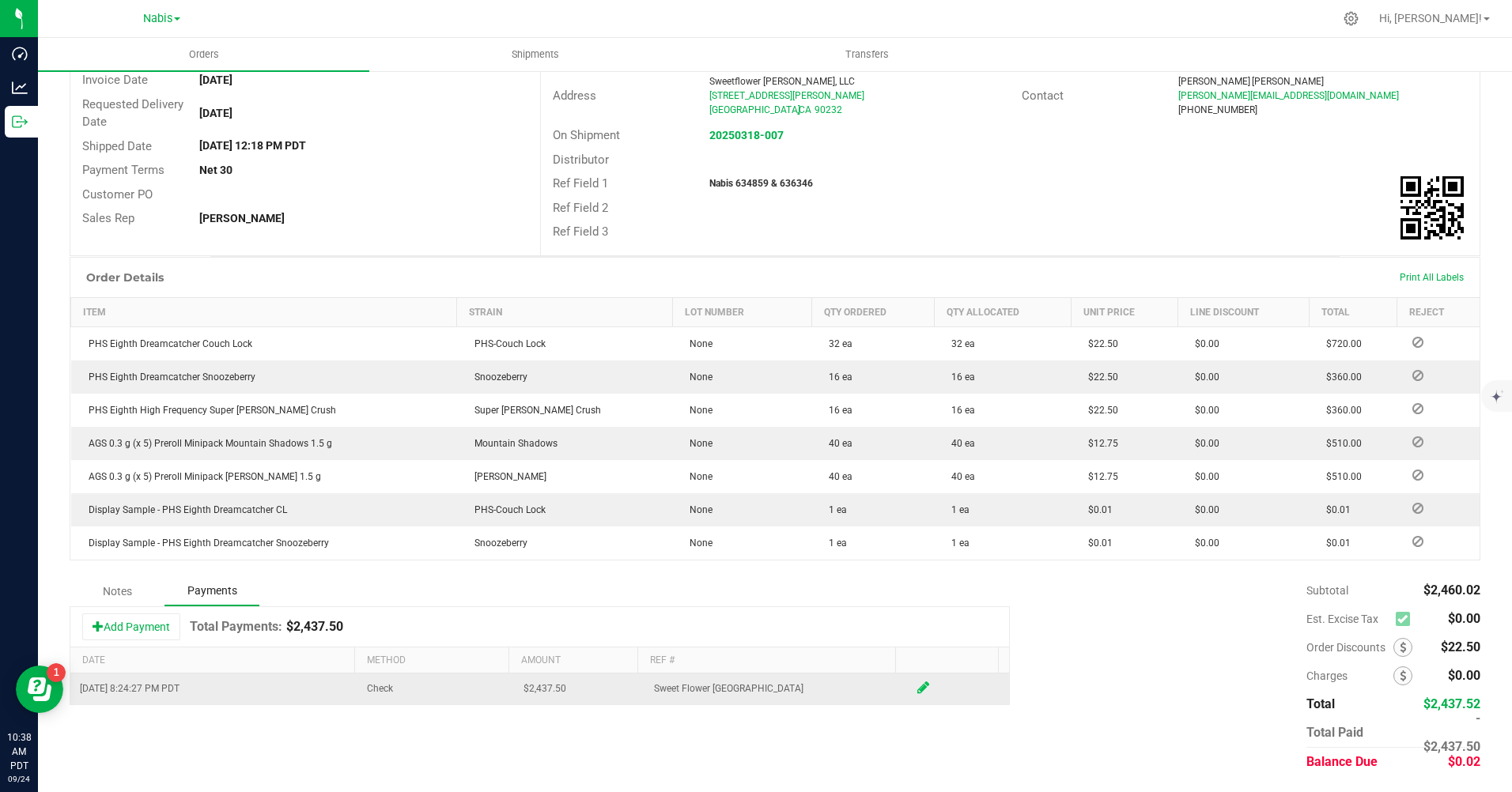
click at [914, 685] on span at bounding box center [923, 687] width 18 height 23
click at [578, 694] on input "2437.5" at bounding box center [573, 692] width 110 height 23
type input "$2,437.52"
click at [918, 693] on span at bounding box center [923, 690] width 12 height 14
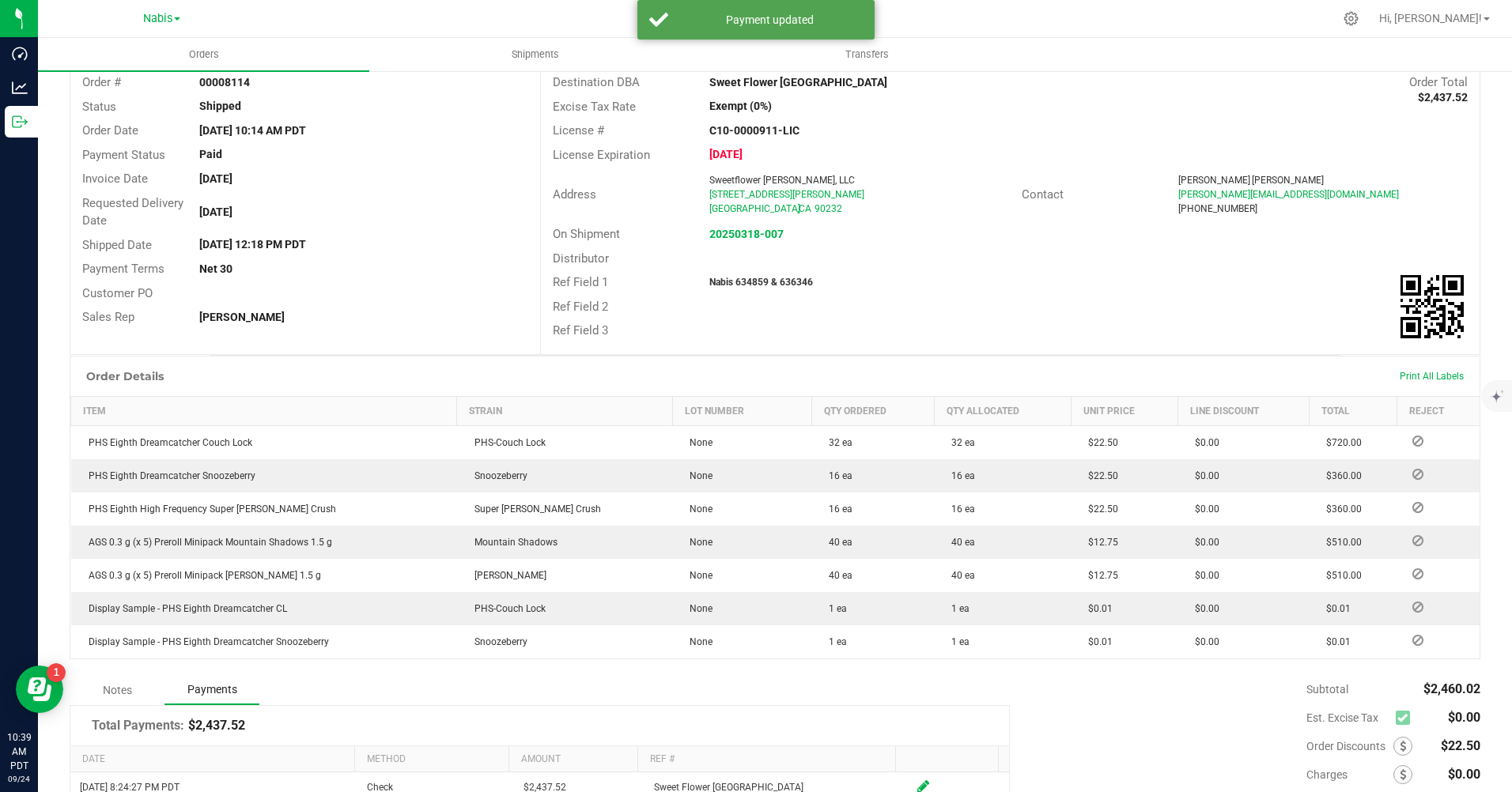
scroll to position [0, 0]
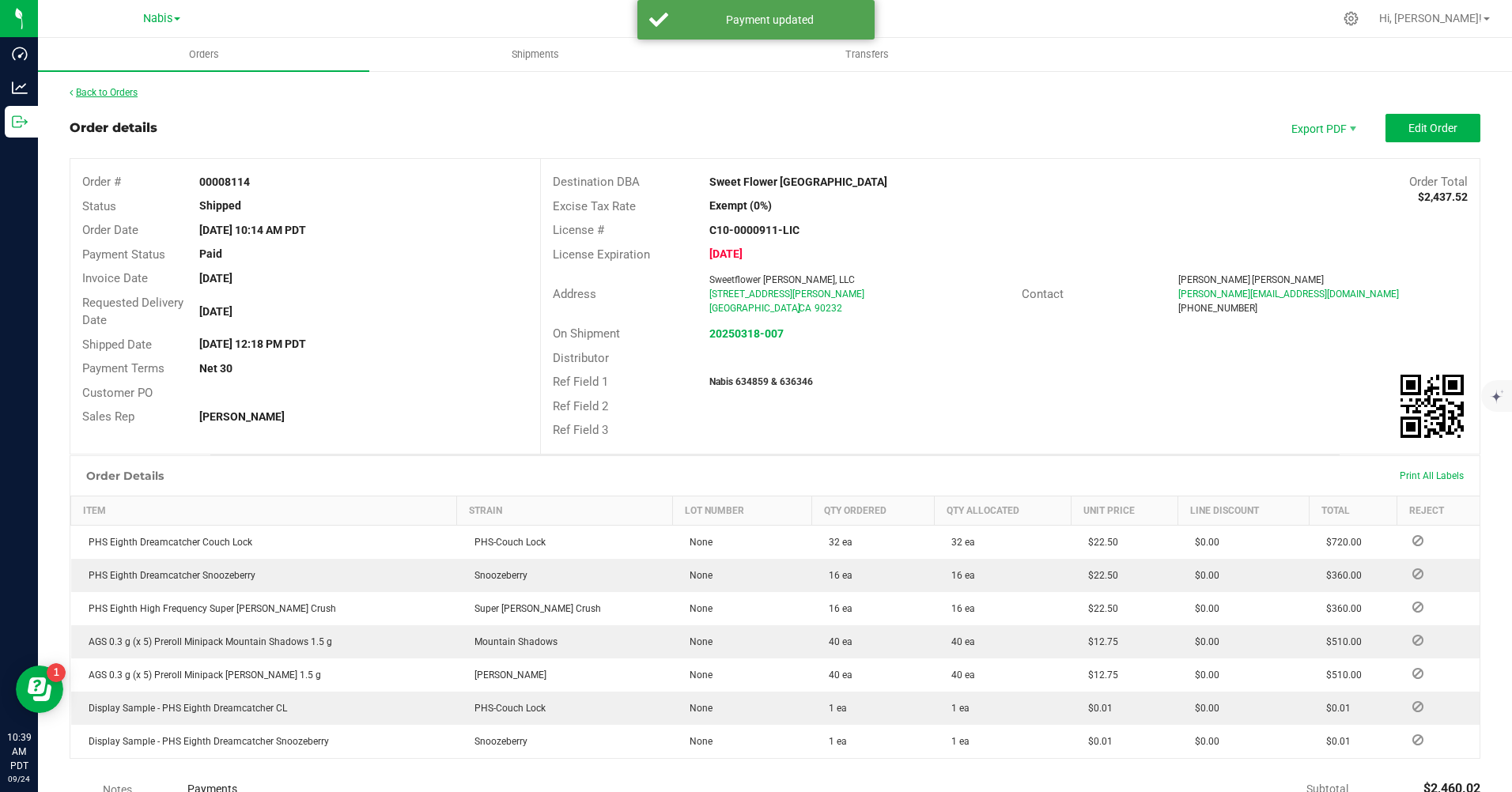
click at [119, 93] on link "Back to Orders" at bounding box center [103, 92] width 68 height 11
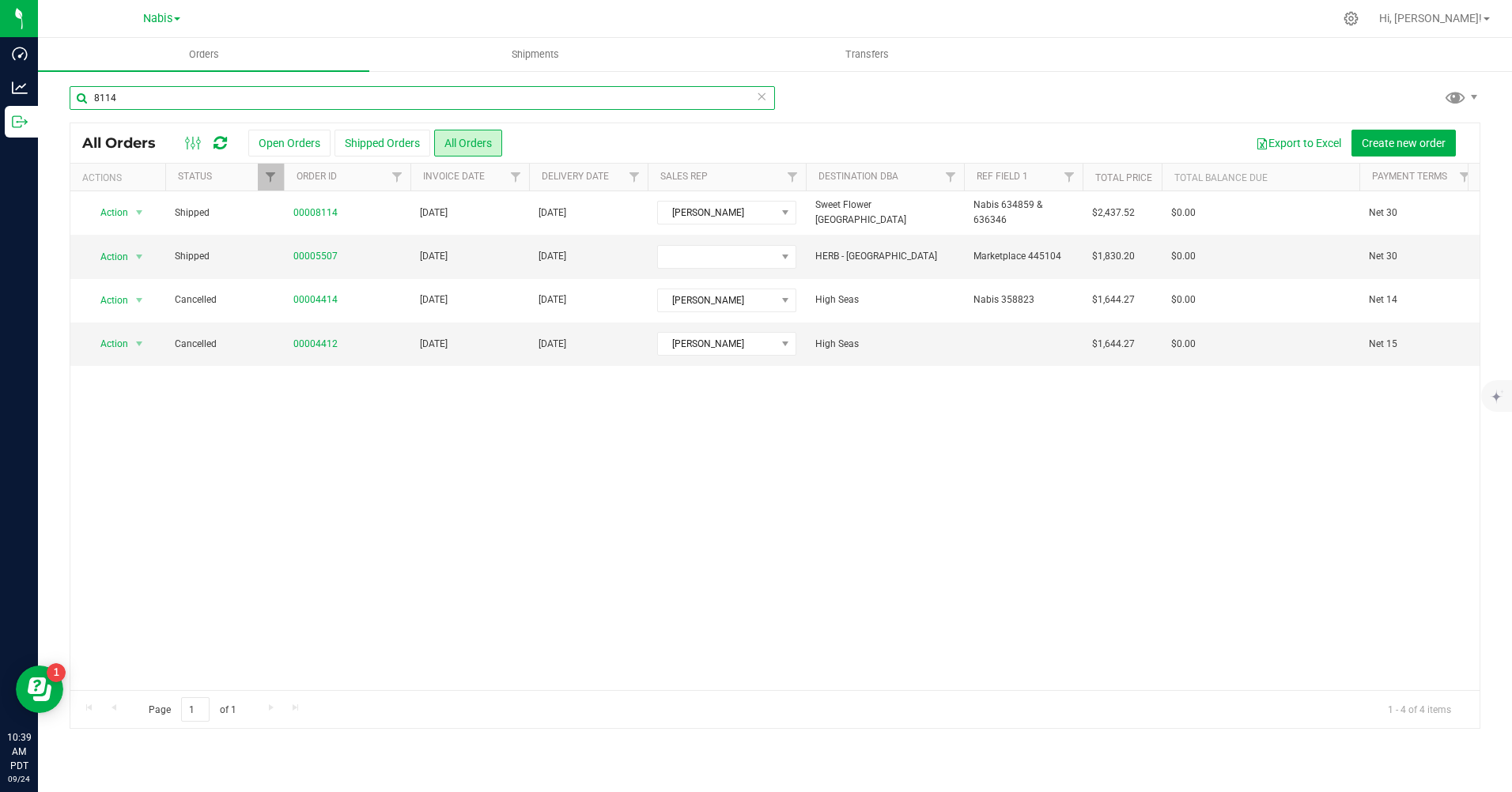
click at [306, 91] on input "8114" at bounding box center [422, 98] width 705 height 23
type input "8658"
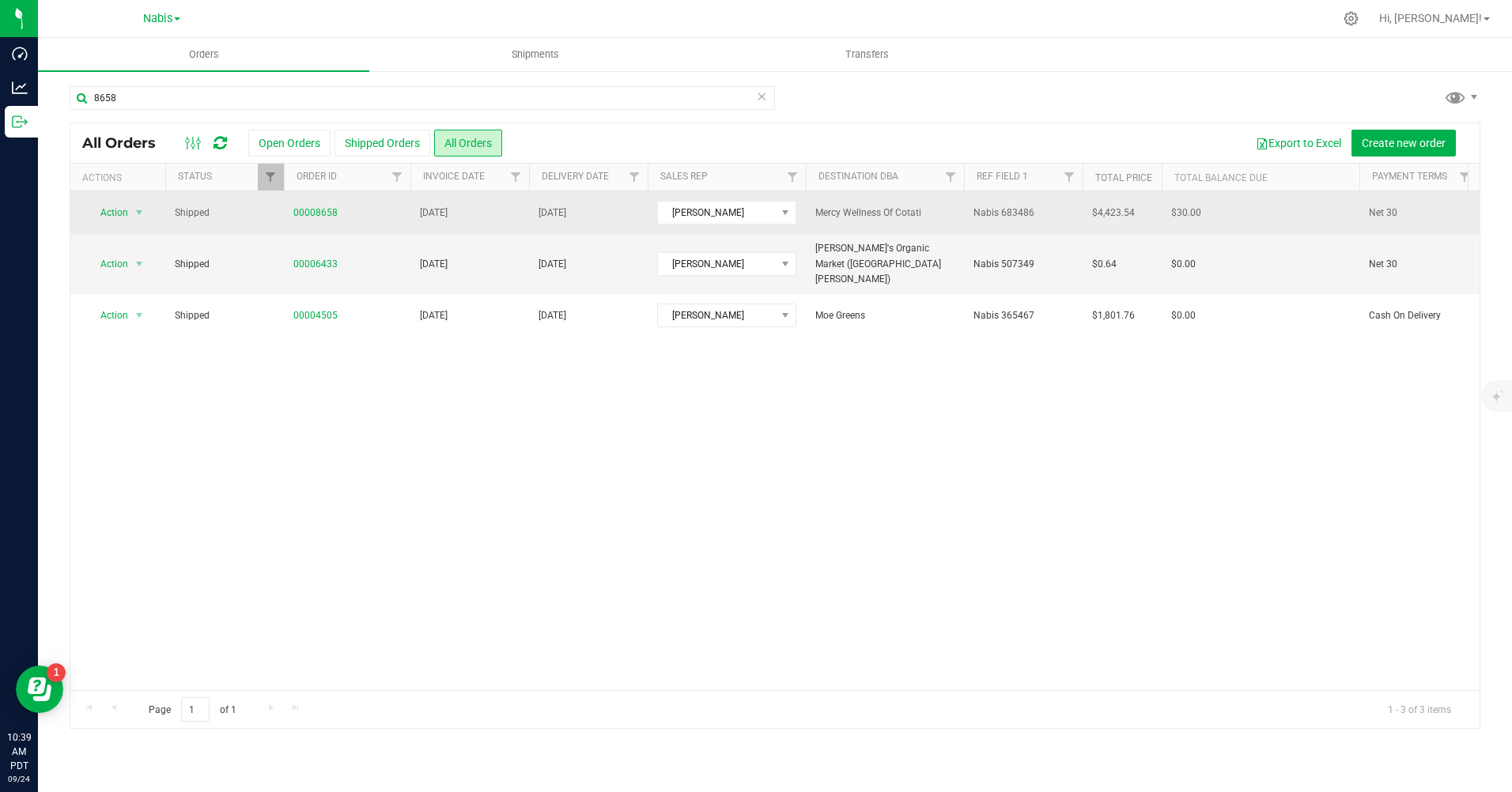
click at [1009, 212] on span "Nabis 683486" at bounding box center [1004, 213] width 61 height 15
click at [1009, 212] on input "Nabis 683486" at bounding box center [1019, 213] width 113 height 24
click at [319, 214] on link "00008658" at bounding box center [315, 213] width 44 height 15
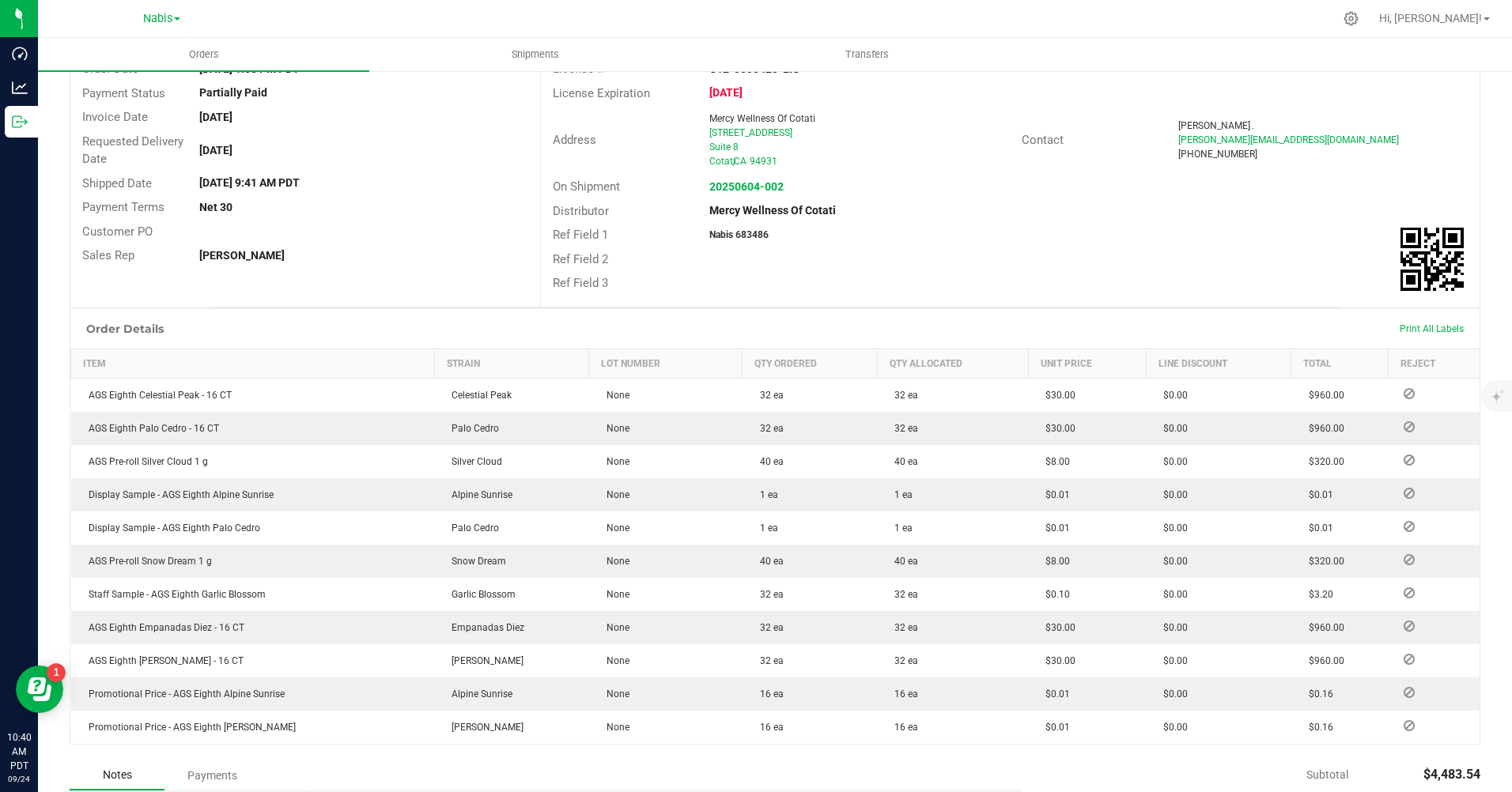
scroll to position [389, 0]
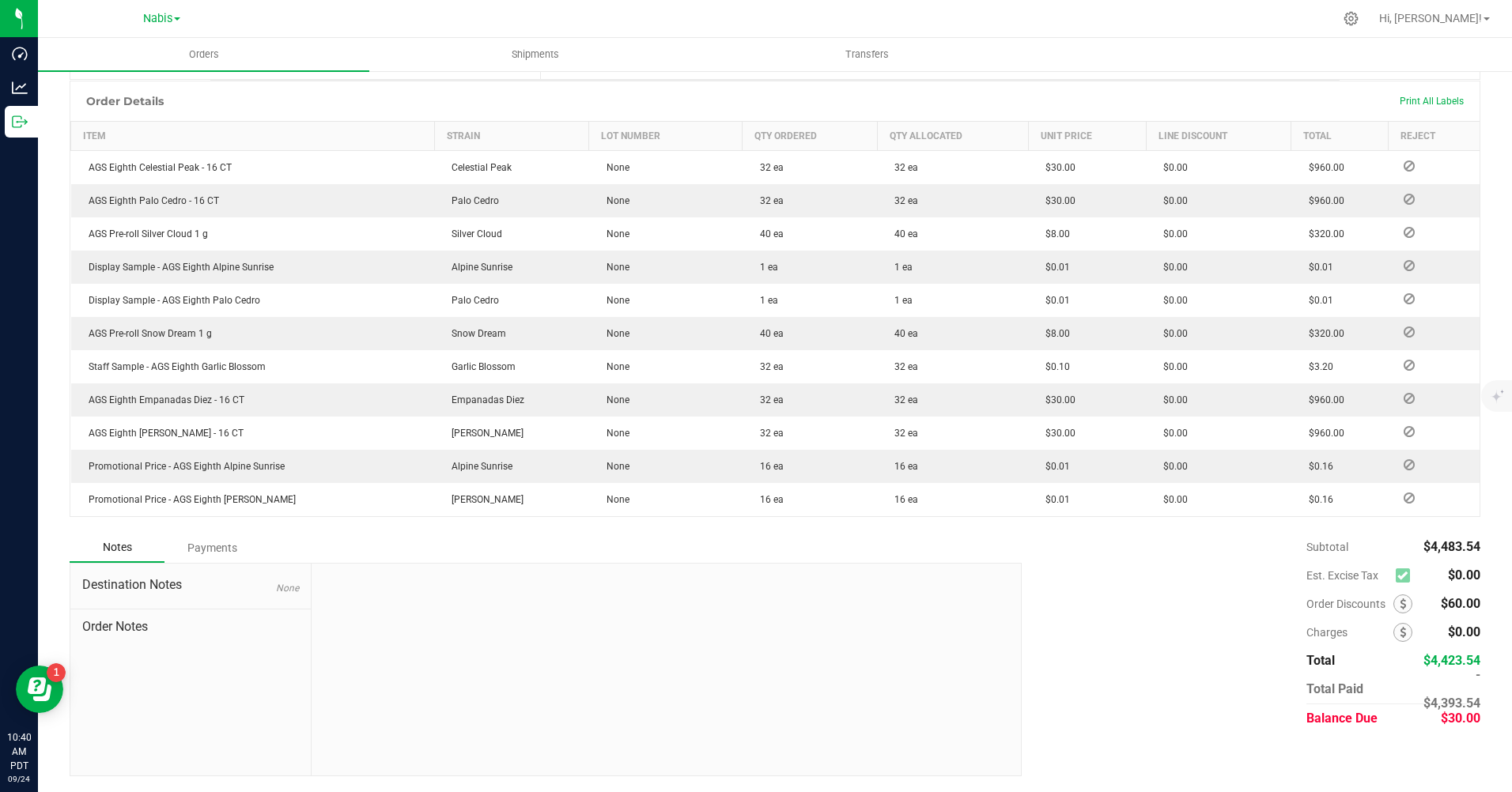
click at [230, 542] on div "Payments" at bounding box center [212, 547] width 95 height 28
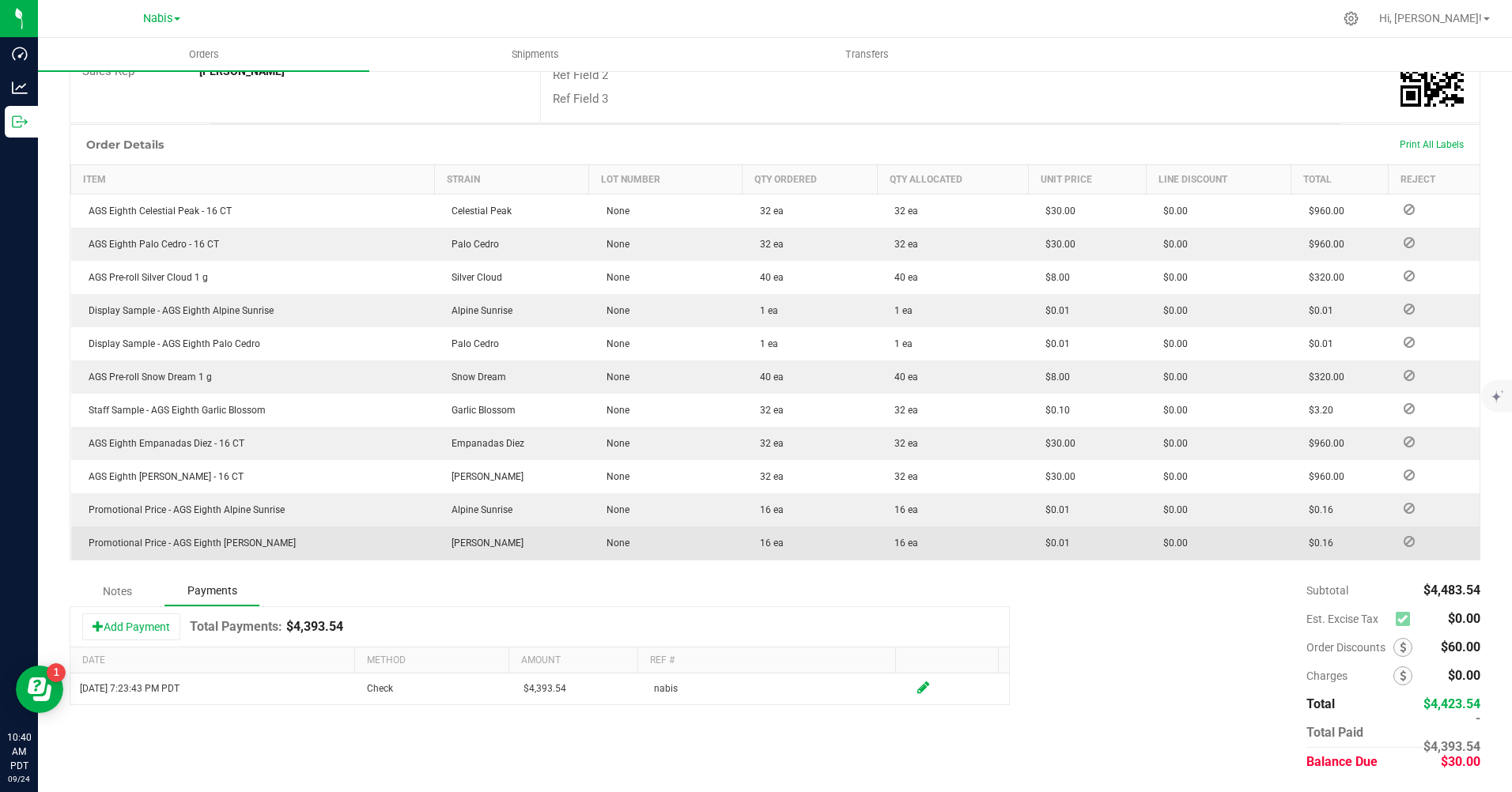
scroll to position [0, 0]
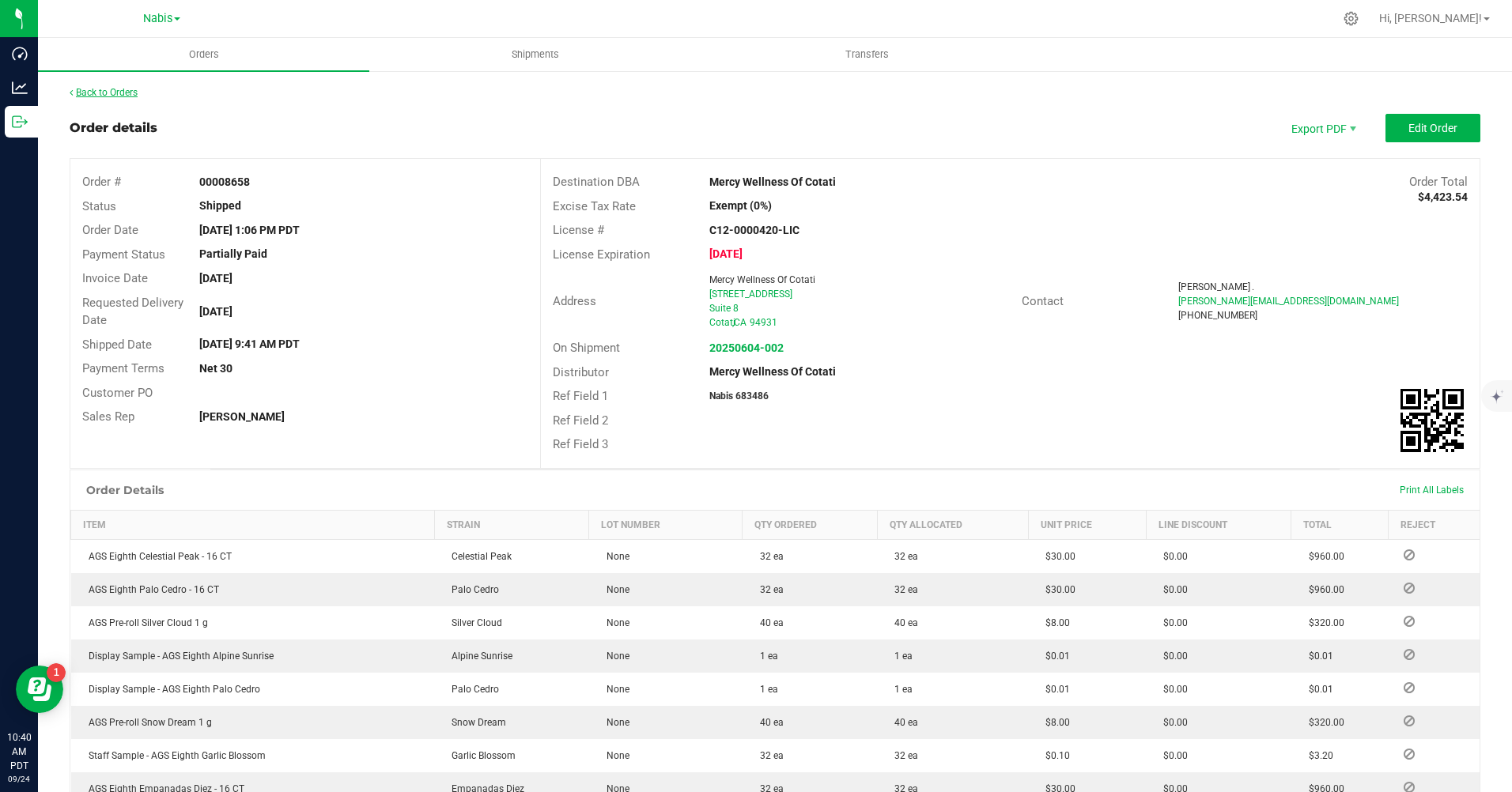
click at [117, 89] on link "Back to Orders" at bounding box center [103, 92] width 68 height 11
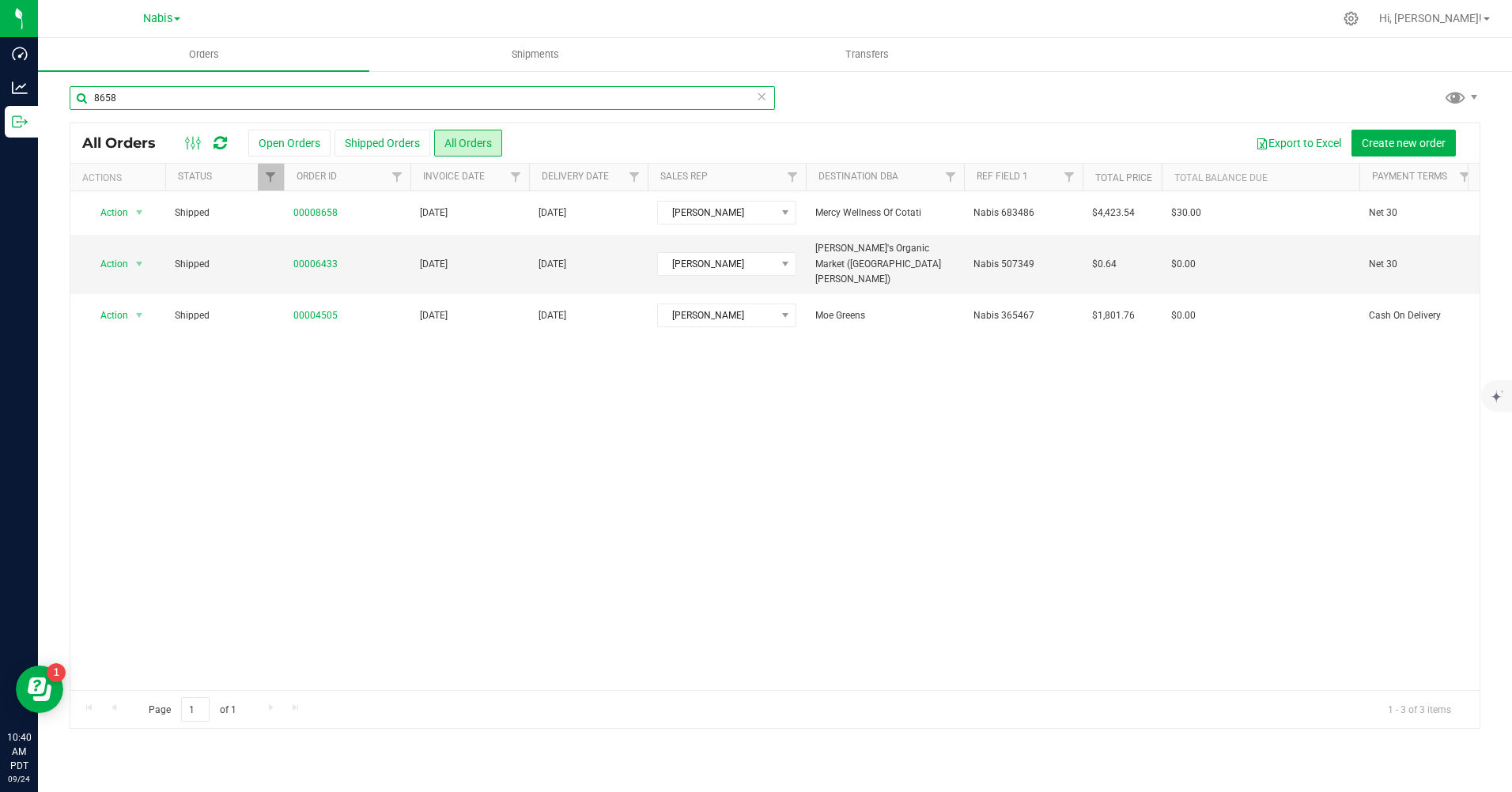
click at [314, 95] on input "8658" at bounding box center [422, 98] width 705 height 23
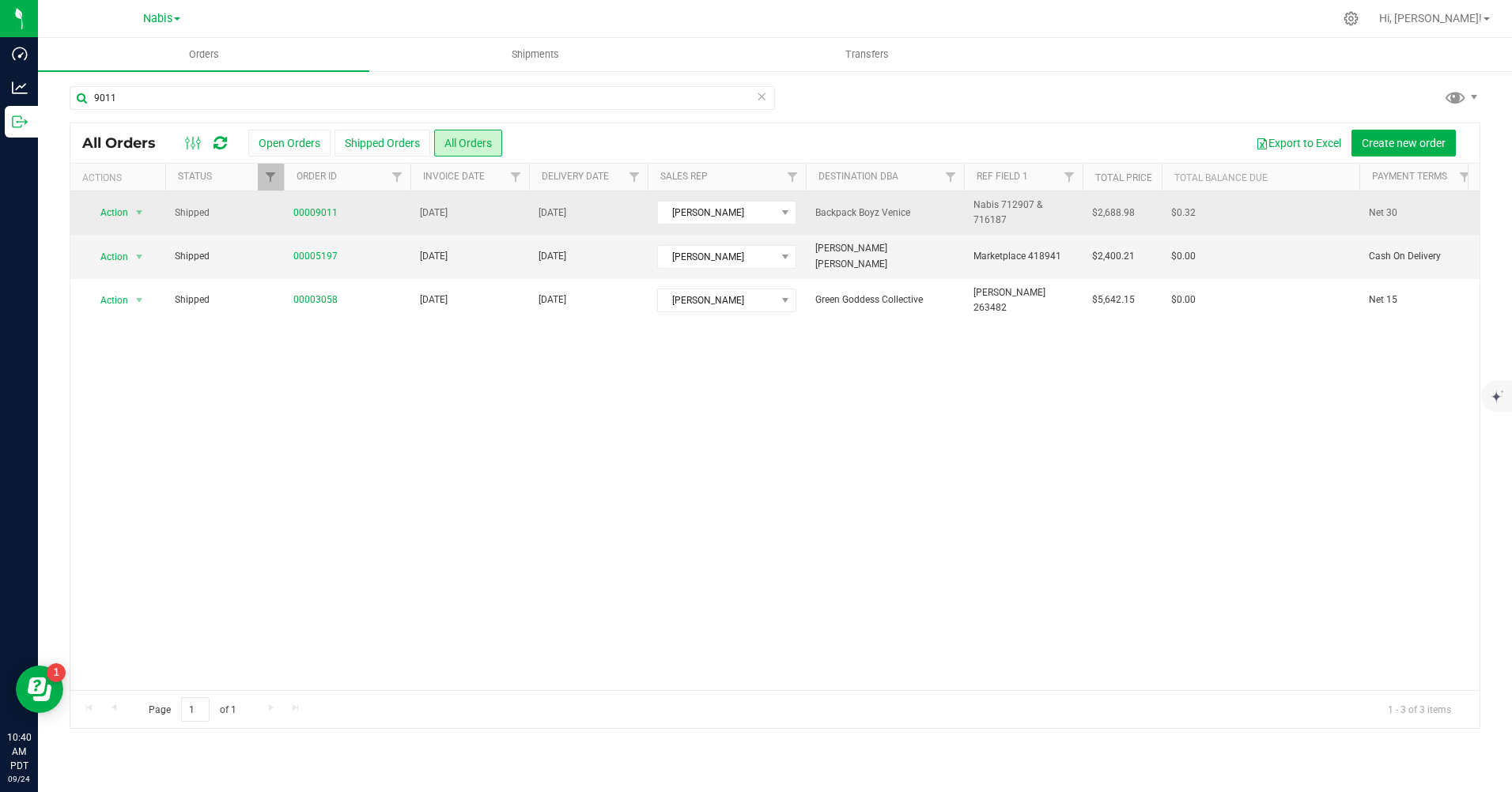
click at [1015, 204] on span "Nabis 712907 & 716187" at bounding box center [1023, 213] width 99 height 30
click at [1015, 204] on input "Nabis 712907 & 716187" at bounding box center [1019, 213] width 113 height 24
click at [1060, 212] on input "Nabis 712907 & 716187" at bounding box center [1019, 213] width 113 height 24
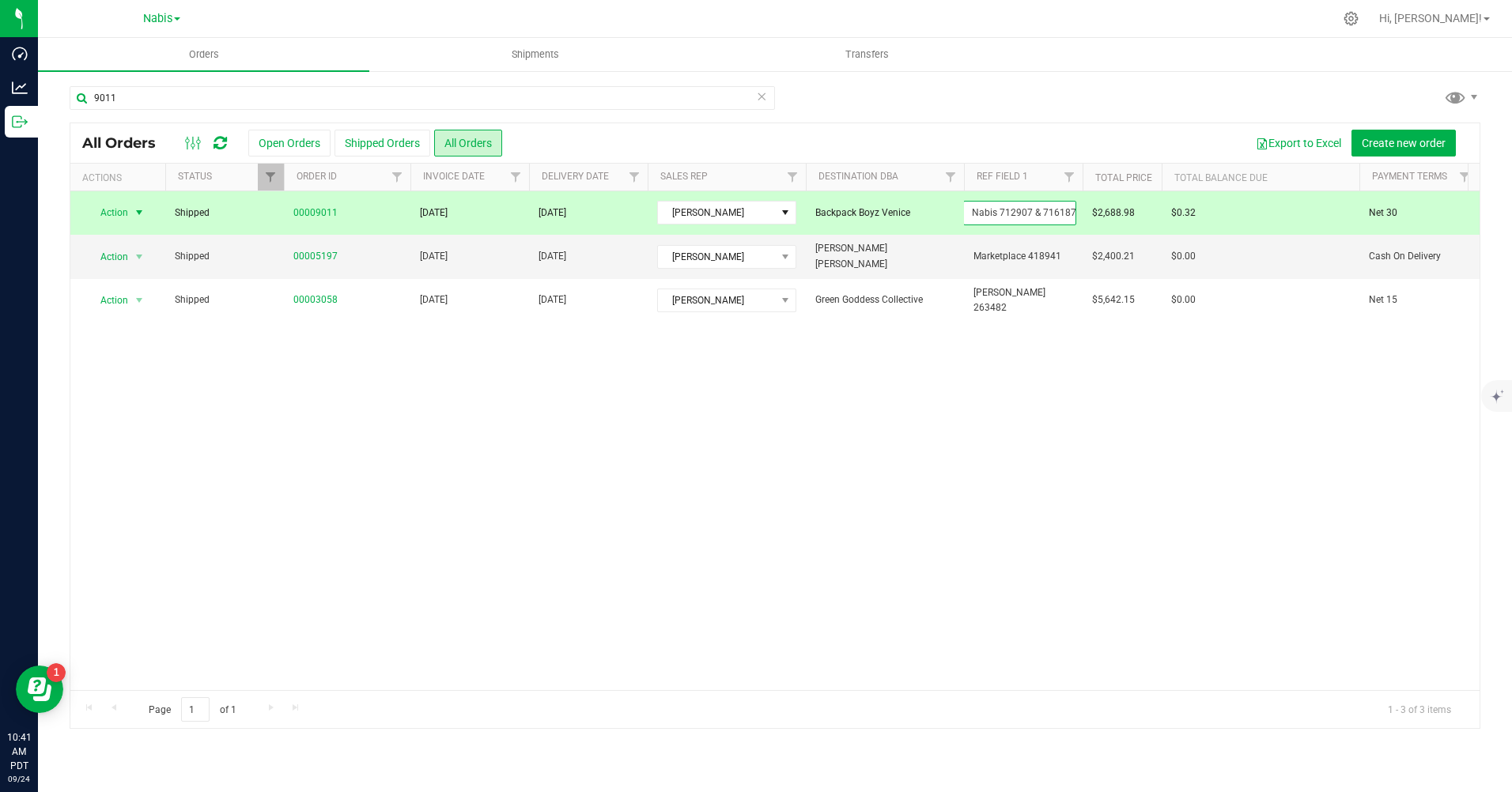
click at [1060, 212] on input "Nabis 712907 & 716187" at bounding box center [1019, 213] width 113 height 24
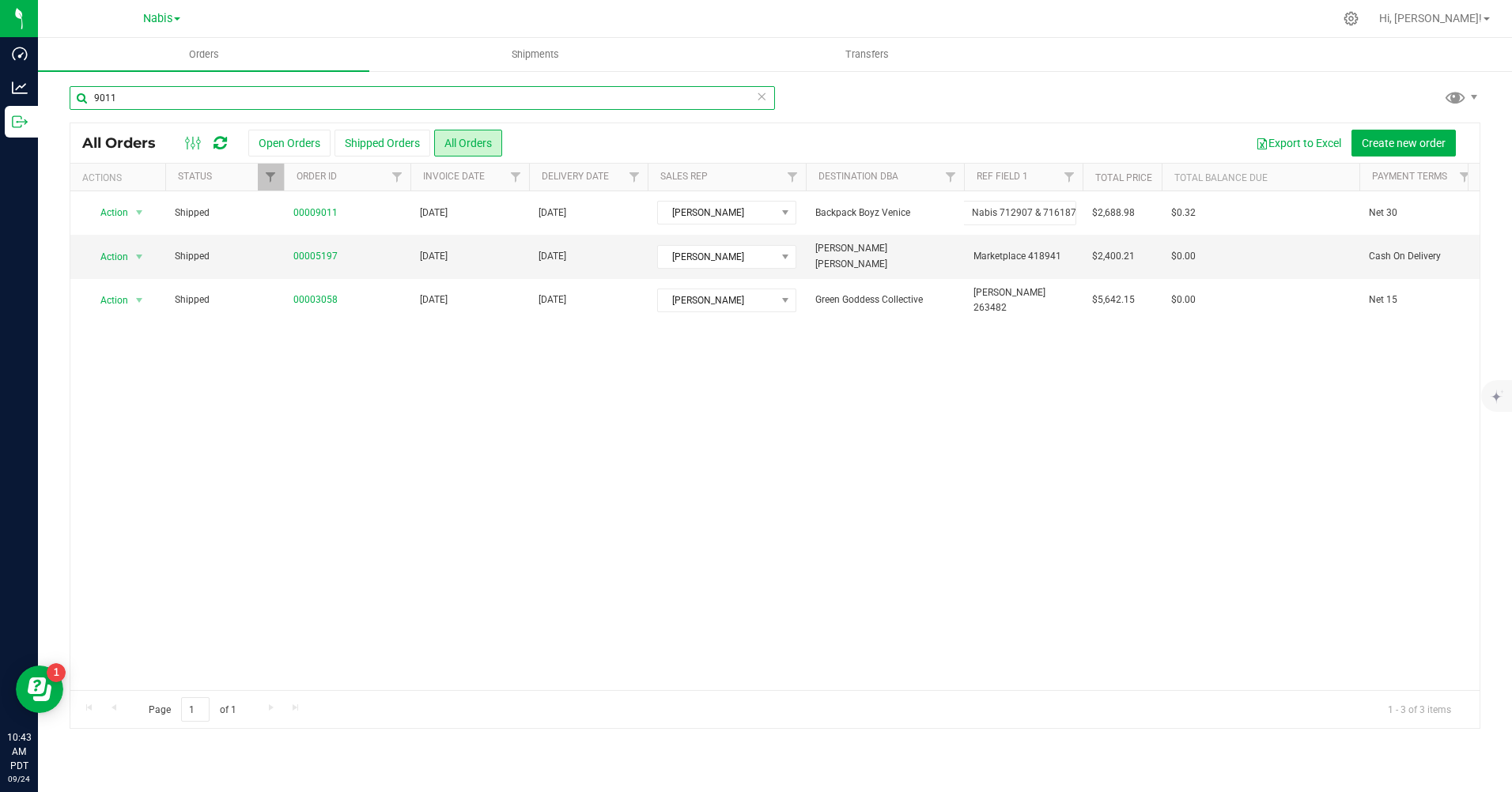
click at [294, 98] on input "9011" at bounding box center [422, 98] width 705 height 23
click at [293, 98] on input "9011" at bounding box center [422, 98] width 705 height 23
type input "7680"
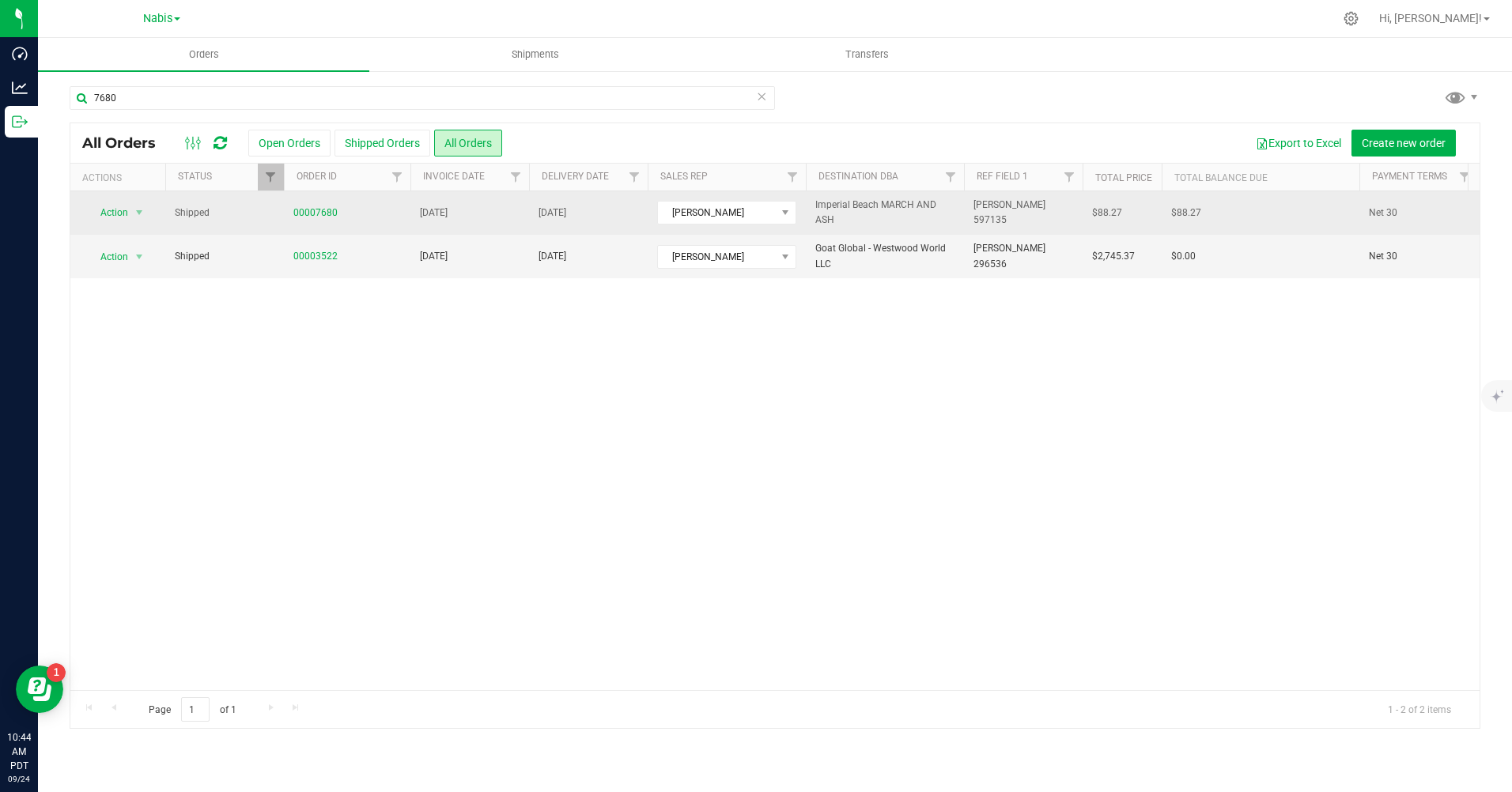
click at [1014, 211] on span "[PERSON_NAME] 597135" at bounding box center [1023, 213] width 99 height 30
click at [1014, 211] on input "[PERSON_NAME] 597135" at bounding box center [1019, 213] width 113 height 24
click at [327, 214] on link "00007680" at bounding box center [315, 213] width 44 height 15
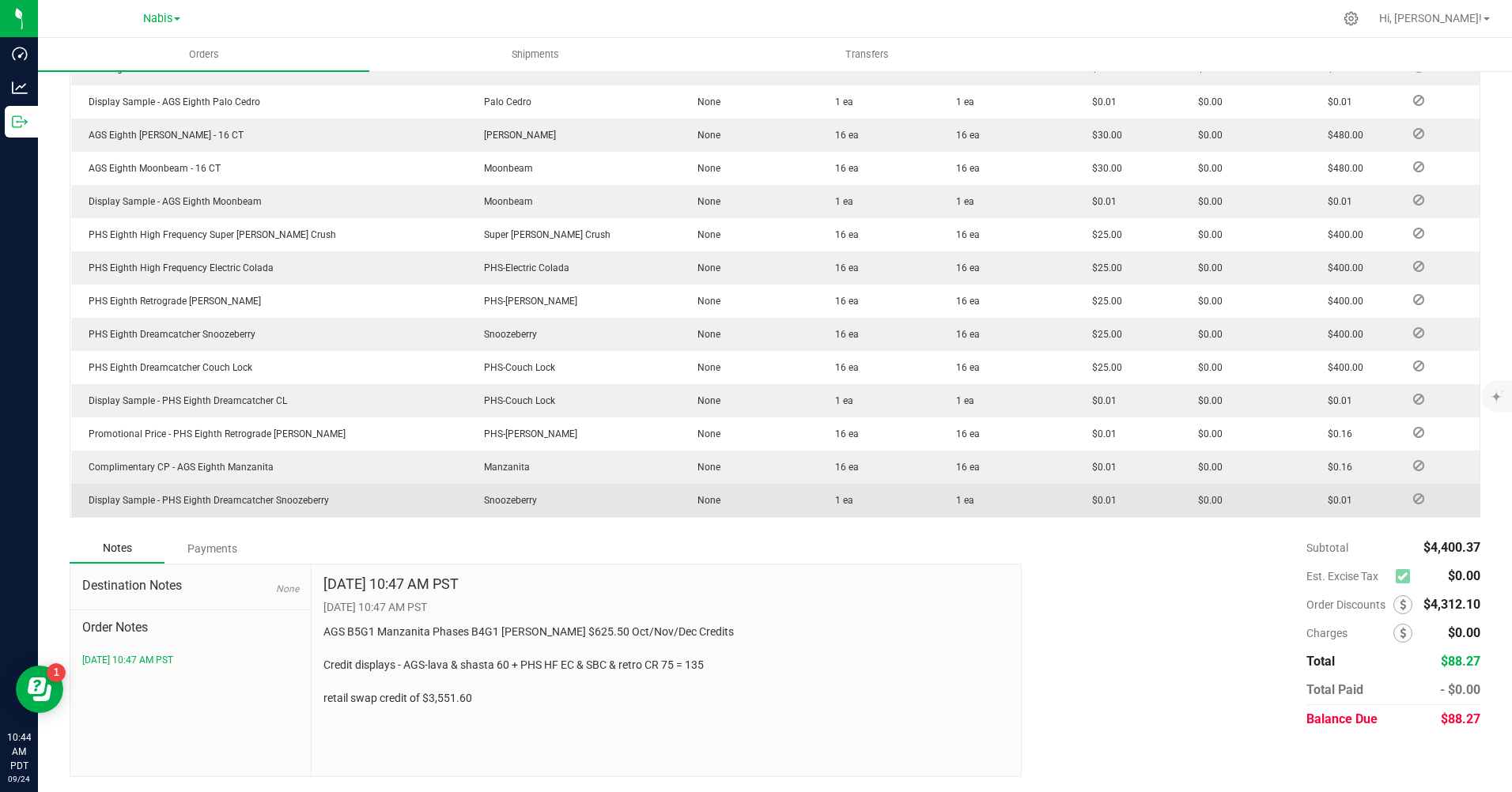
scroll to position [574, 0]
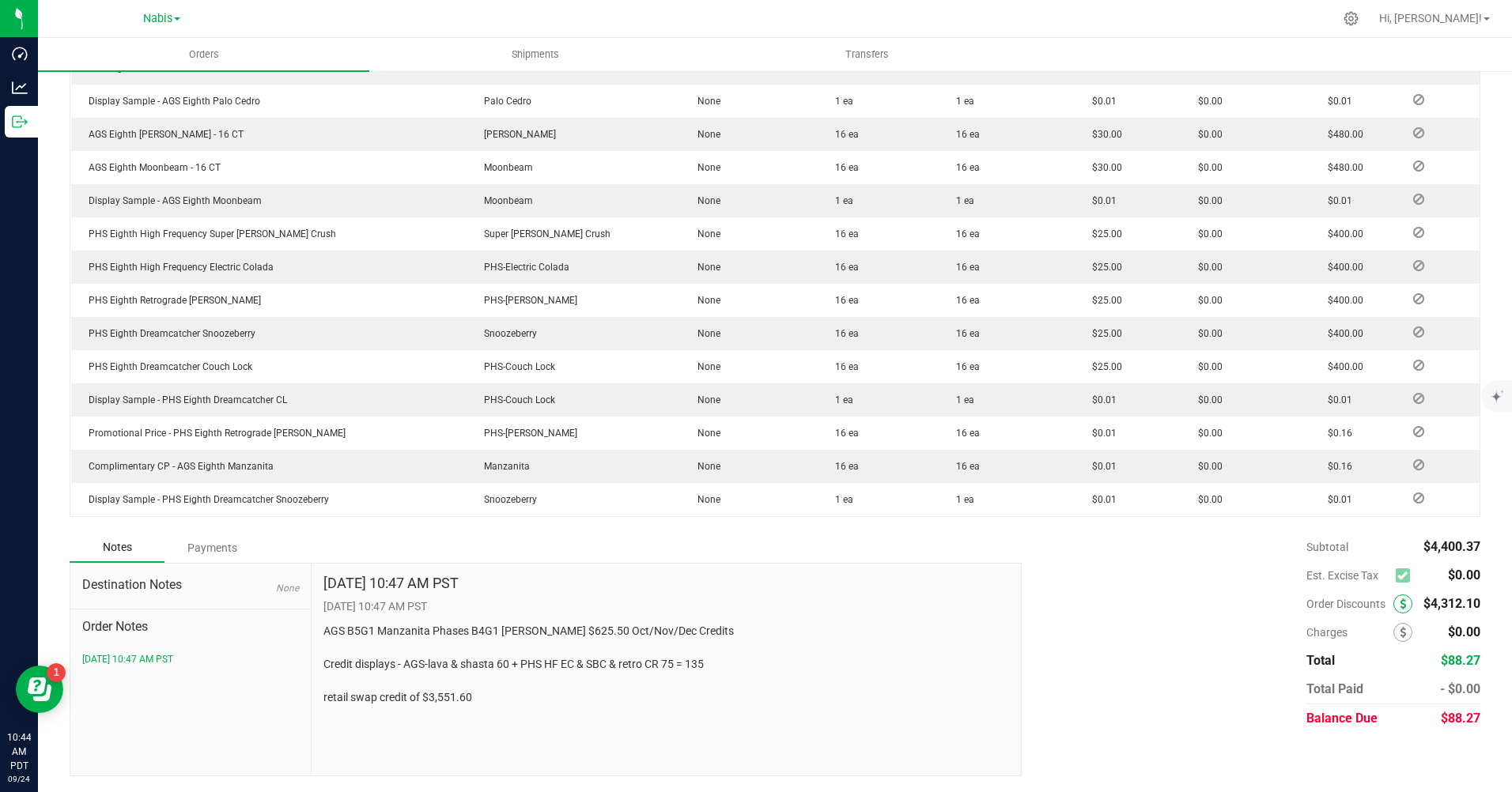
click at [1400, 608] on icon at bounding box center [1403, 603] width 7 height 11
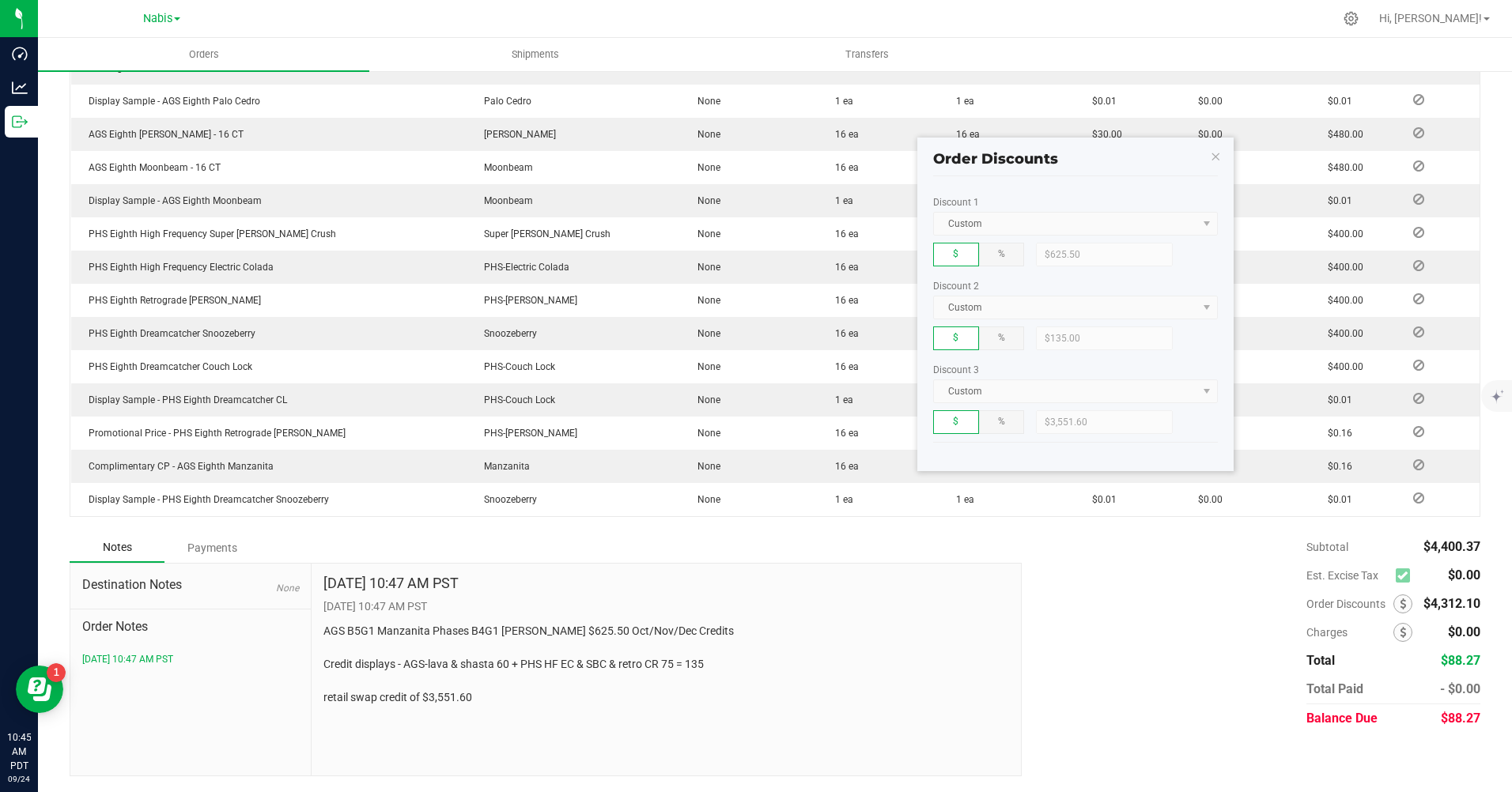
click at [1172, 642] on div "Subtotal $4,400.37 Est. Excise Tax $0.00" at bounding box center [1246, 633] width 471 height 200
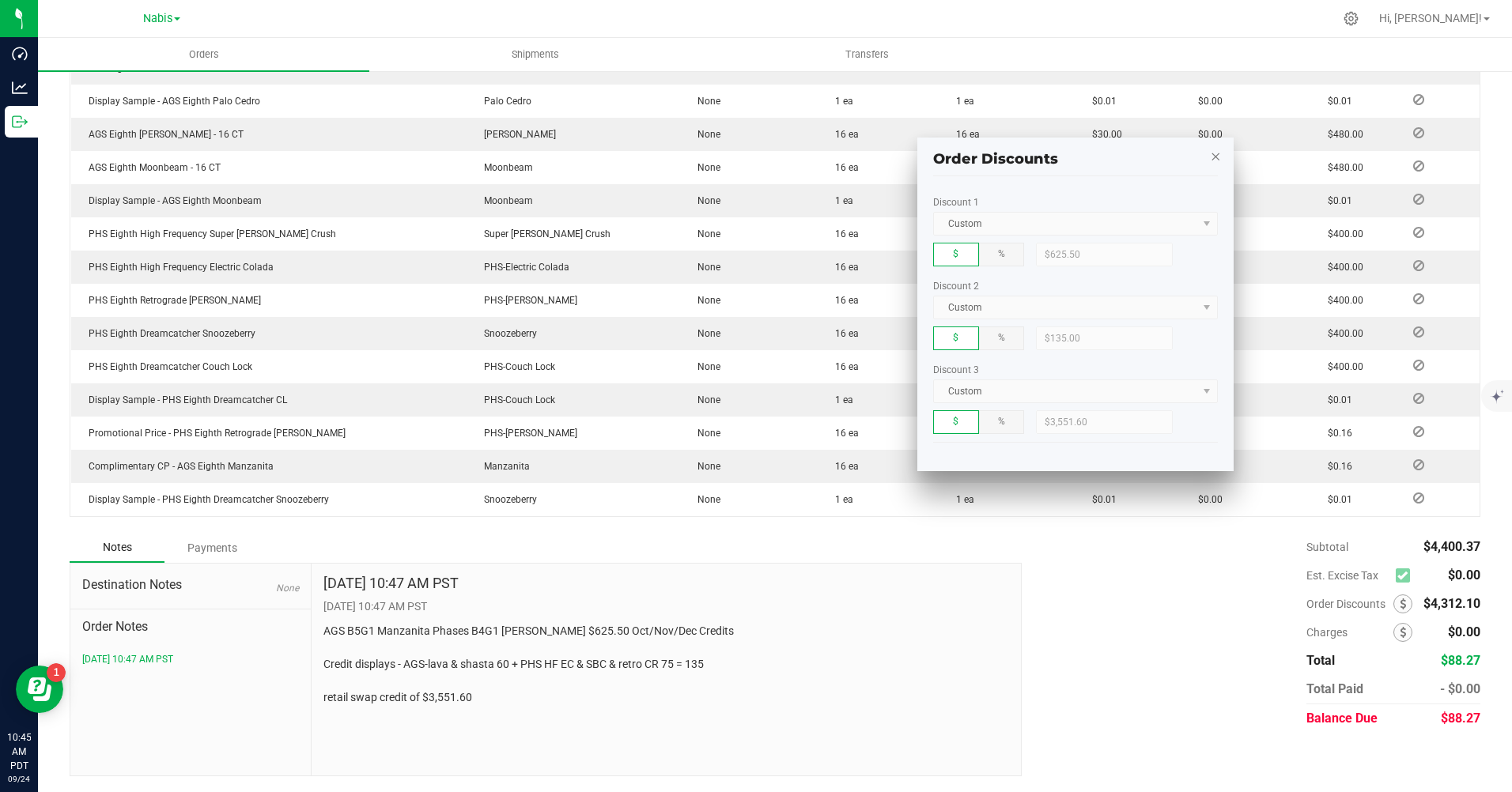
click at [1213, 156] on icon "button" at bounding box center [1215, 155] width 11 height 19
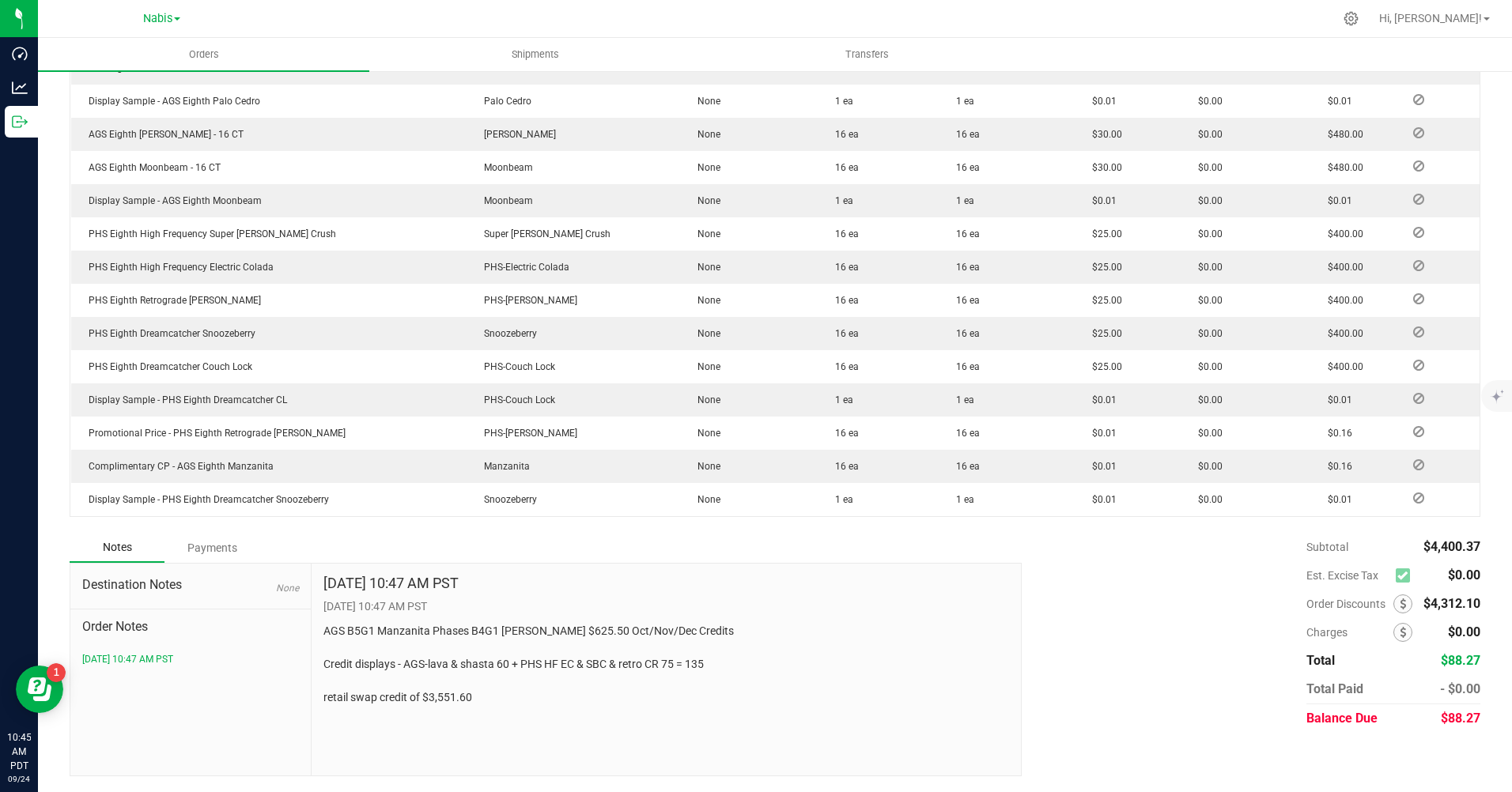
click at [215, 543] on div "Payments" at bounding box center [212, 547] width 95 height 28
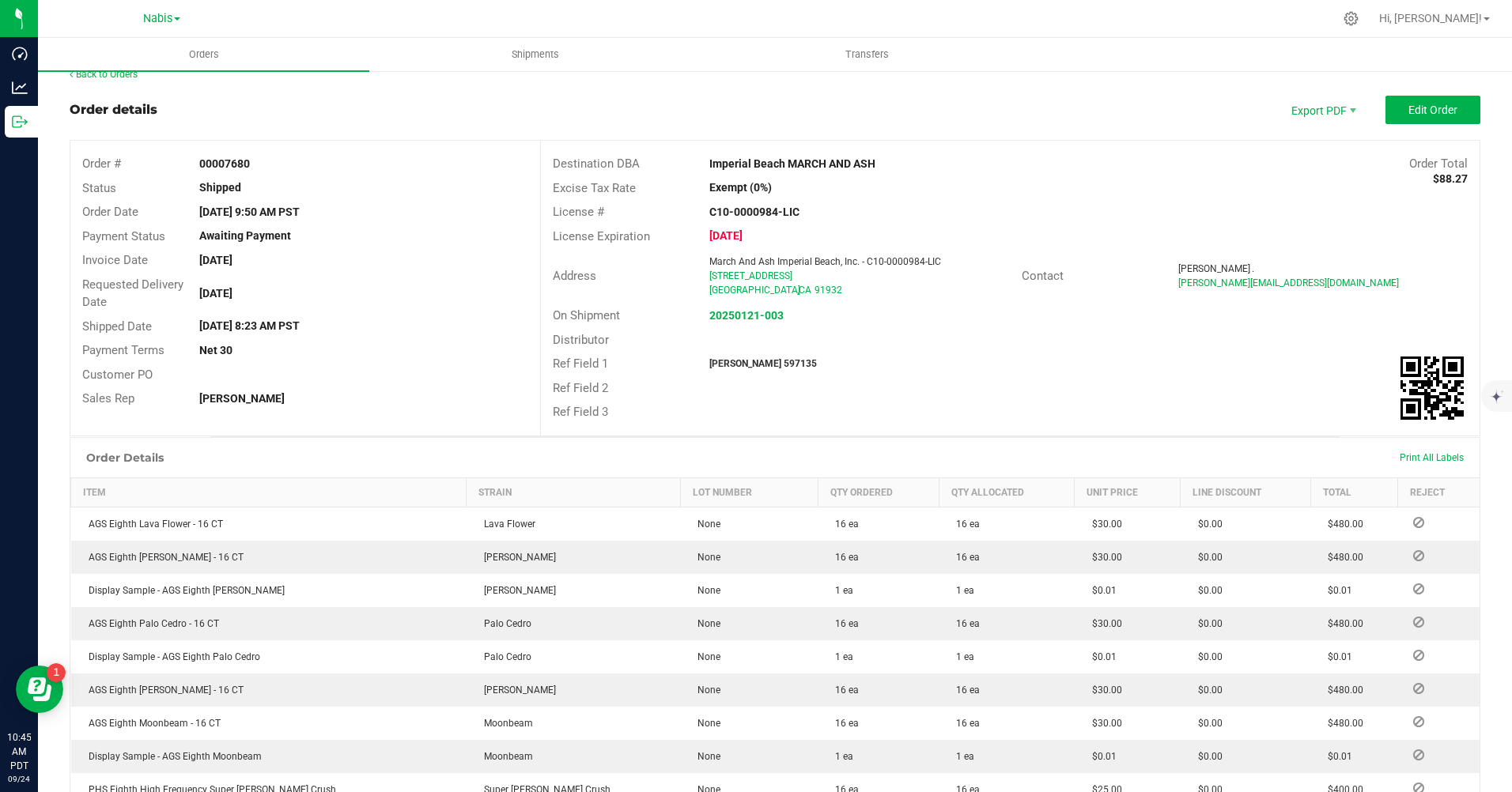
scroll to position [0, 0]
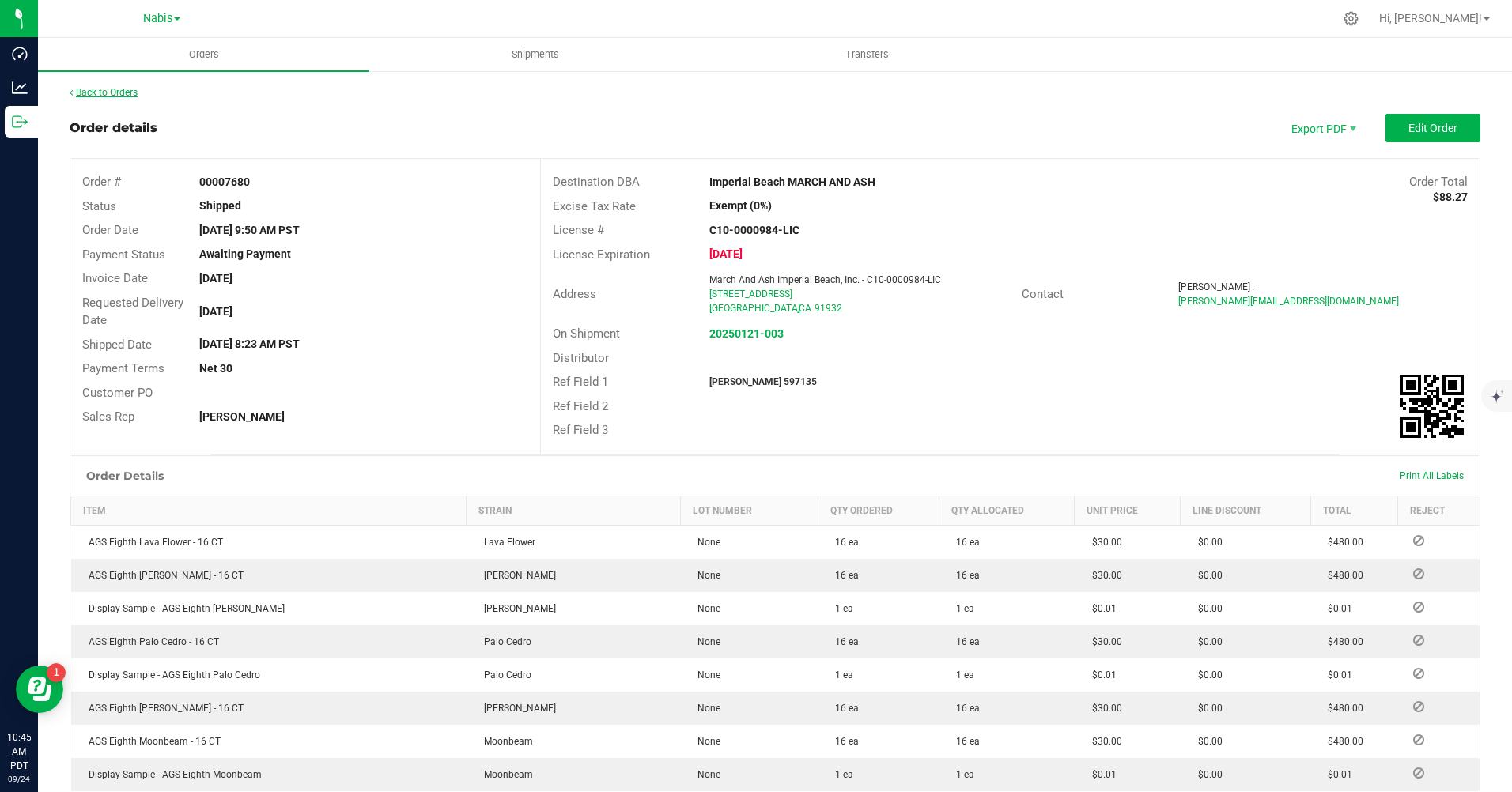
click at [100, 93] on link "Back to Orders" at bounding box center [103, 92] width 68 height 11
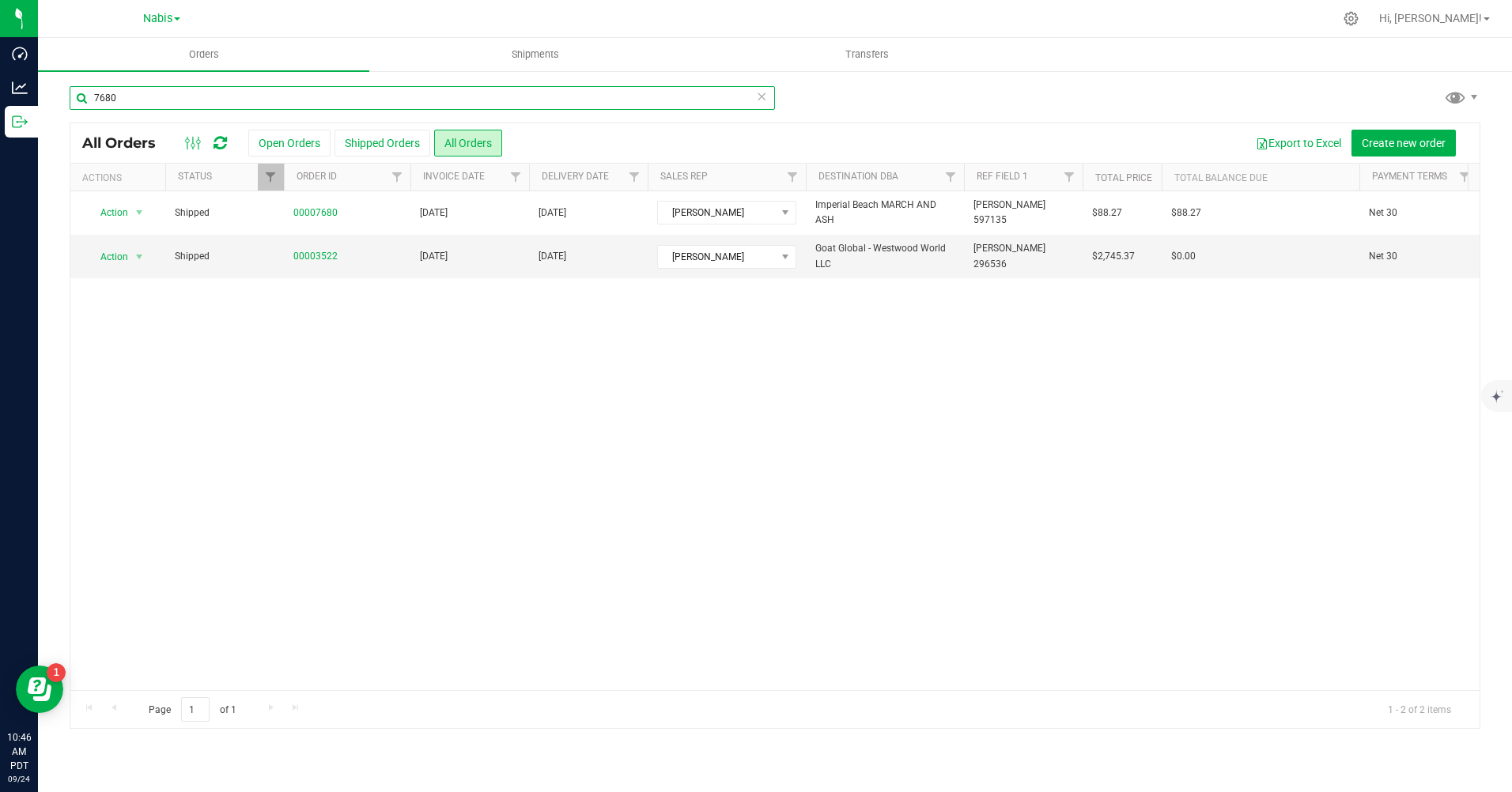
click at [307, 98] on input "7680" at bounding box center [422, 98] width 705 height 23
type input "7534"
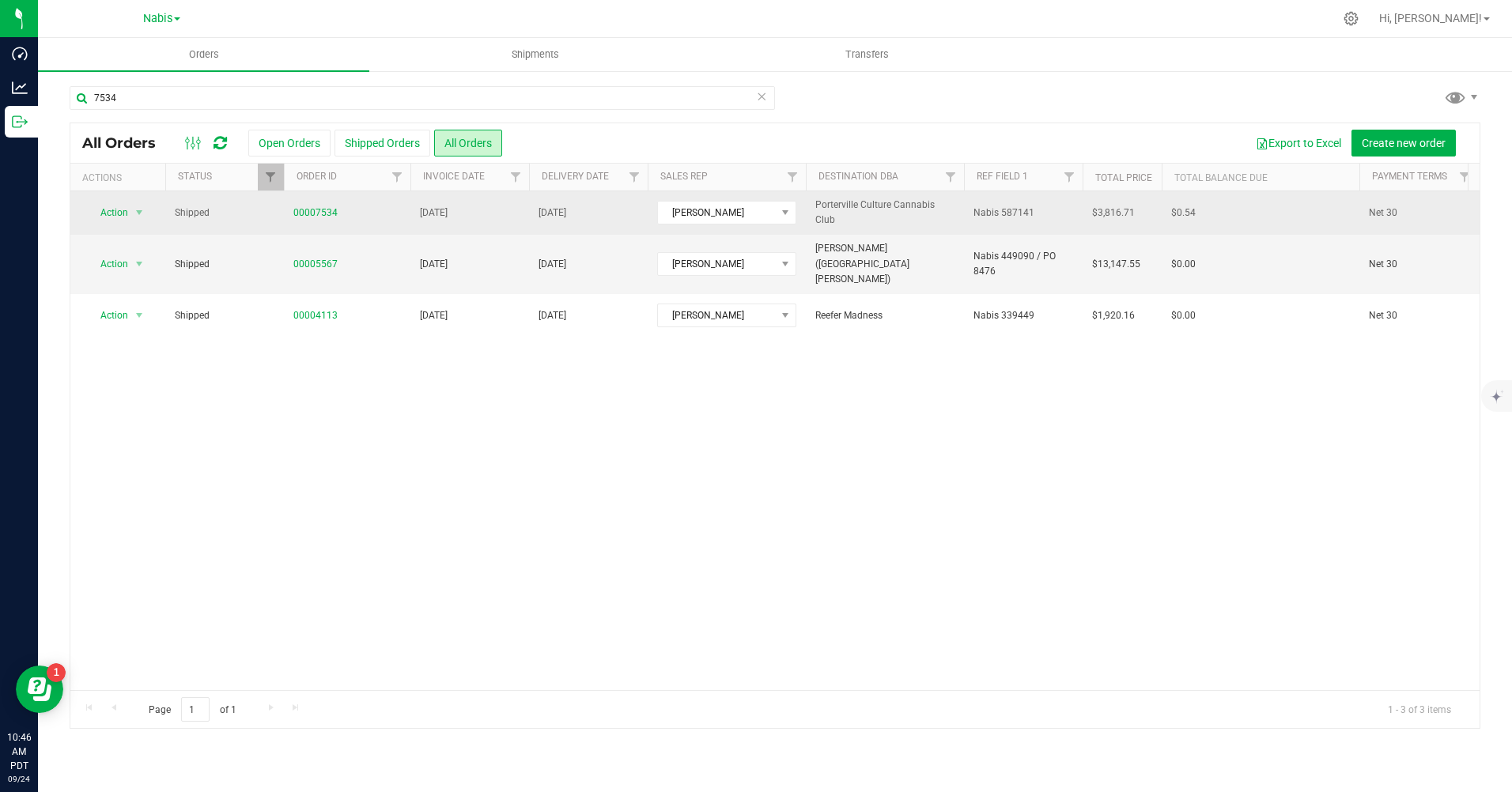
click at [1018, 212] on span "Nabis 587141" at bounding box center [1004, 213] width 61 height 15
click at [1018, 212] on input "Nabis 587141" at bounding box center [1019, 213] width 113 height 24
click at [744, 490] on div "Action Action Clone order Mark as fully paid Order audit log Print COAs (single…" at bounding box center [775, 441] width 1409 height 499
click at [323, 209] on link "00007534" at bounding box center [315, 213] width 44 height 15
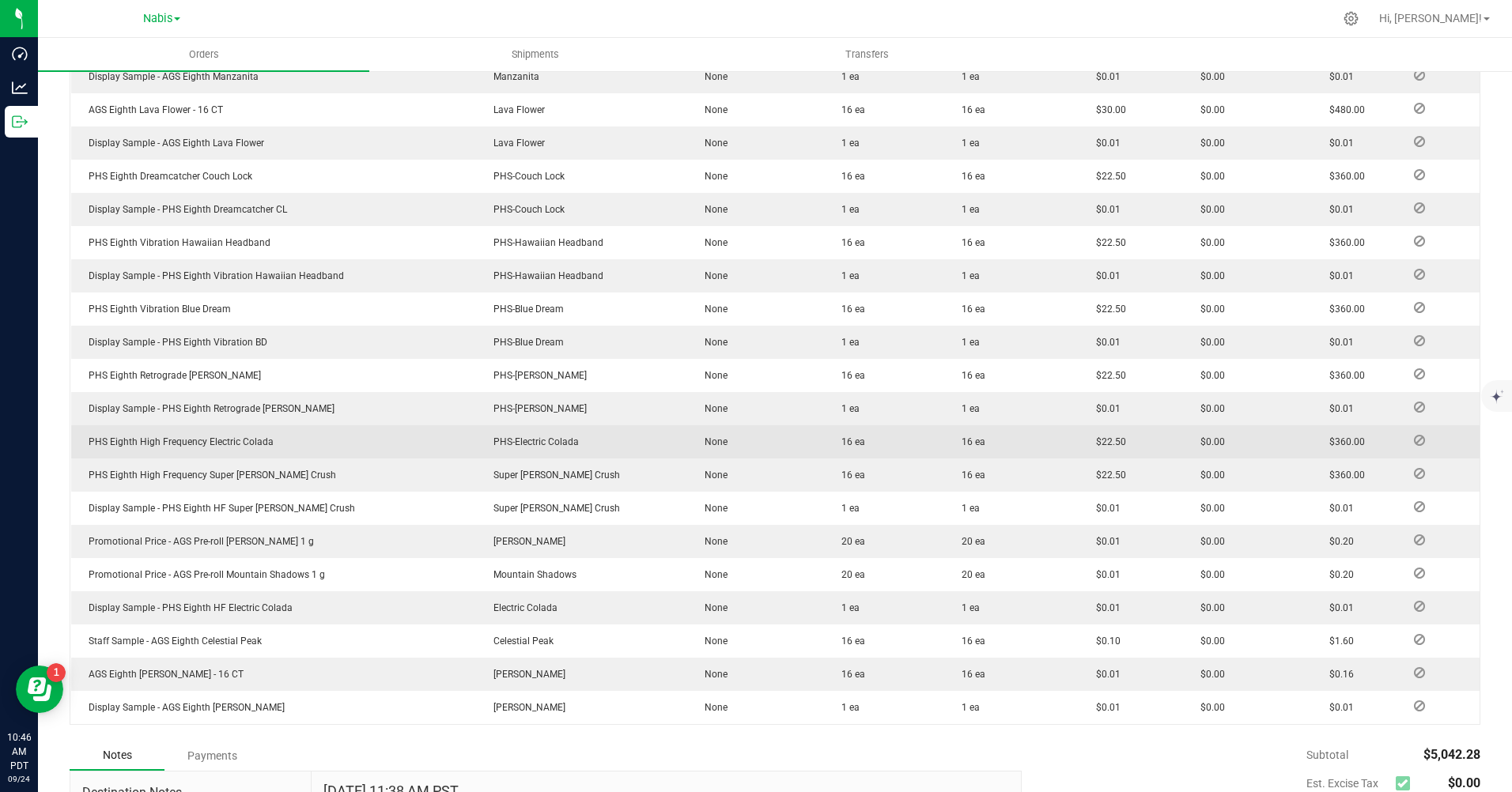
scroll to position [921, 0]
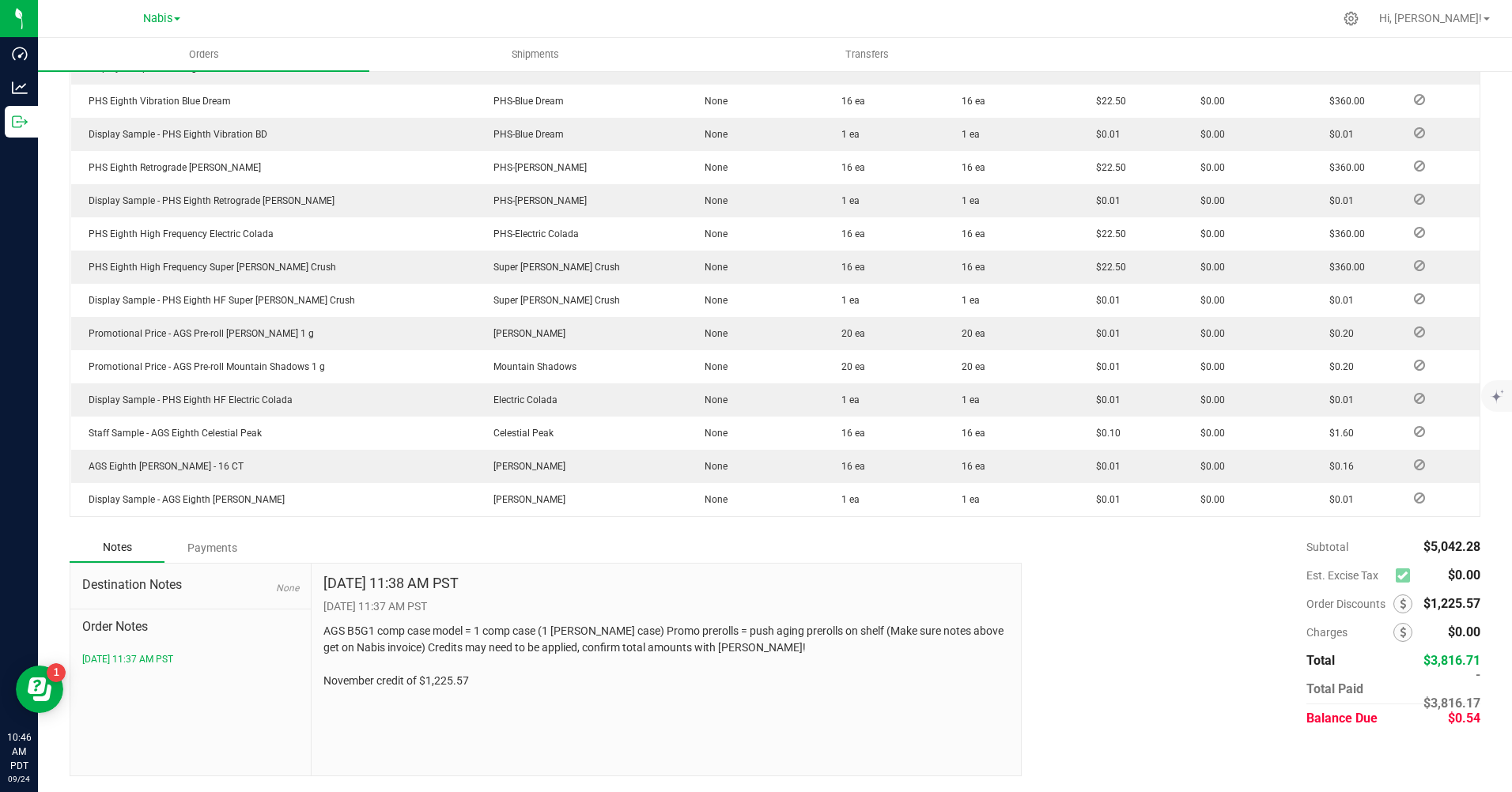
click at [227, 547] on div "Payments" at bounding box center [212, 547] width 95 height 28
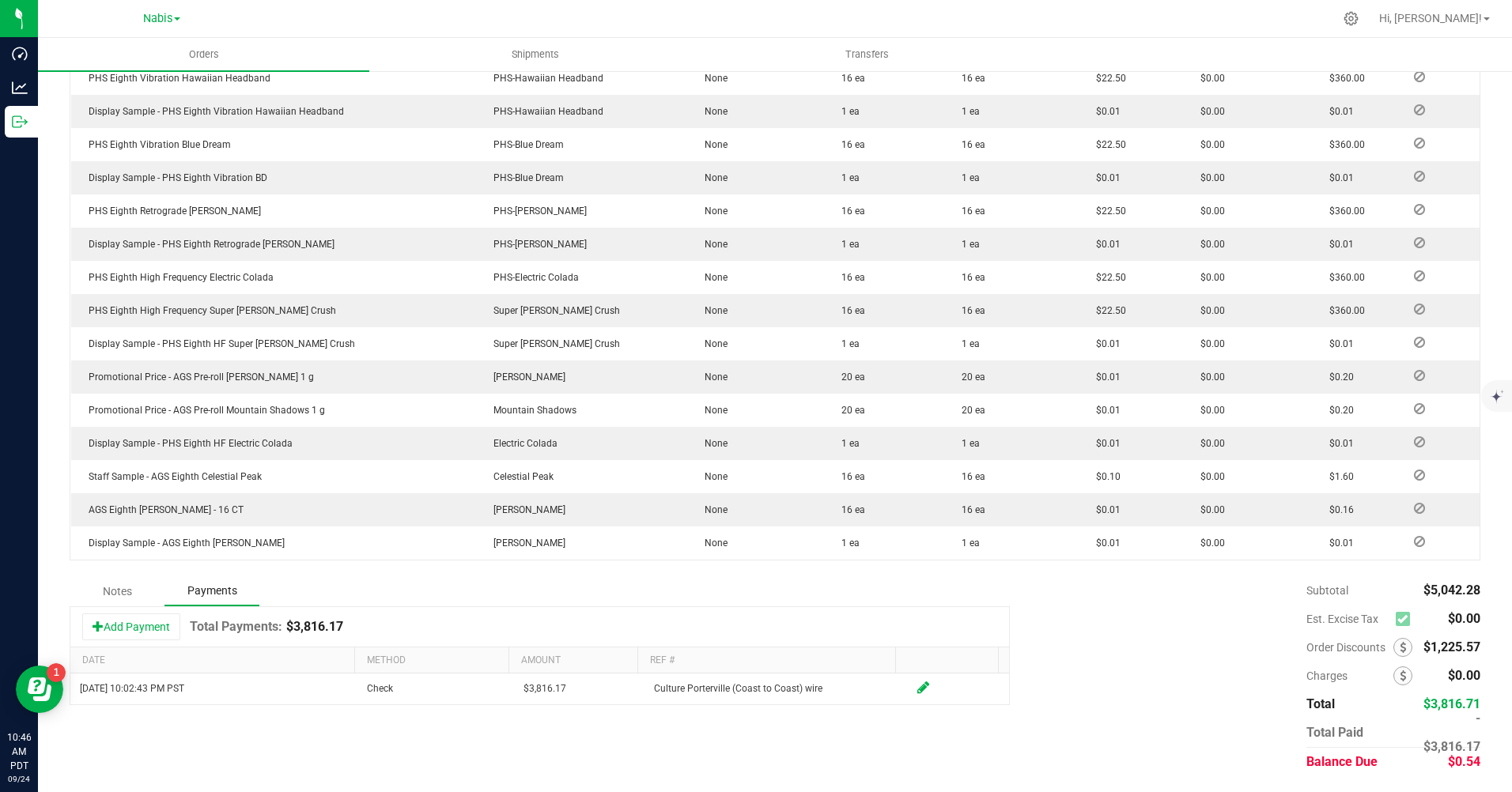
scroll to position [877, 0]
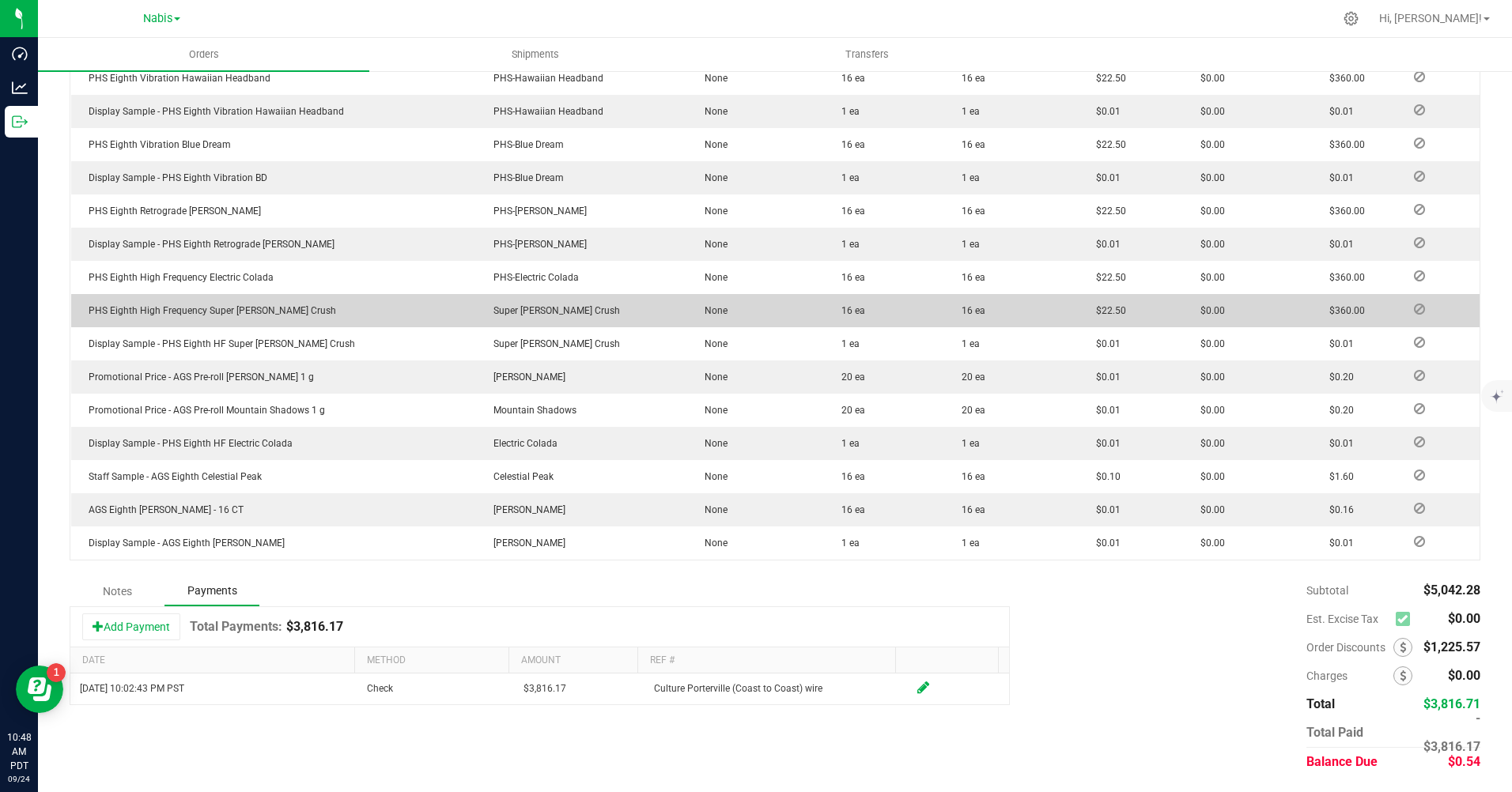
click at [751, 305] on td "None" at bounding box center [756, 310] width 137 height 33
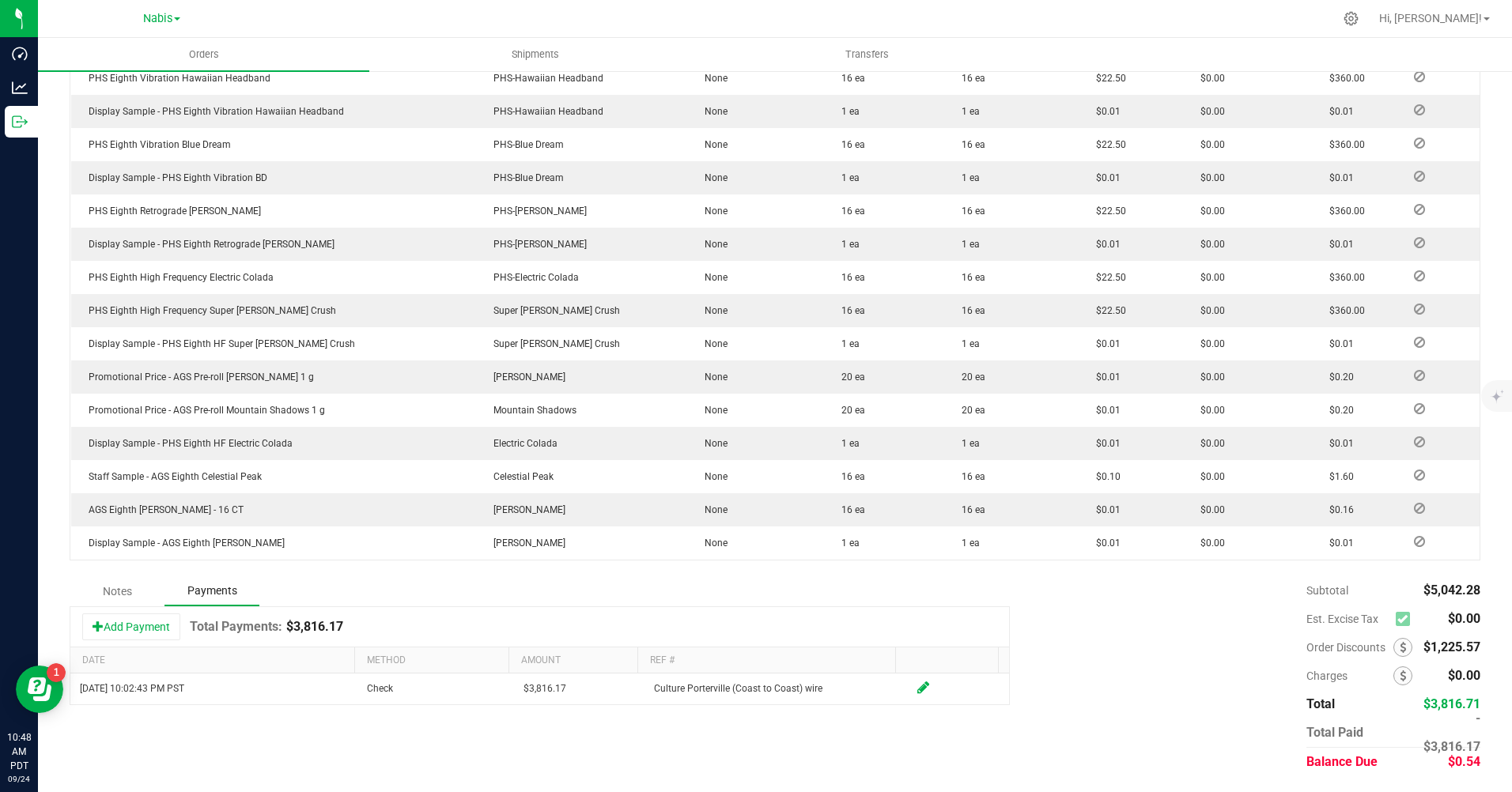
click at [818, 577] on div "Notes Payments" at bounding box center [539, 592] width 940 height 30
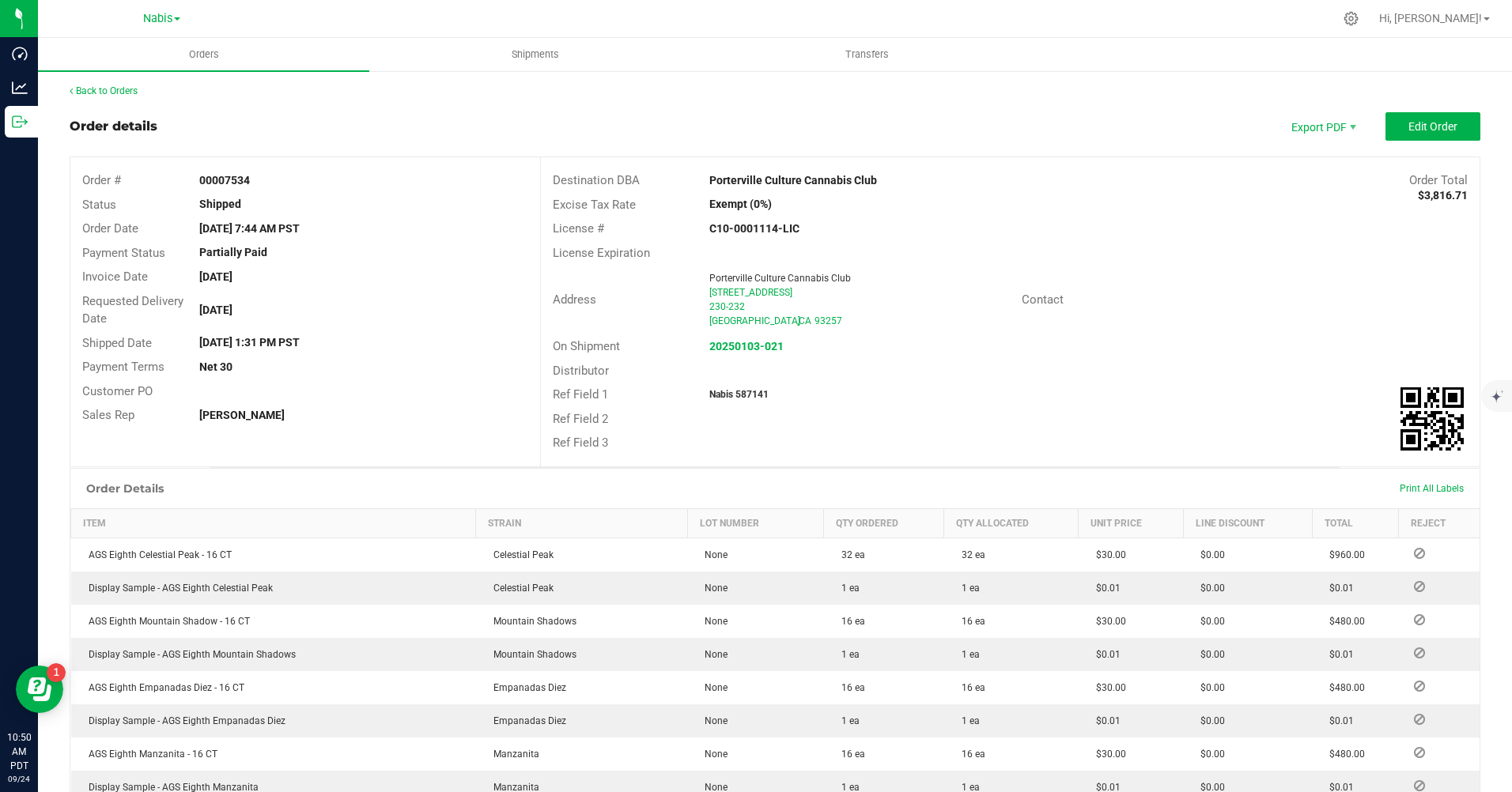
scroll to position [0, 0]
click at [108, 88] on link "Back to Orders" at bounding box center [103, 92] width 68 height 11
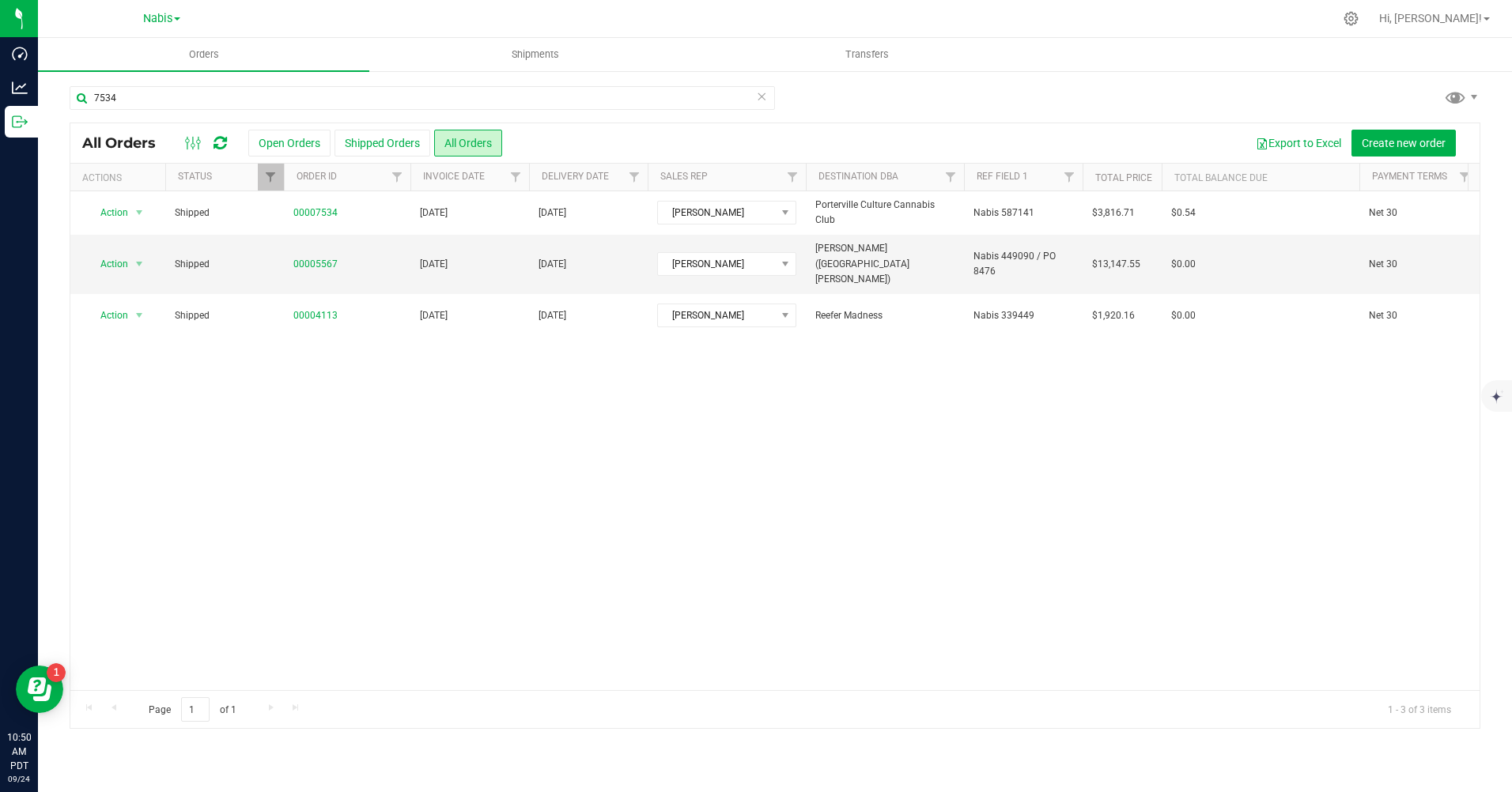
click at [740, 380] on div "Action Action Clone order Mark as fully paid Order audit log Print COAs (single…" at bounding box center [775, 441] width 1409 height 499
click at [764, 98] on icon at bounding box center [761, 95] width 11 height 19
